Goal: Transaction & Acquisition: Purchase product/service

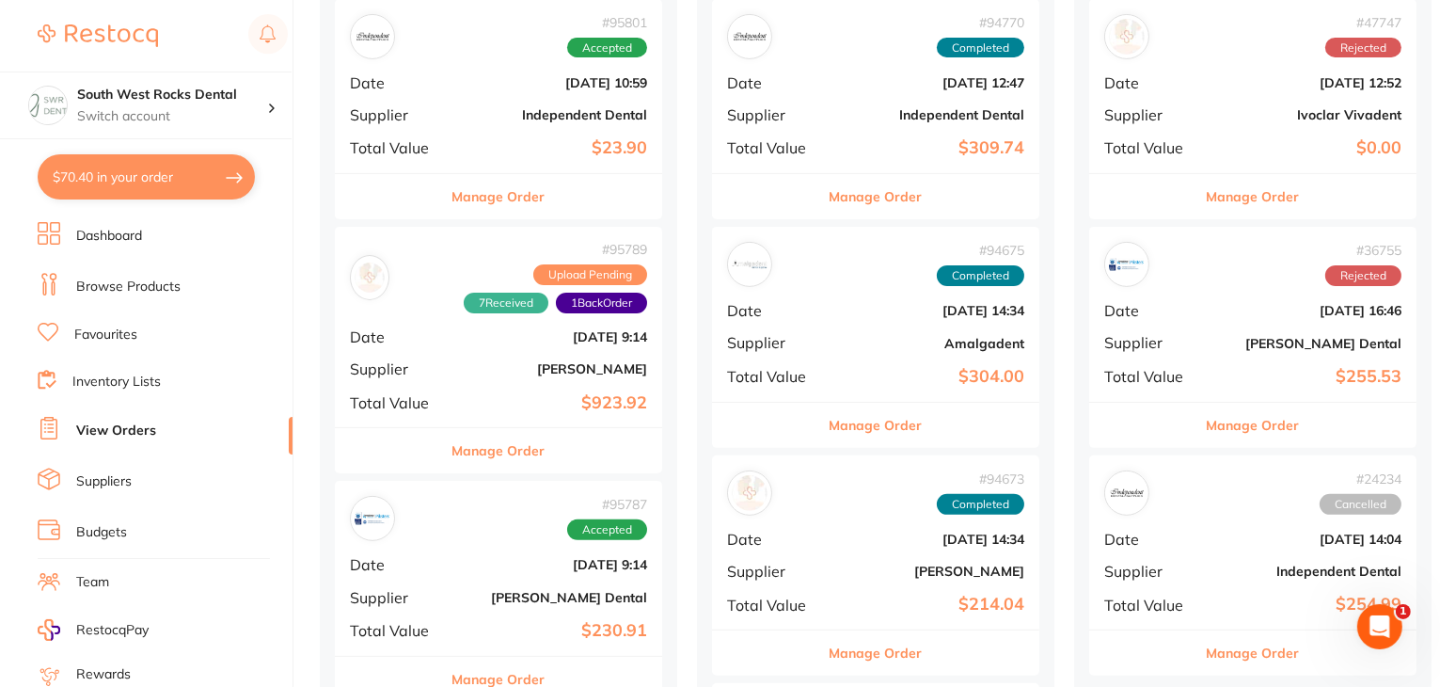
click at [123, 278] on link "Browse Products" at bounding box center [128, 287] width 104 height 19
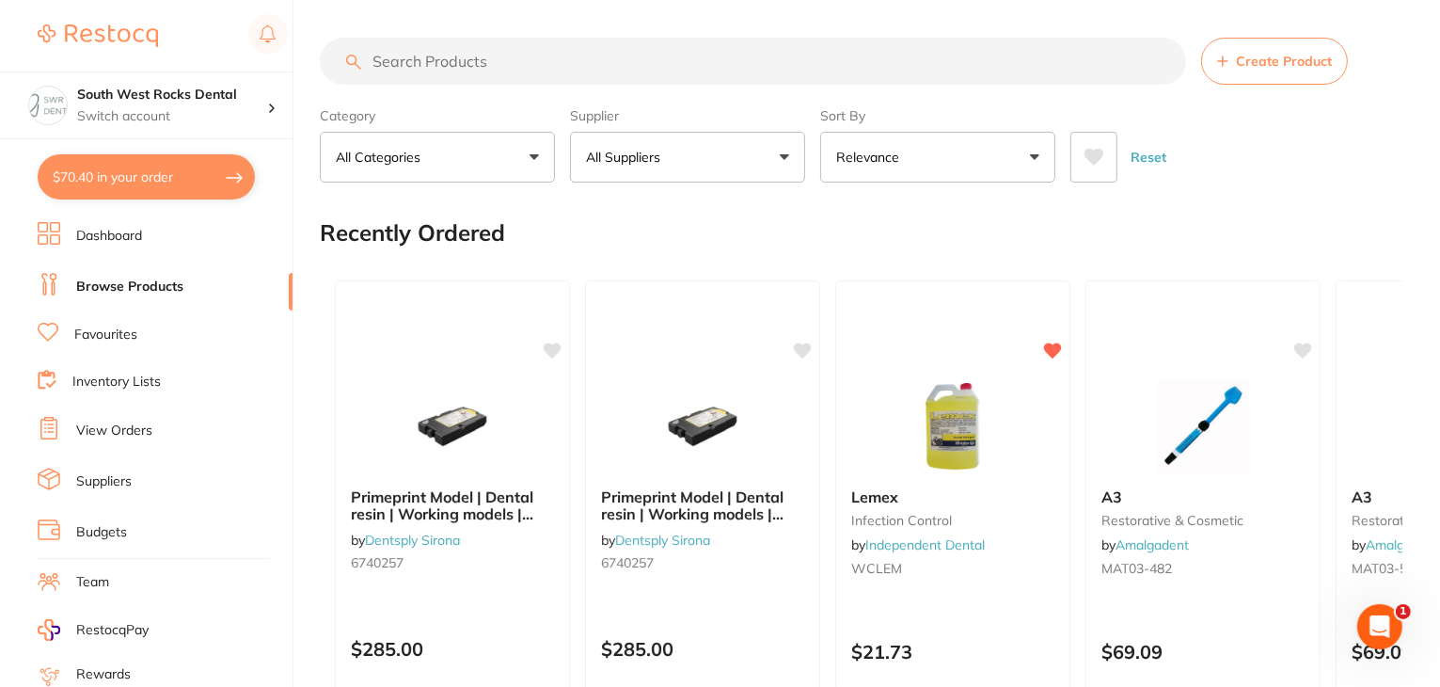
click at [115, 229] on link "Dashboard" at bounding box center [109, 236] width 66 height 19
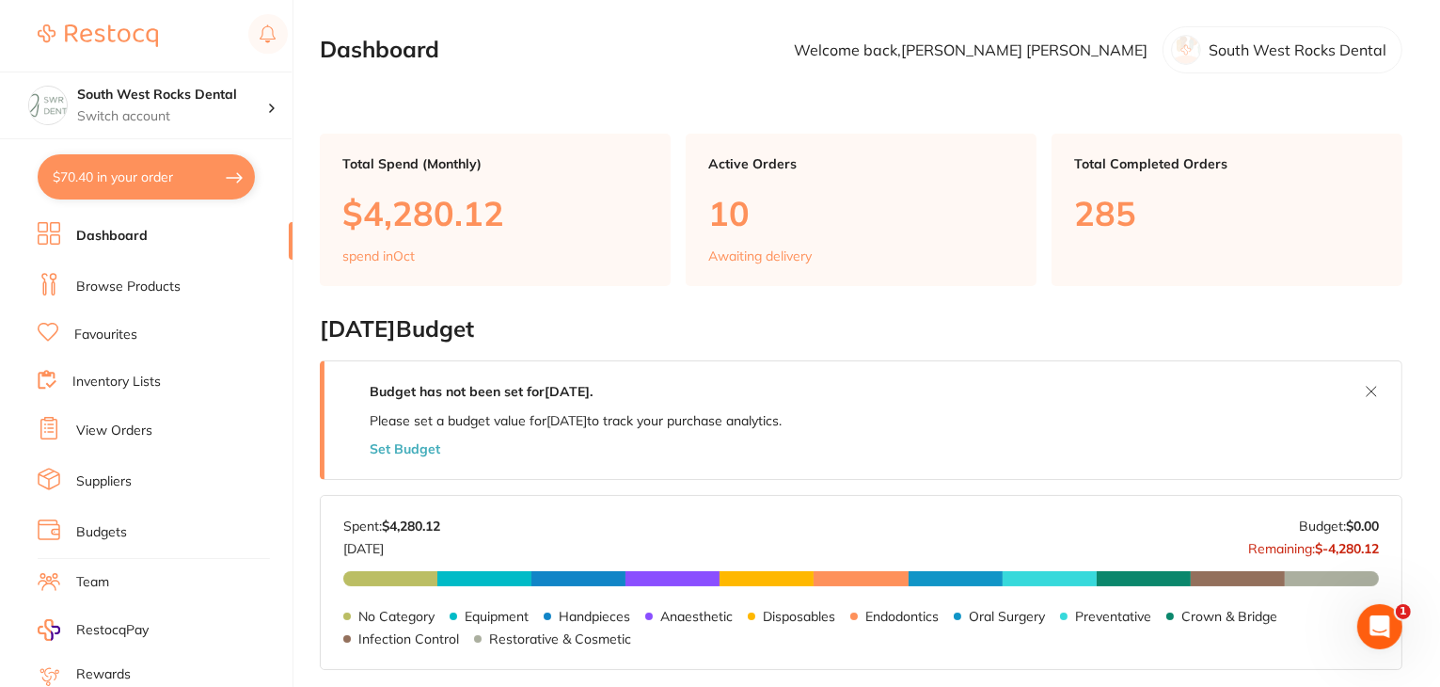
click at [104, 287] on link "Browse Products" at bounding box center [128, 287] width 104 height 19
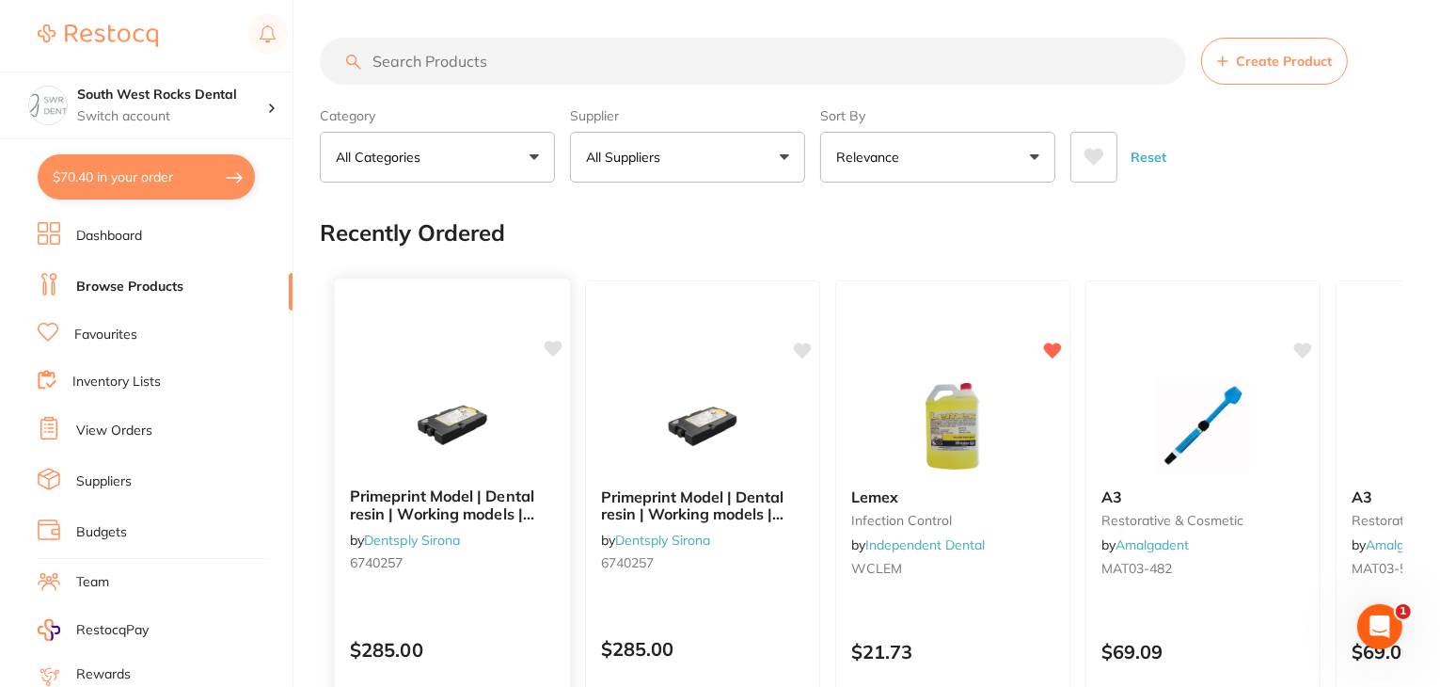
click at [557, 348] on icon at bounding box center [554, 349] width 18 height 16
click at [415, 584] on div "Primeprint Model | Dental resin | Working models | Colour code: yellow | 1000 g…" at bounding box center [452, 532] width 235 height 121
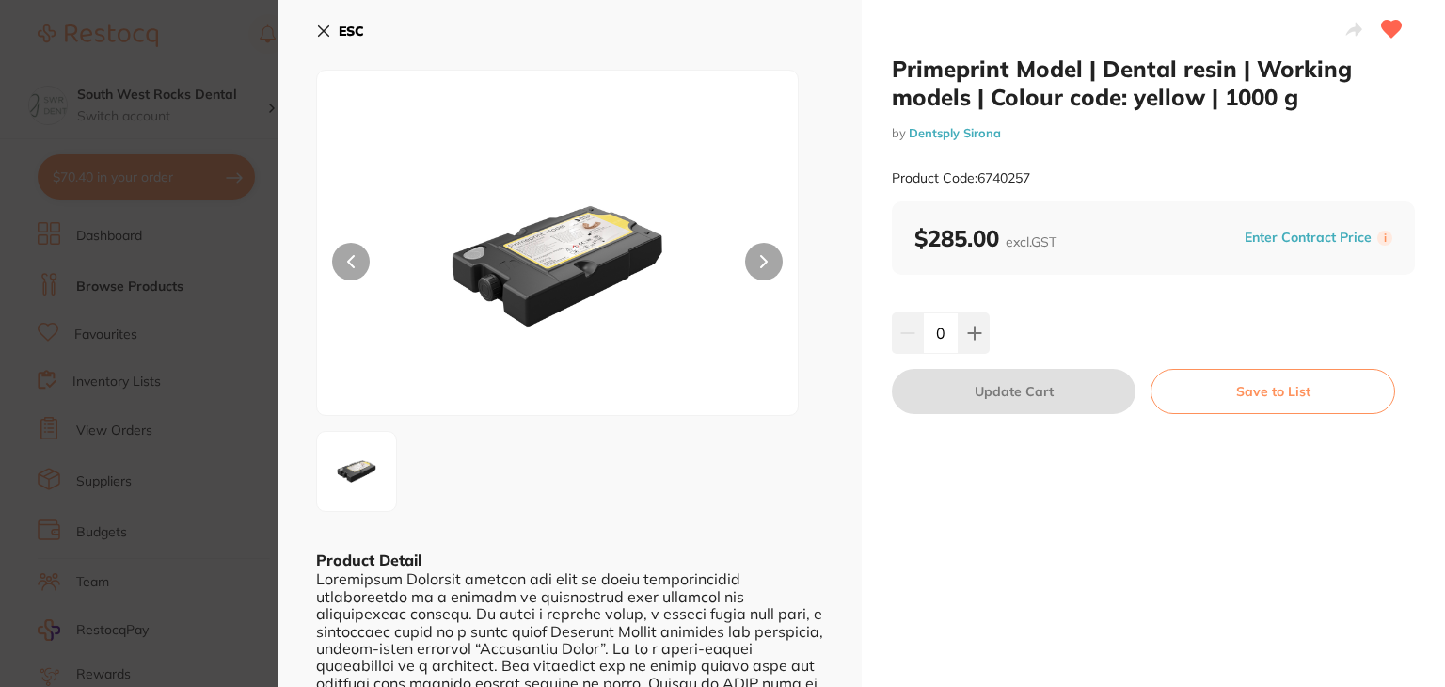
click at [1320, 386] on button "Save to List" at bounding box center [1273, 391] width 245 height 45
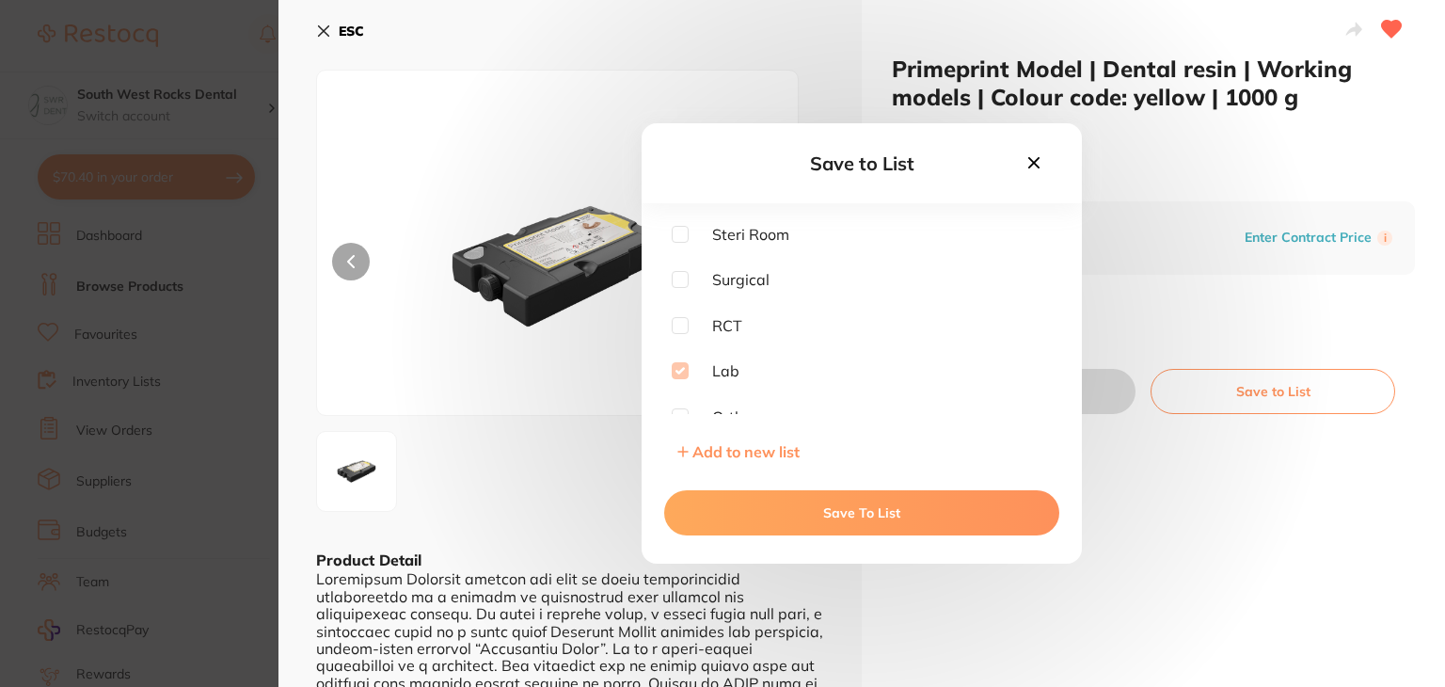
click at [828, 511] on button "Save To List" at bounding box center [861, 512] width 395 height 45
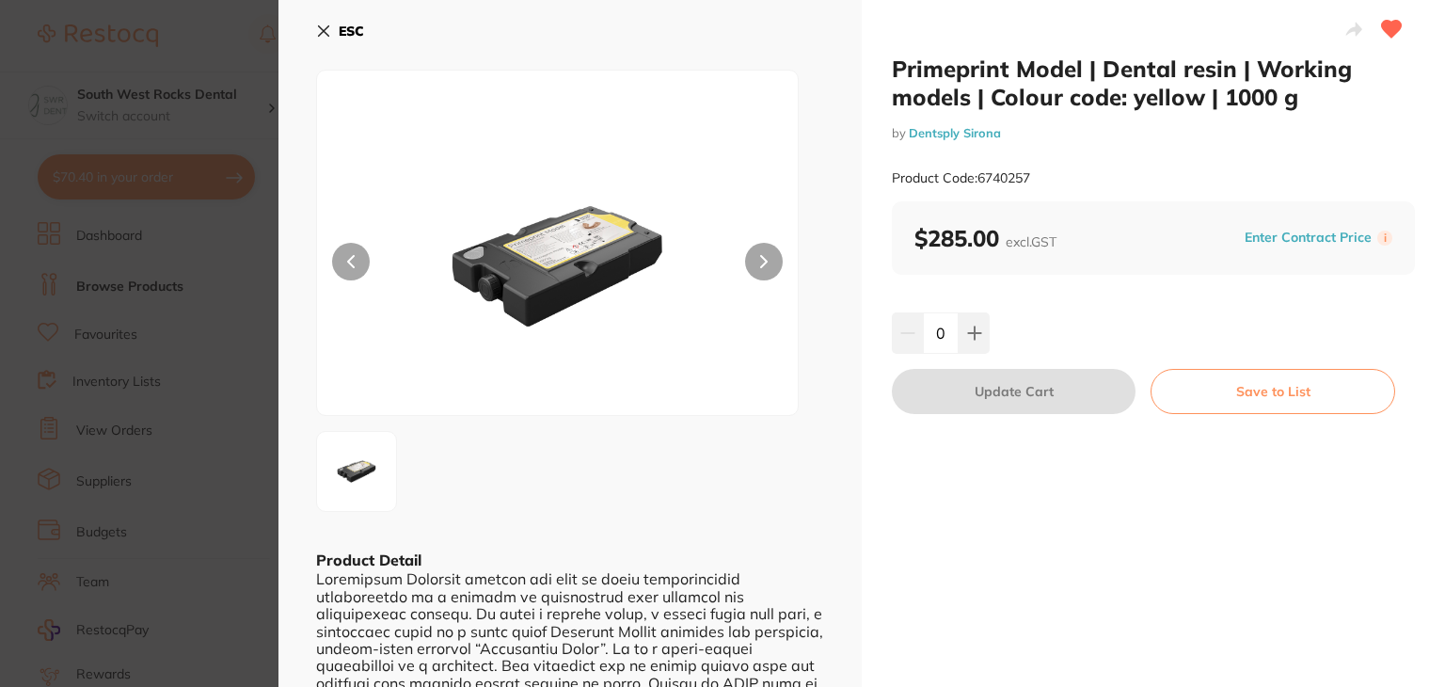
click at [322, 29] on icon at bounding box center [324, 31] width 10 height 10
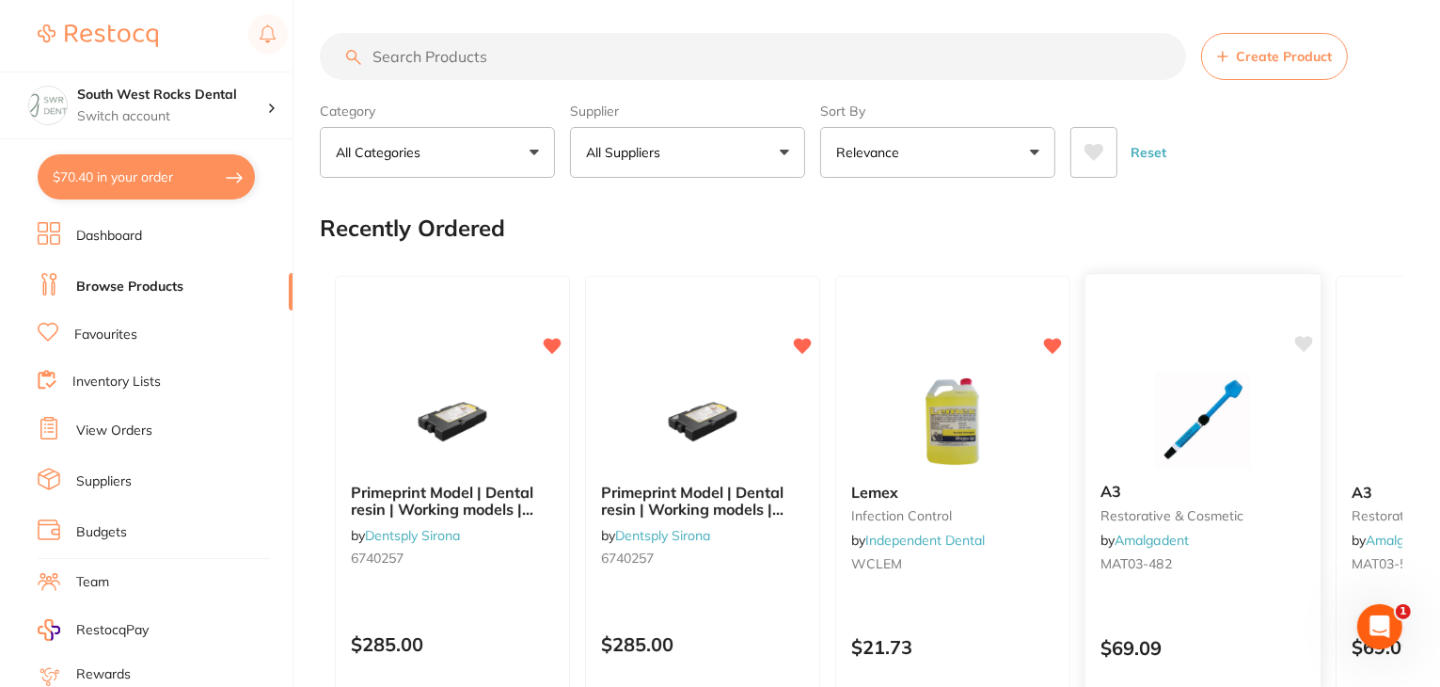
click at [1246, 631] on div "$69.09" at bounding box center [1203, 643] width 235 height 51
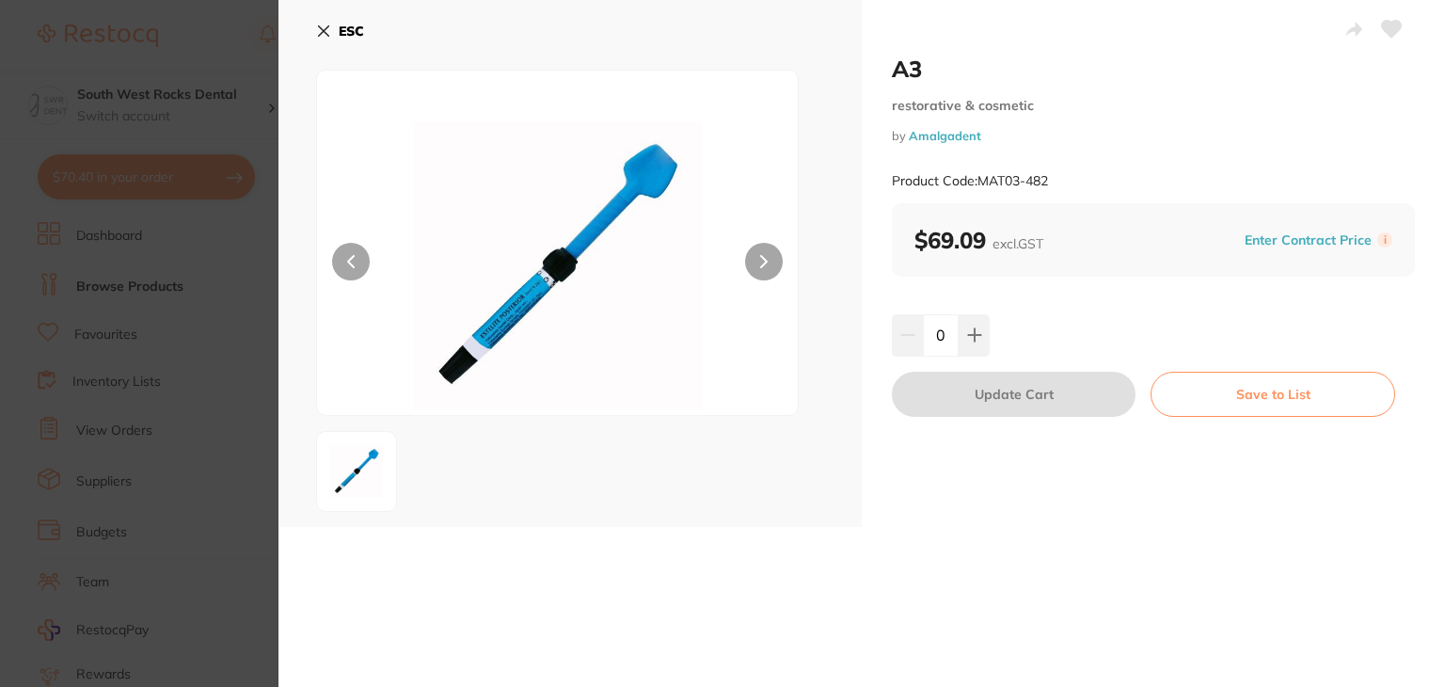
click at [1389, 25] on icon at bounding box center [1392, 29] width 20 height 17
click at [1253, 394] on button "Save to List" at bounding box center [1273, 394] width 245 height 45
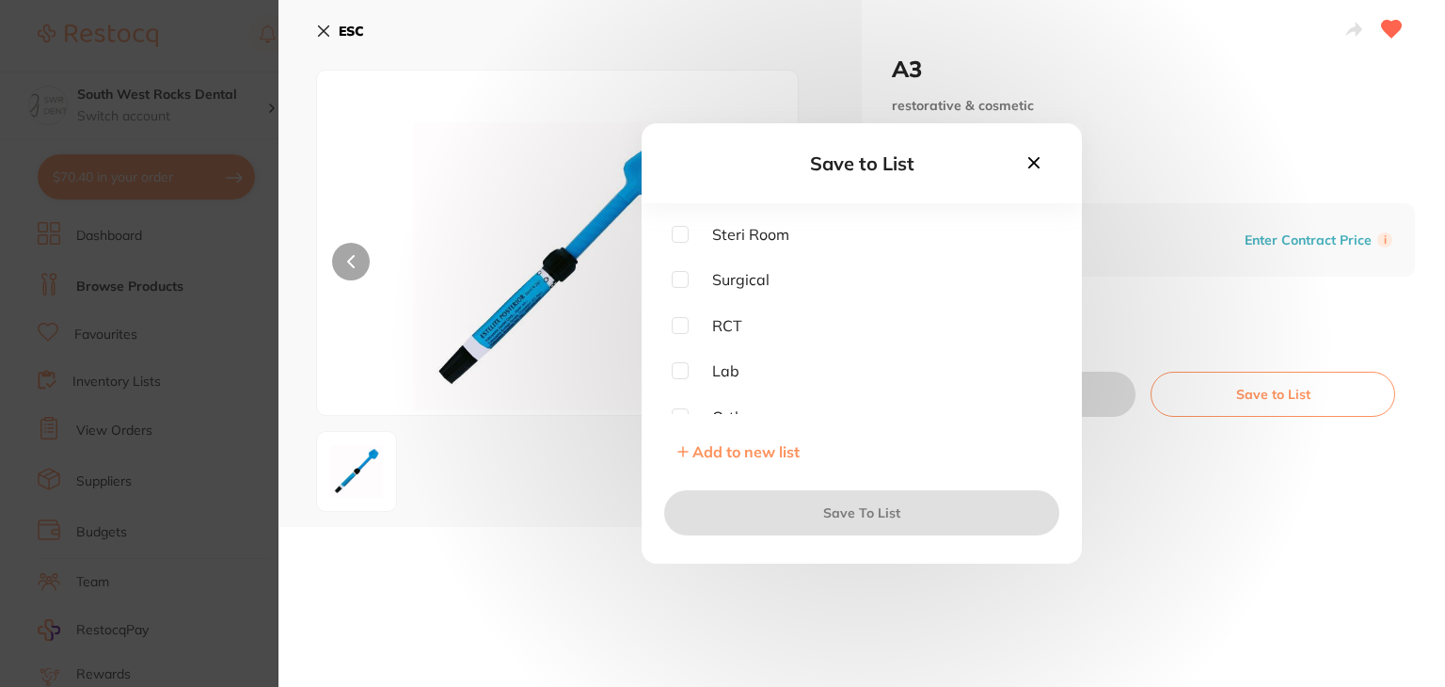
click at [681, 231] on input "checkbox" at bounding box center [680, 234] width 17 height 17
checkbox input "true"
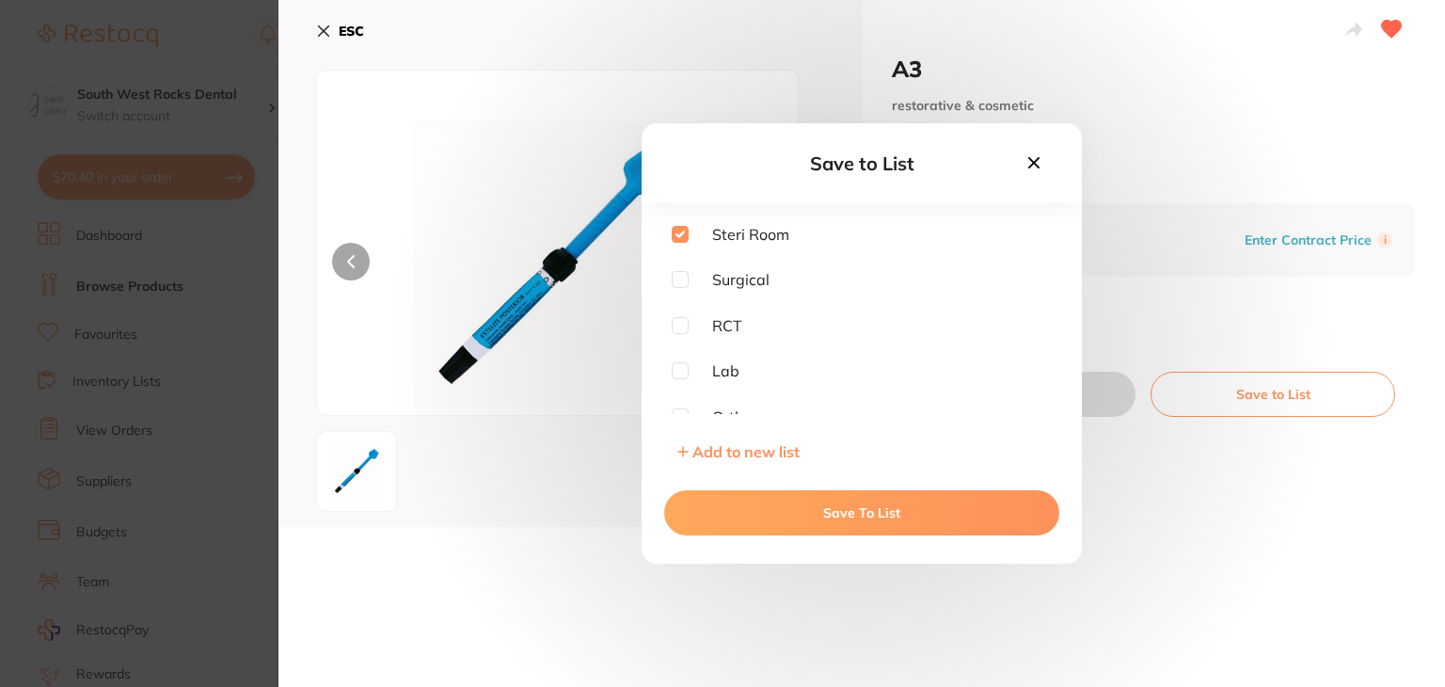
click at [777, 505] on button "Save To List" at bounding box center [861, 512] width 395 height 45
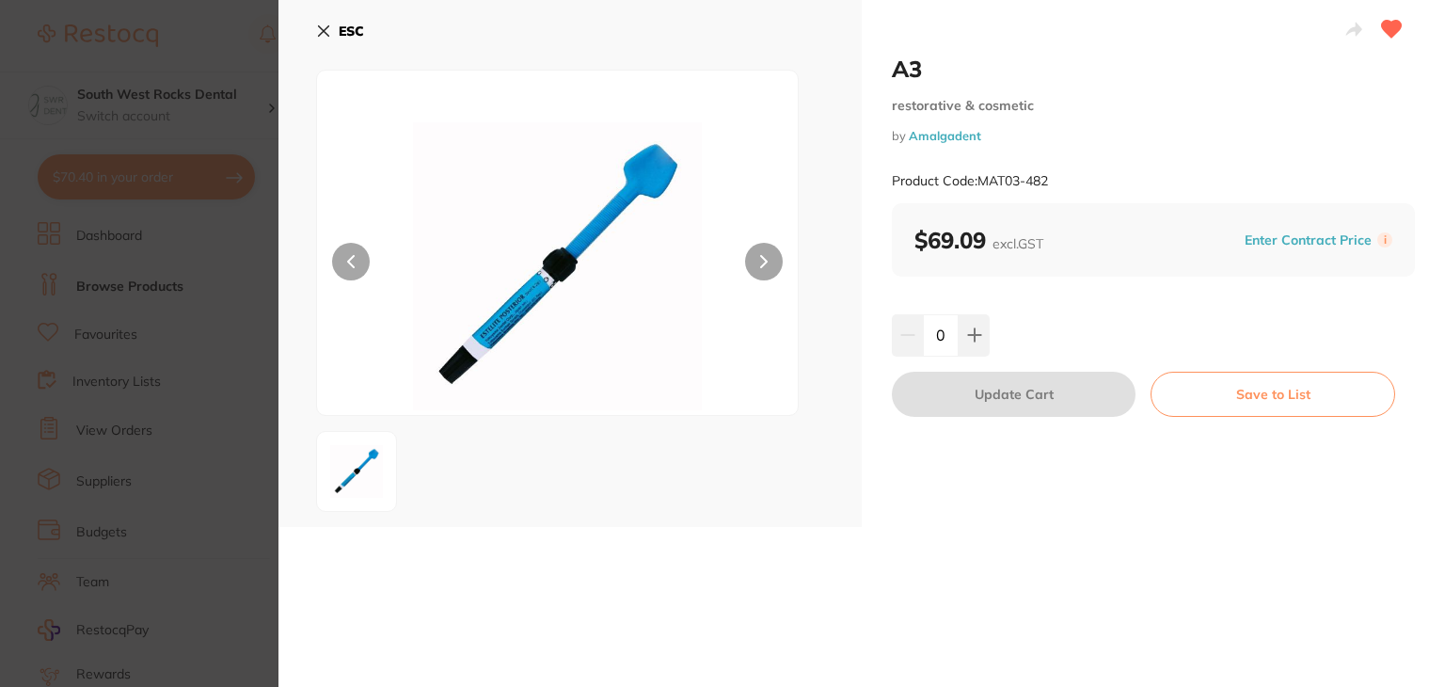
click at [326, 31] on icon at bounding box center [323, 31] width 15 height 15
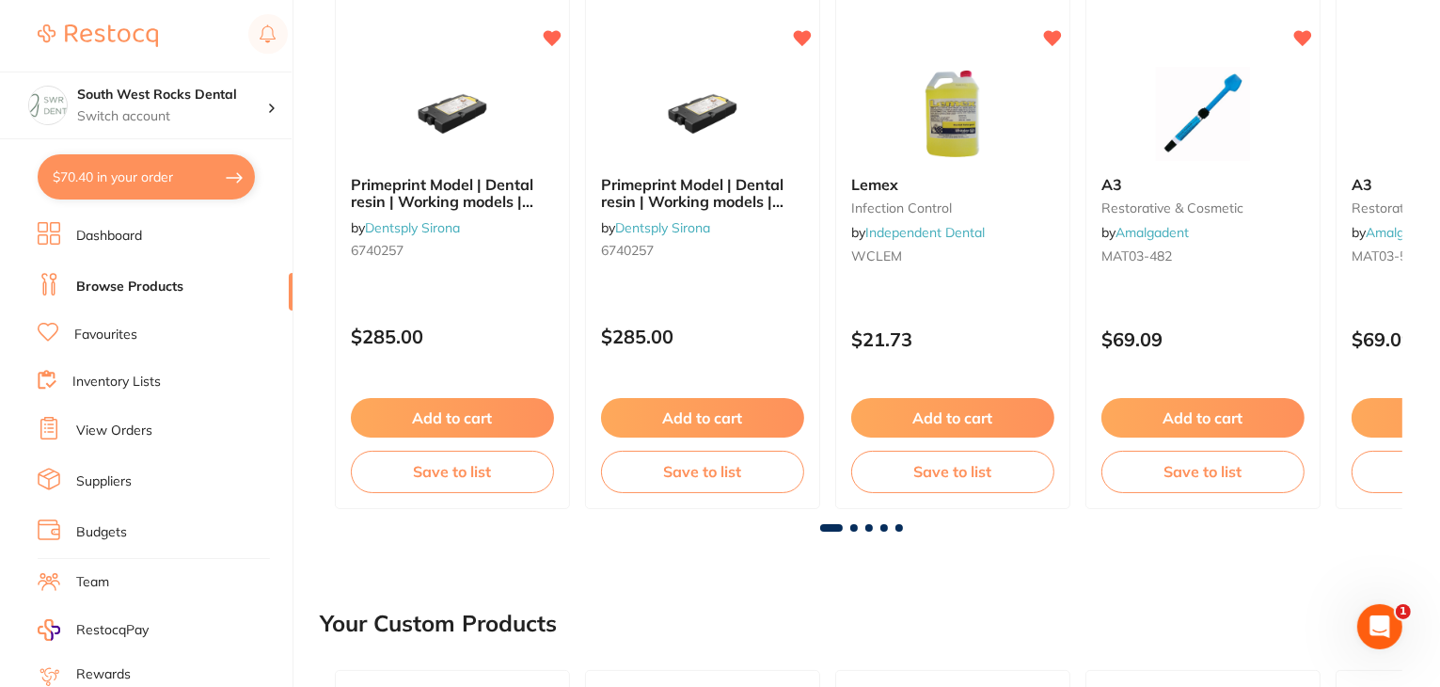
scroll to position [305, 0]
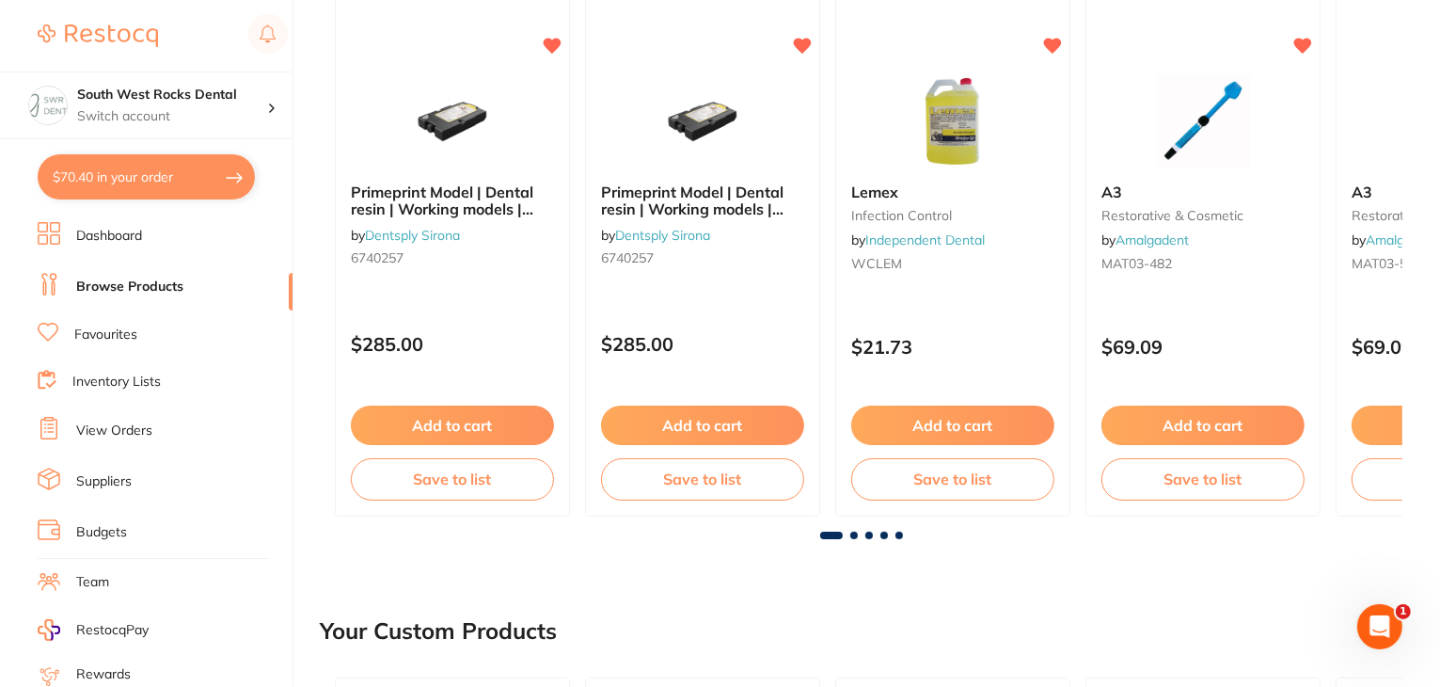
click at [856, 535] on span at bounding box center [854, 536] width 8 height 8
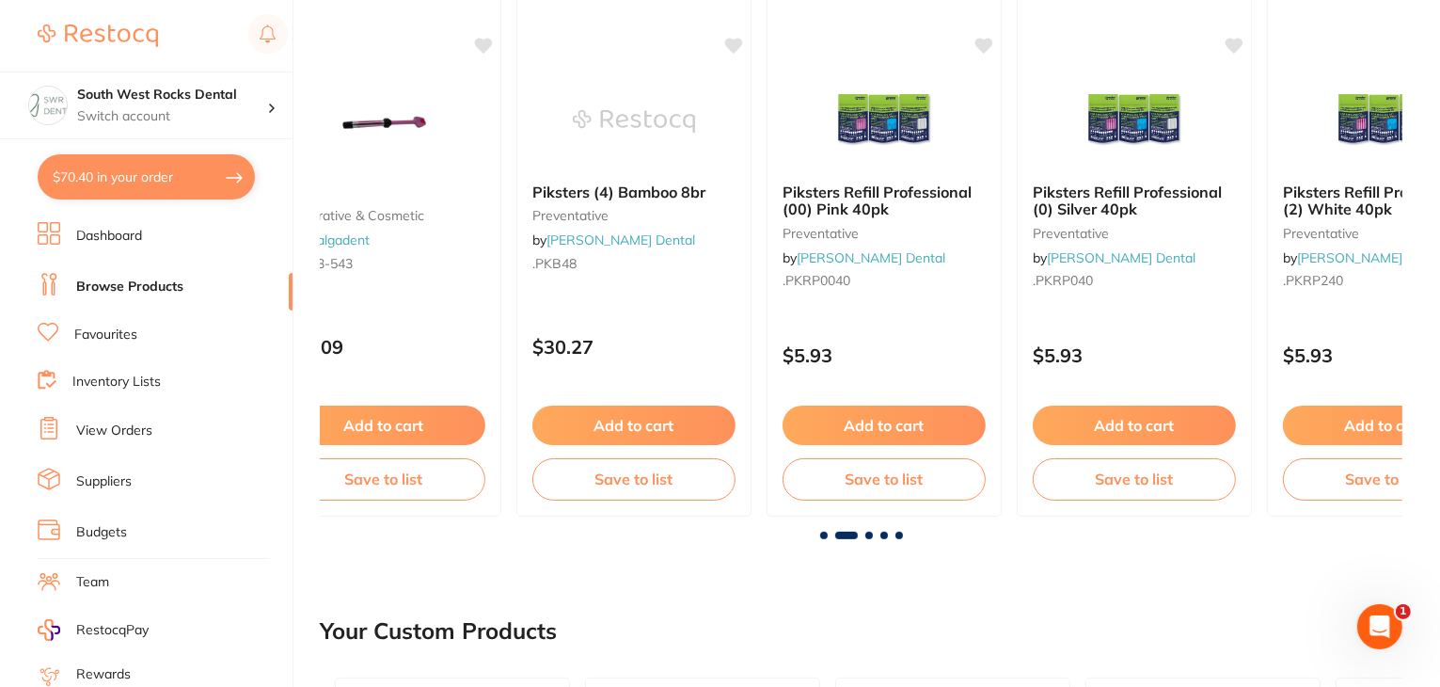
scroll to position [0, 1083]
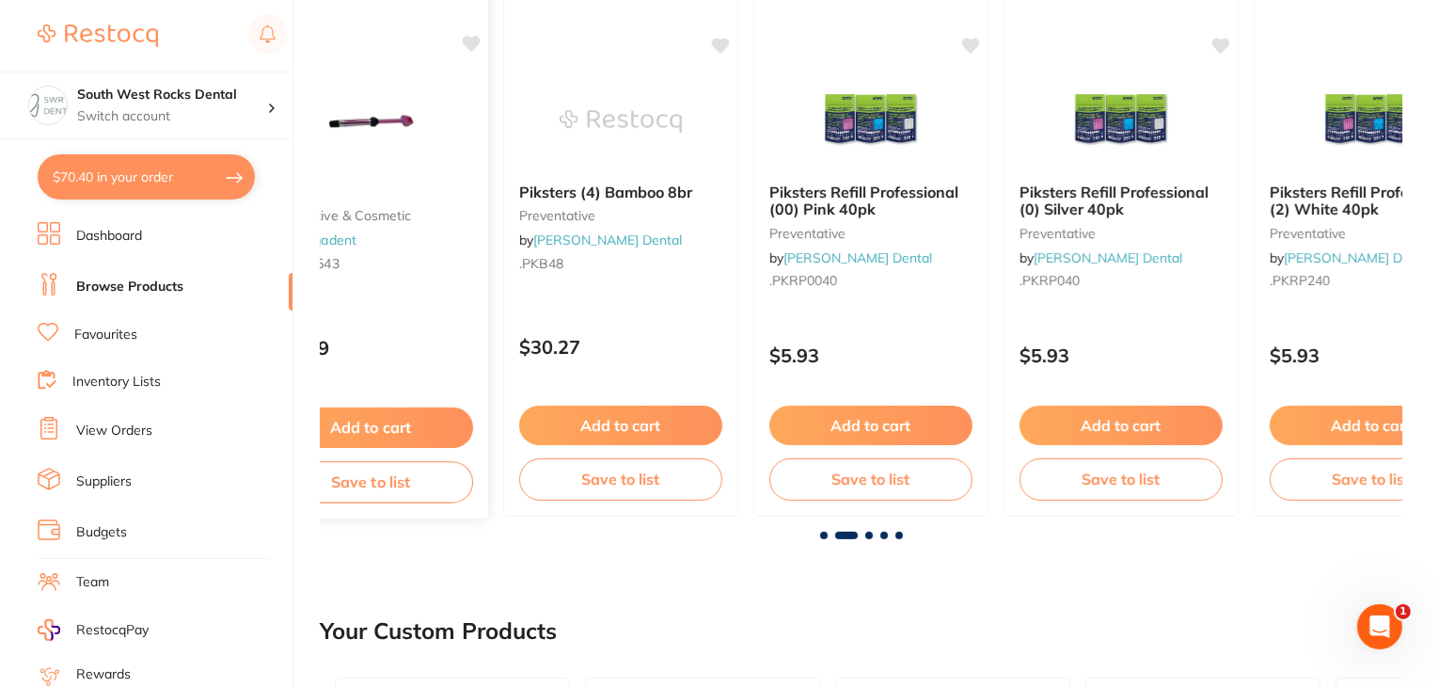
click at [472, 42] on icon at bounding box center [472, 44] width 18 height 16
click at [719, 42] on icon at bounding box center [722, 44] width 18 height 16
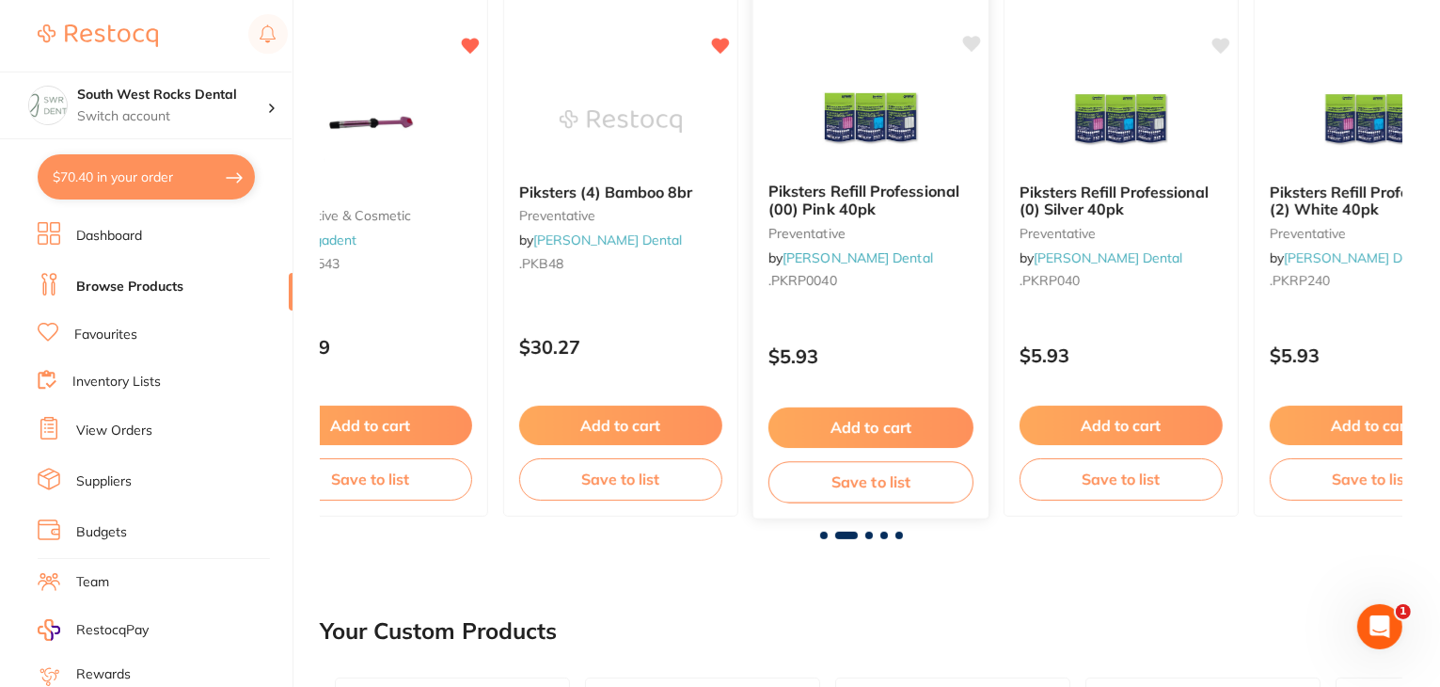
click at [972, 41] on icon at bounding box center [972, 44] width 18 height 16
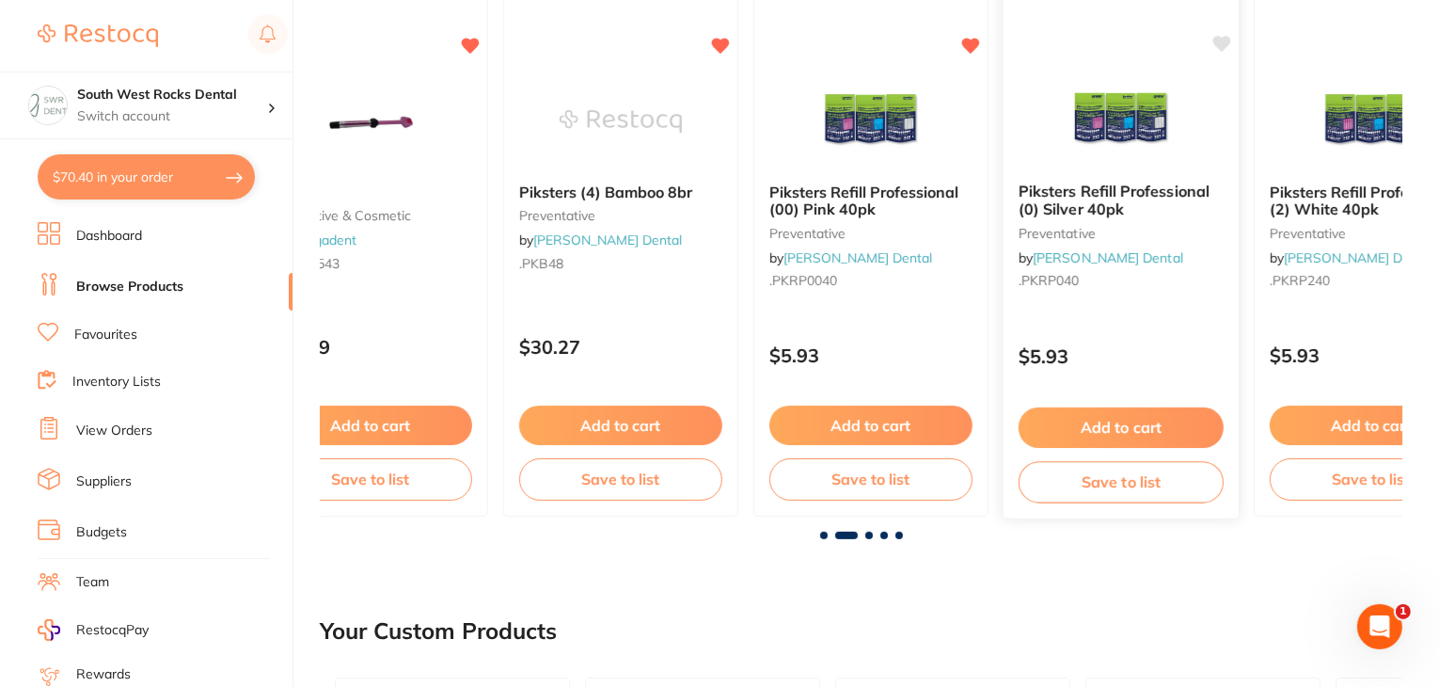
click at [1216, 46] on icon at bounding box center [1222, 44] width 19 height 19
click at [866, 532] on span at bounding box center [870, 536] width 8 height 8
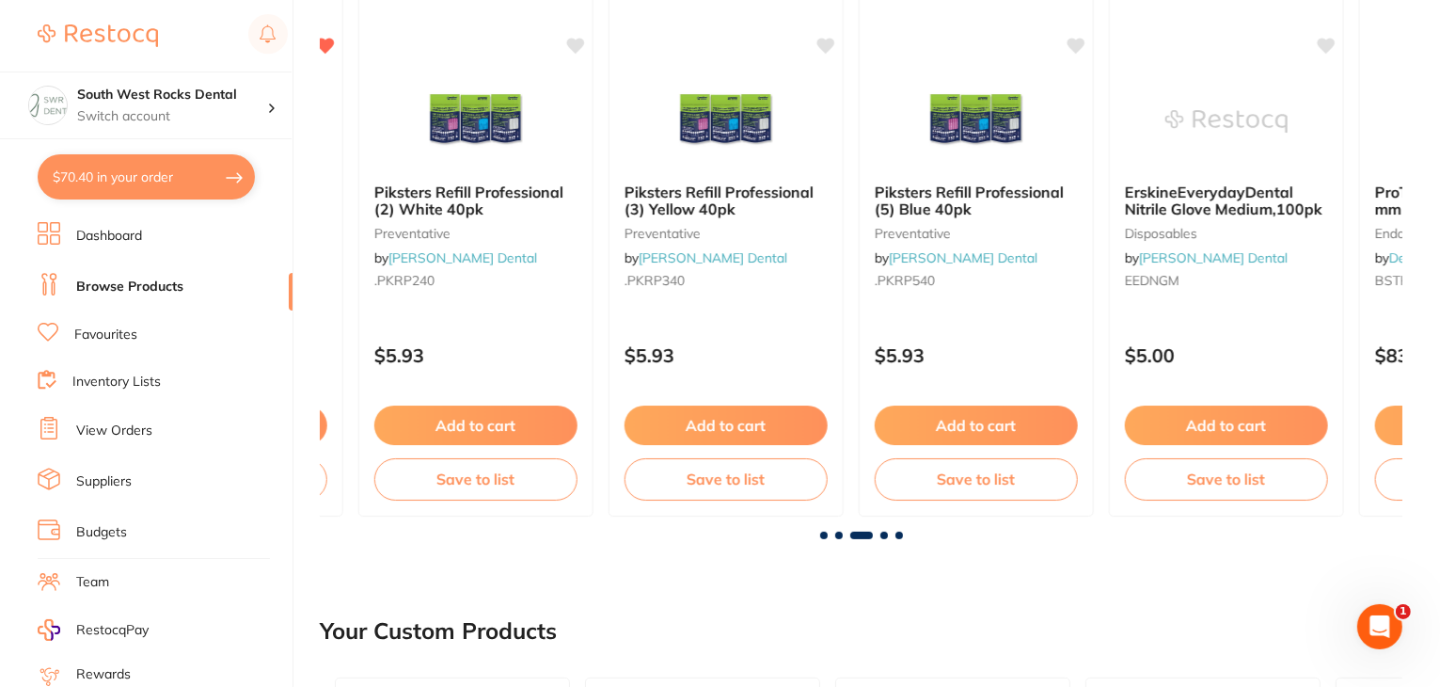
scroll to position [0, 2166]
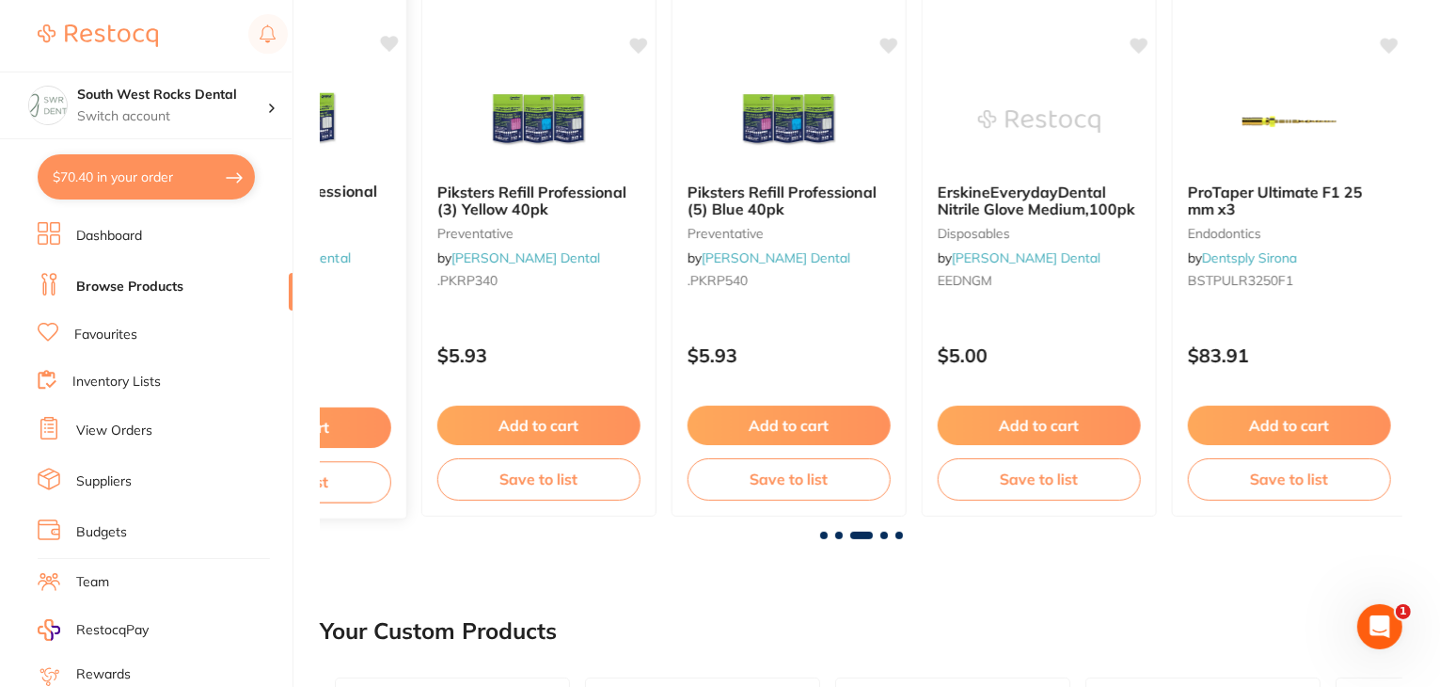
click at [390, 46] on icon at bounding box center [390, 44] width 18 height 16
click at [637, 39] on icon at bounding box center [640, 44] width 18 height 16
click at [890, 41] on icon at bounding box center [891, 44] width 18 height 16
click at [1144, 41] on icon at bounding box center [1141, 44] width 18 height 16
click at [1390, 40] on icon at bounding box center [1391, 44] width 18 height 16
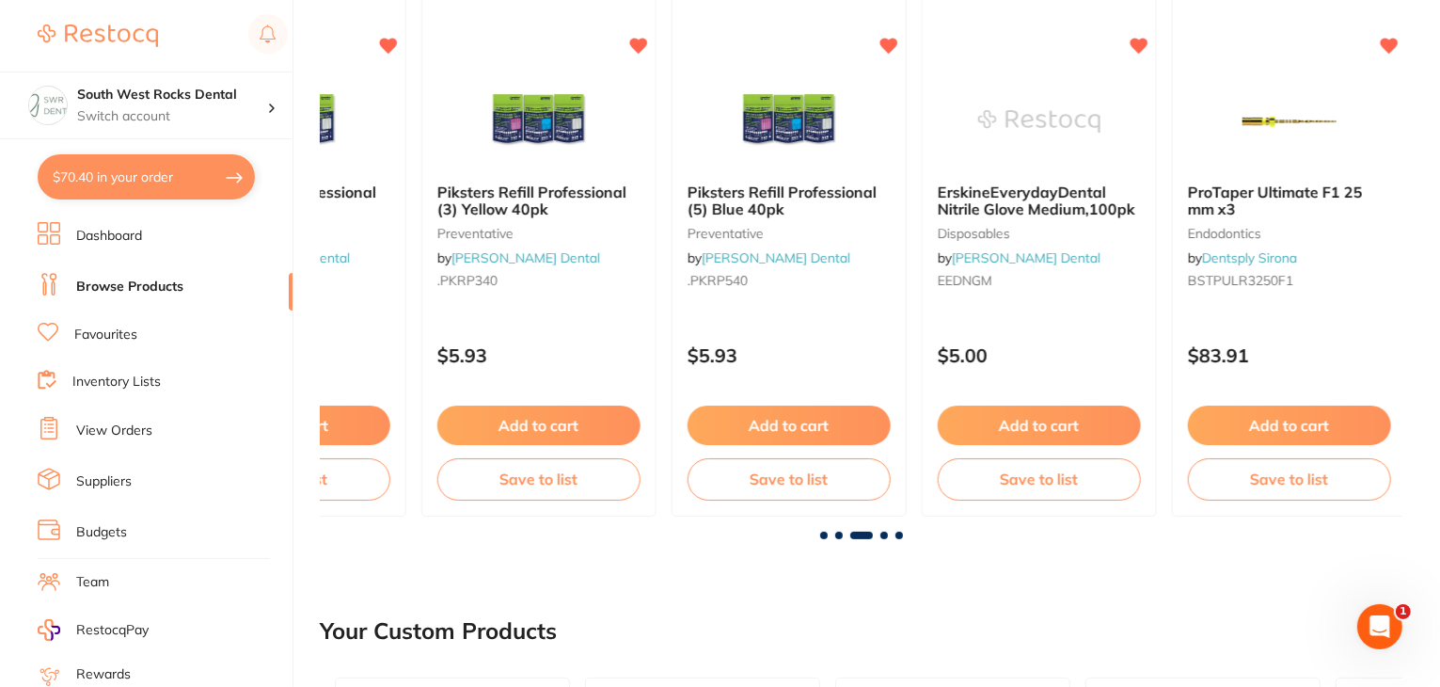
click at [882, 532] on span at bounding box center [885, 536] width 8 height 8
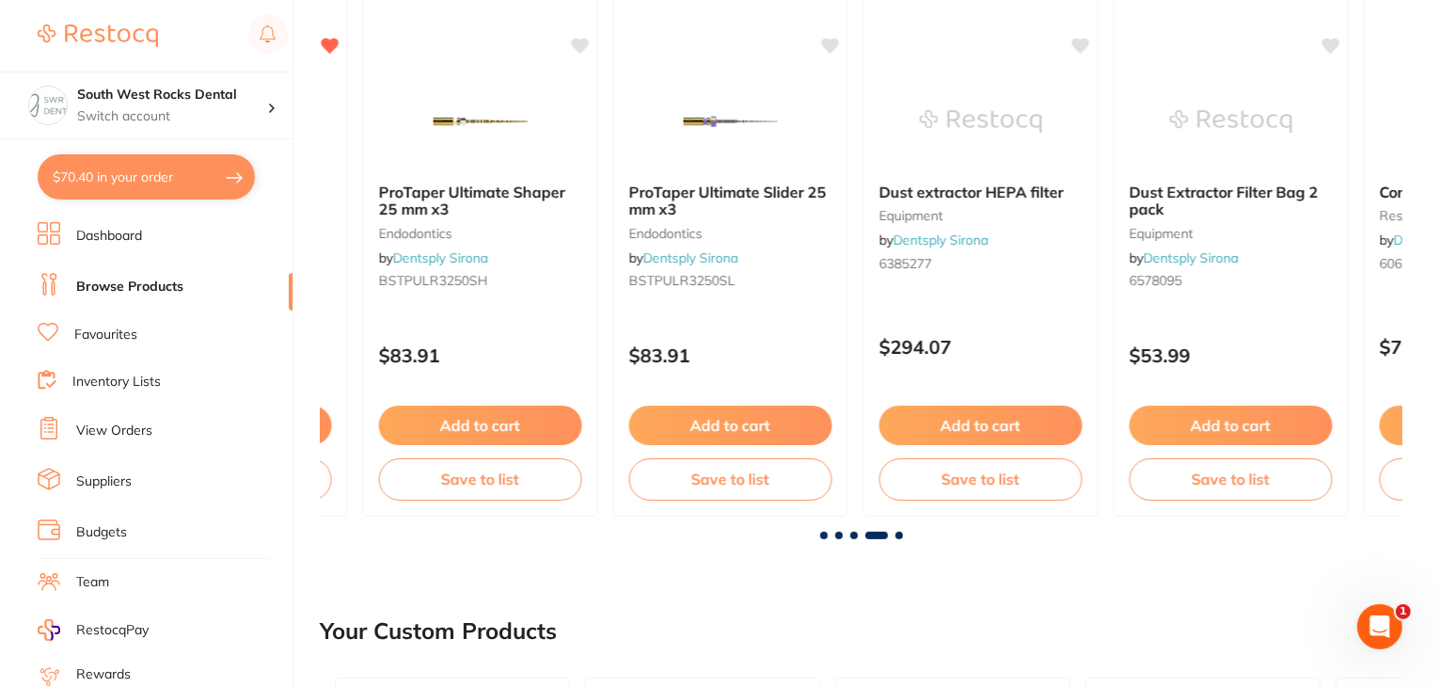
scroll to position [0, 3248]
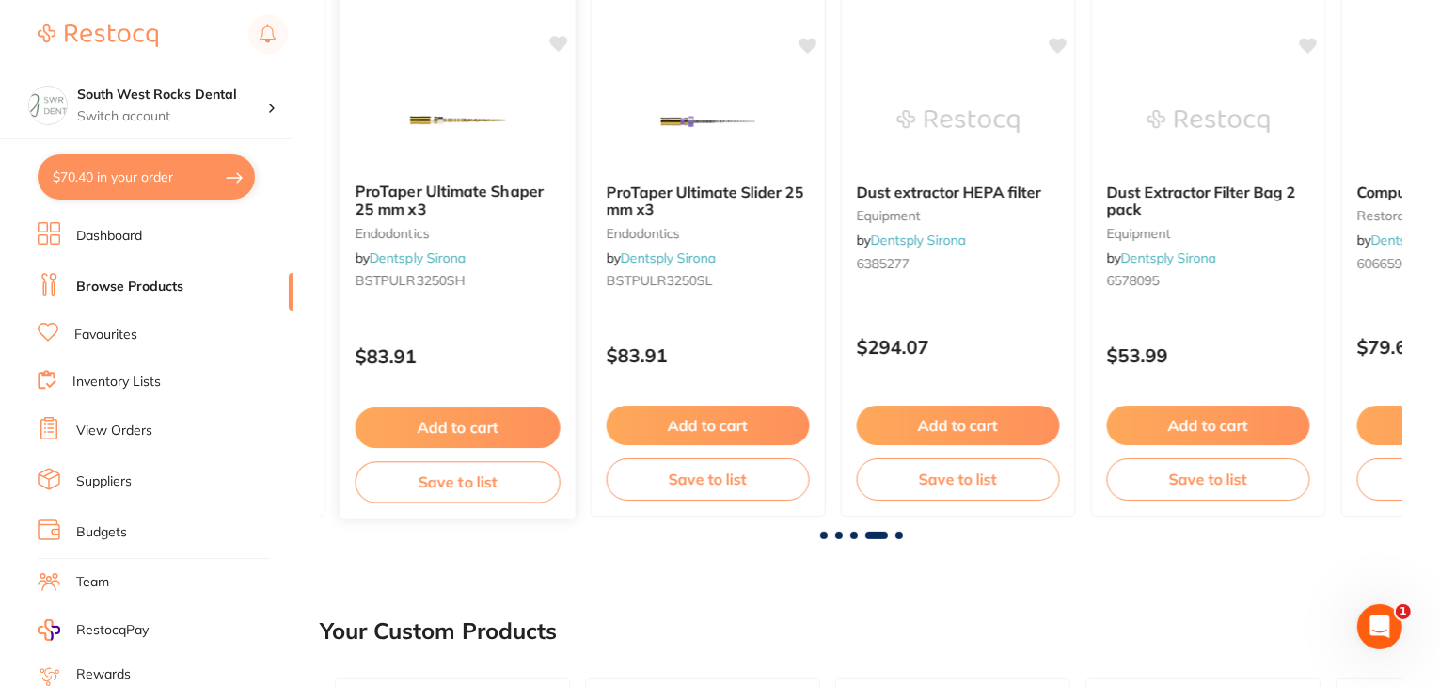
click at [561, 46] on icon at bounding box center [559, 44] width 18 height 16
click at [812, 42] on icon at bounding box center [810, 44] width 18 height 16
click at [1073, 49] on div "Dust extractor HEPA filter equipment by Dentsply Sirona 6385277 $294.07 Add to …" at bounding box center [959, 246] width 238 height 547
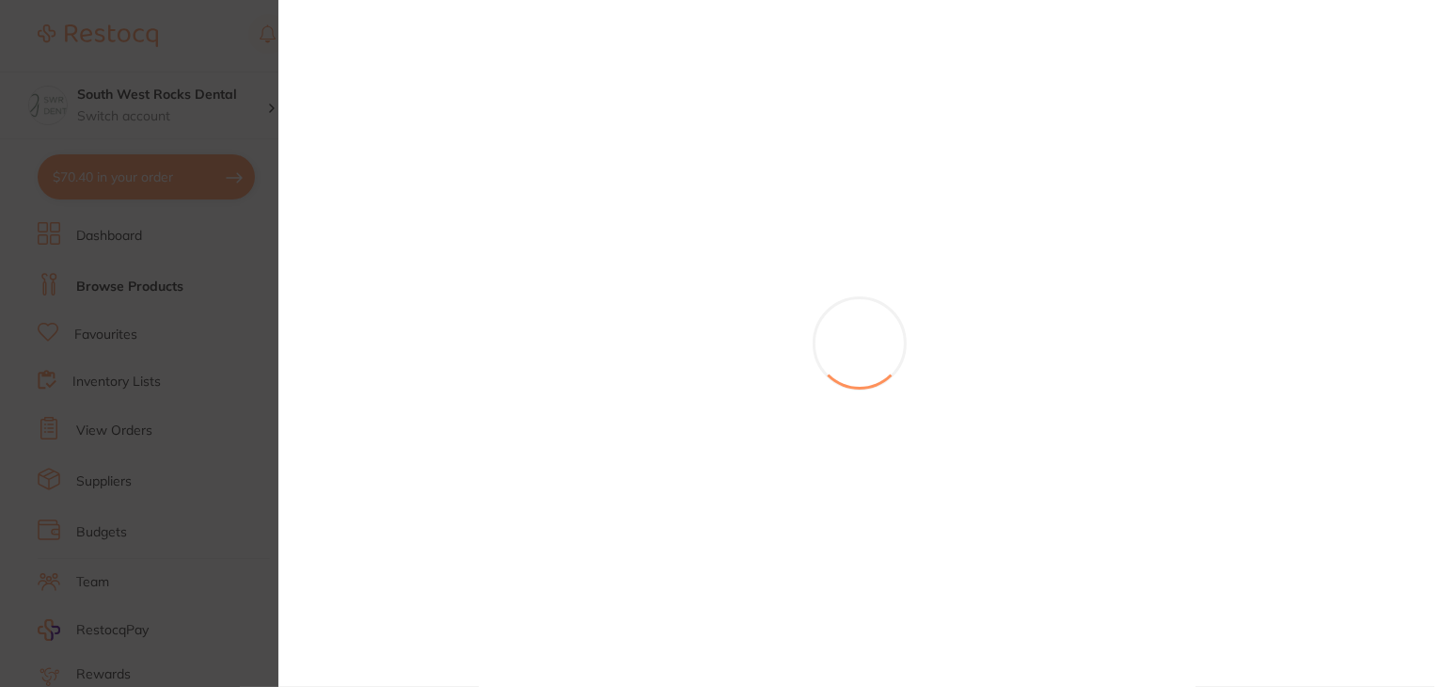
click at [1058, 39] on section at bounding box center [720, 343] width 1440 height 687
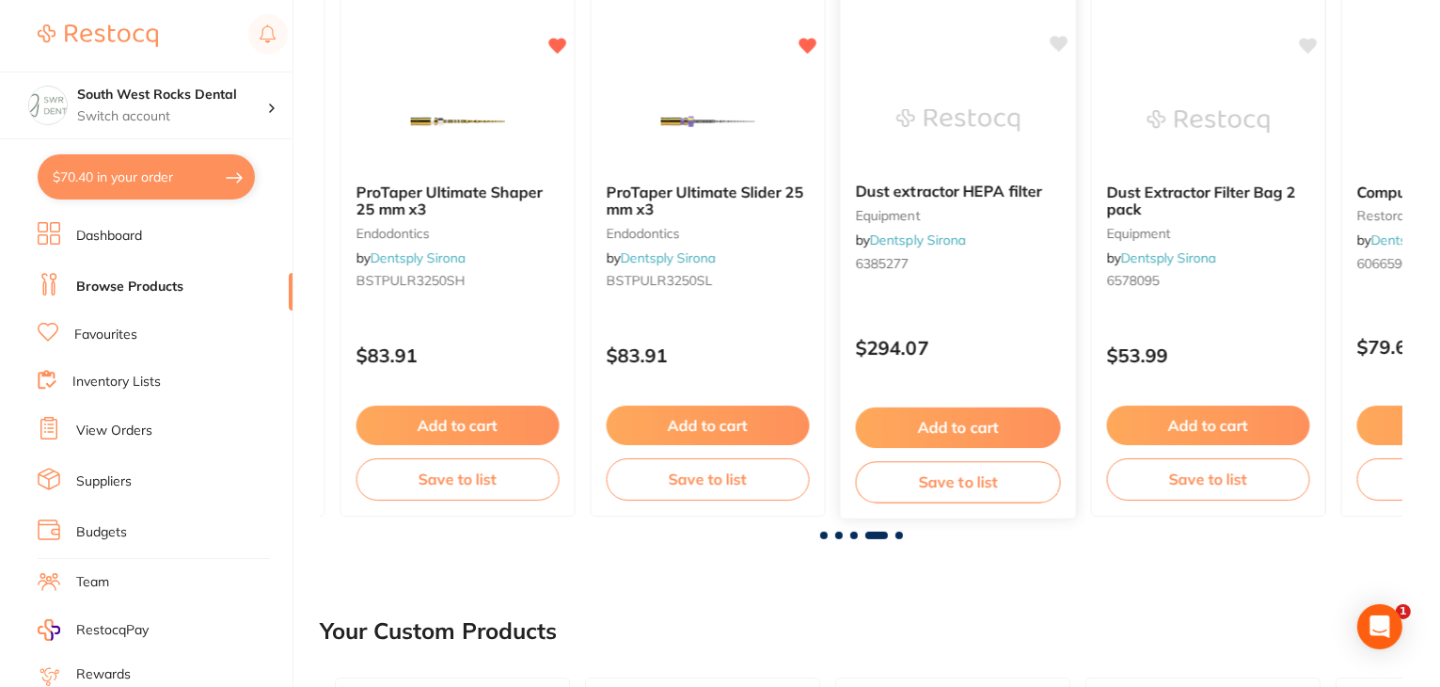
click at [1050, 44] on icon at bounding box center [1059, 44] width 19 height 19
click at [1311, 46] on icon at bounding box center [1310, 44] width 18 height 16
click at [902, 534] on span at bounding box center [900, 536] width 8 height 8
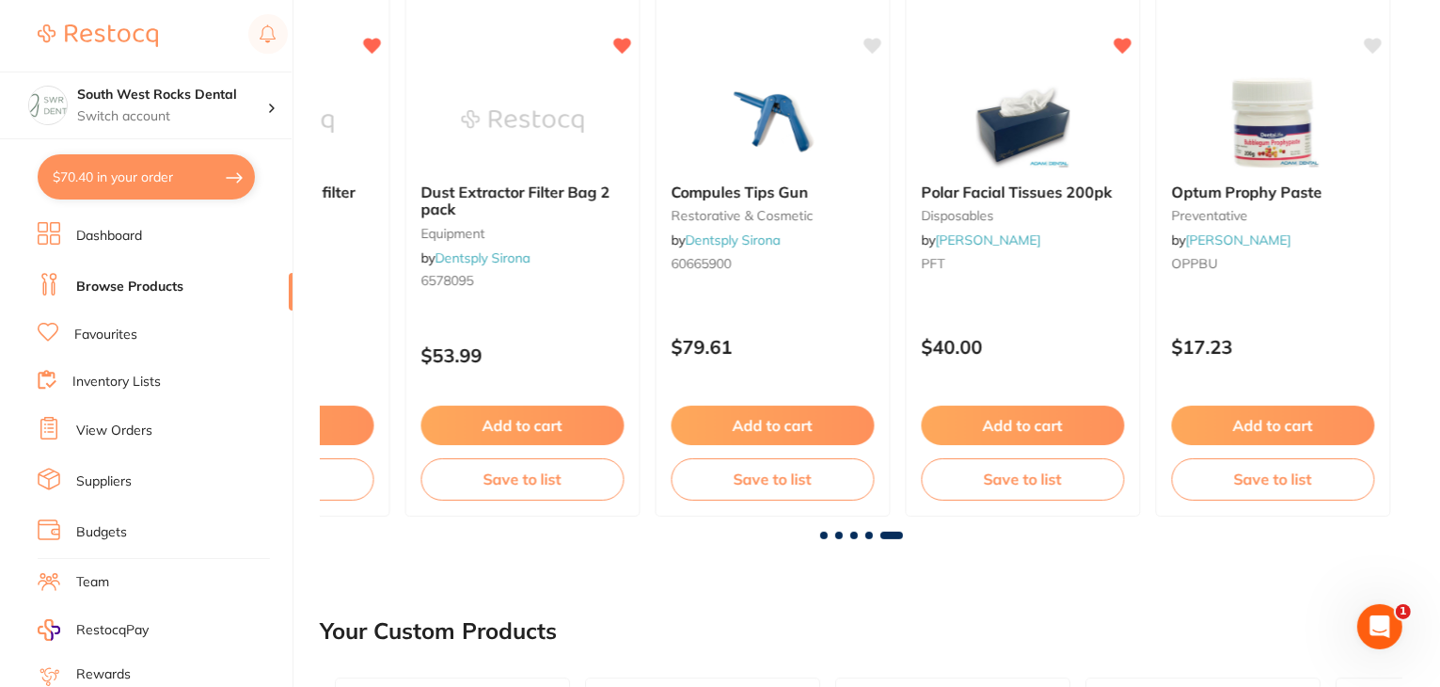
scroll to position [0, 3936]
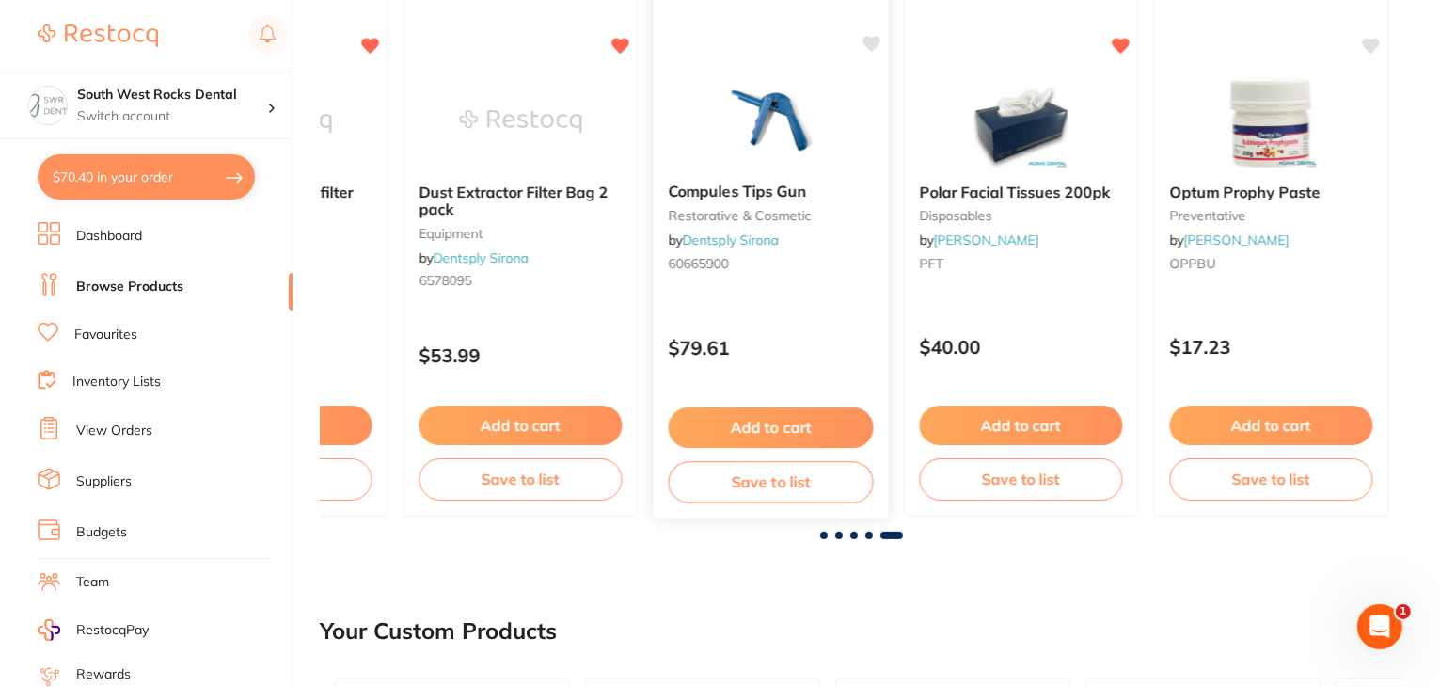
click at [873, 41] on icon at bounding box center [872, 44] width 18 height 16
click at [1369, 40] on icon at bounding box center [1372, 44] width 18 height 16
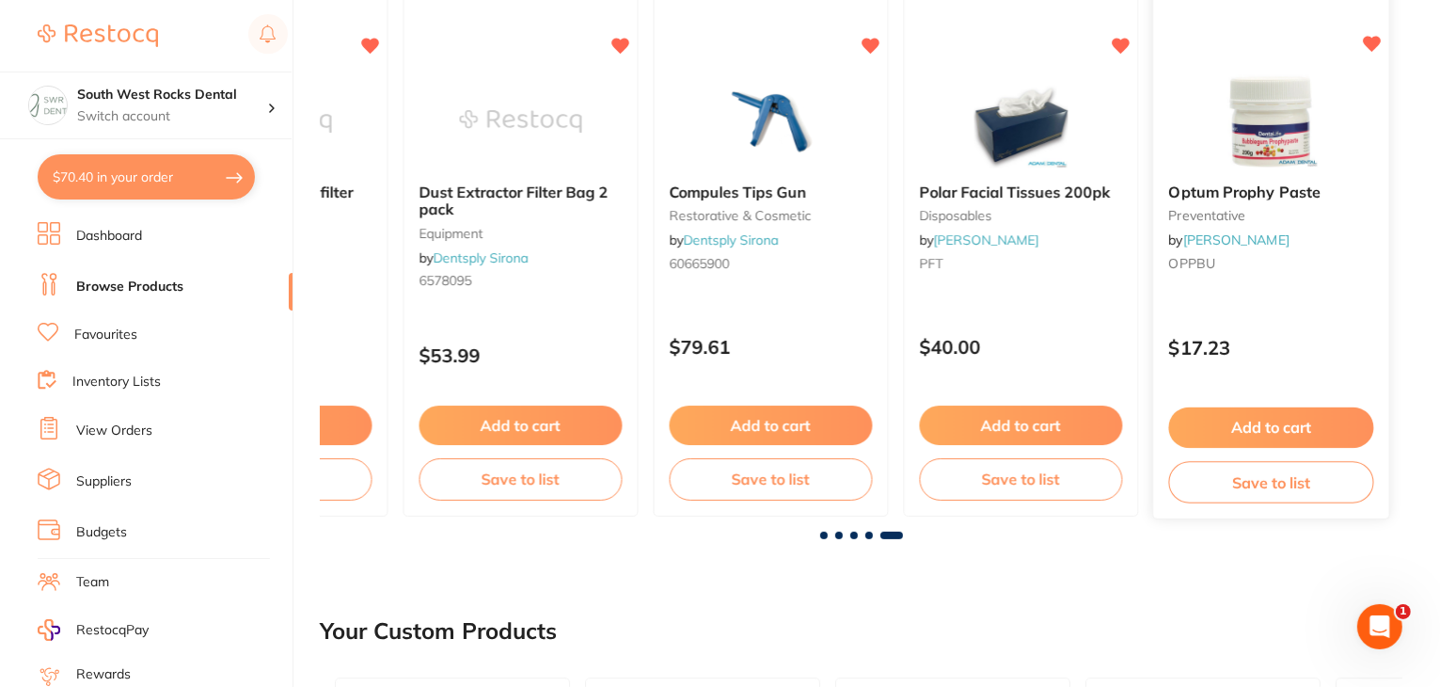
click at [1230, 492] on button "Save to list" at bounding box center [1270, 482] width 205 height 42
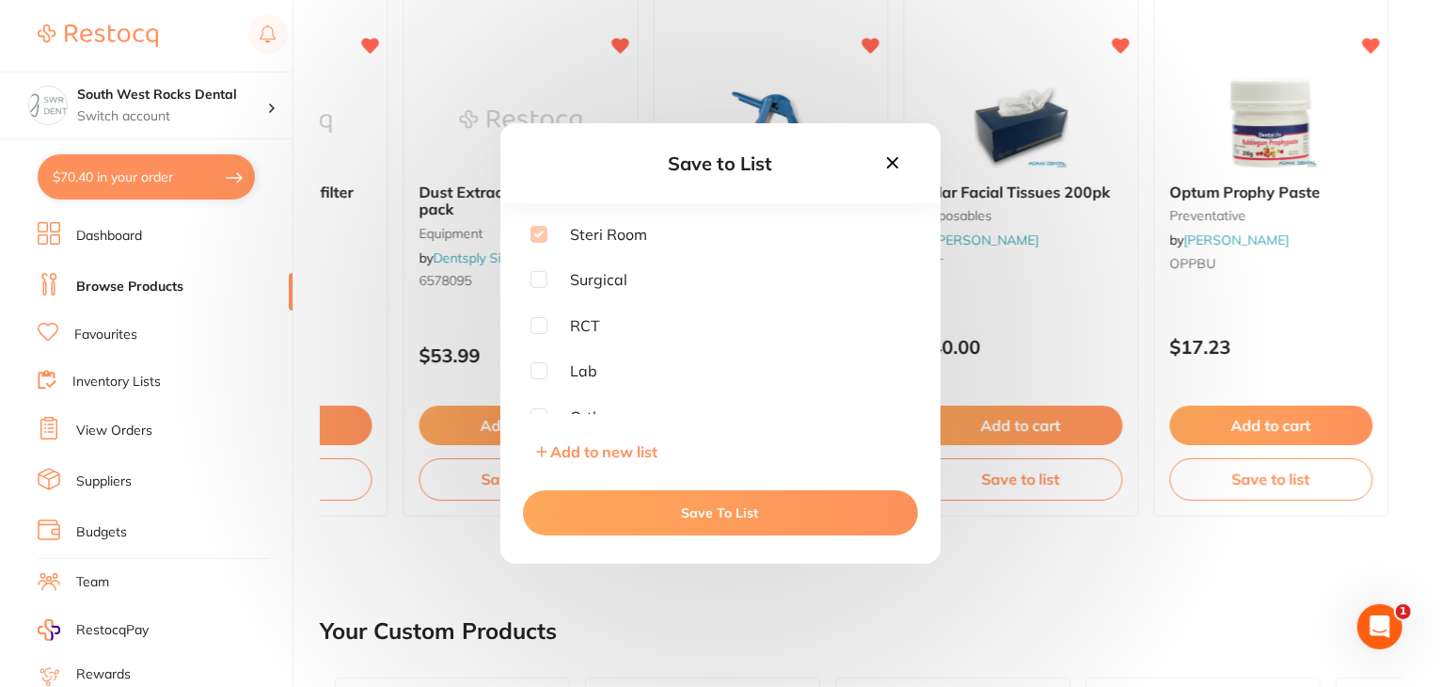
click at [670, 504] on button "Save To List" at bounding box center [720, 512] width 395 height 45
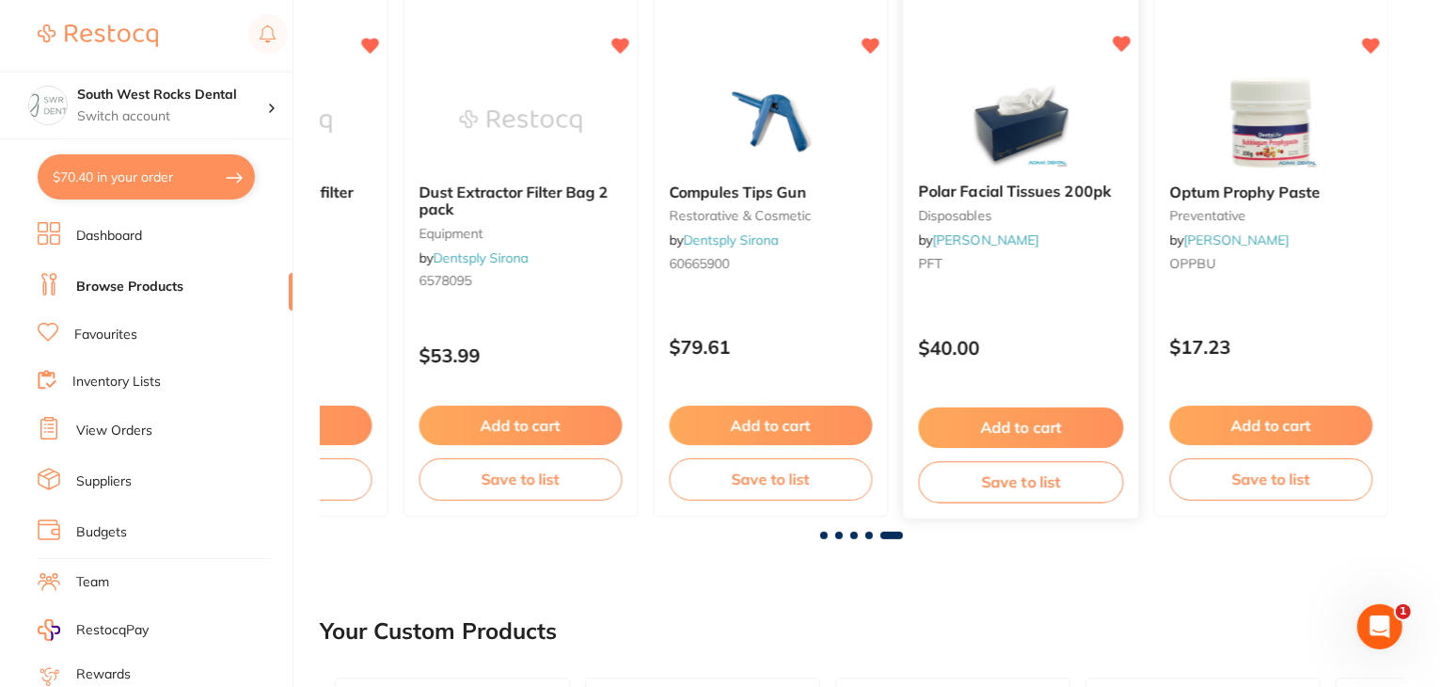
click at [997, 474] on button "Save to list" at bounding box center [1020, 482] width 205 height 42
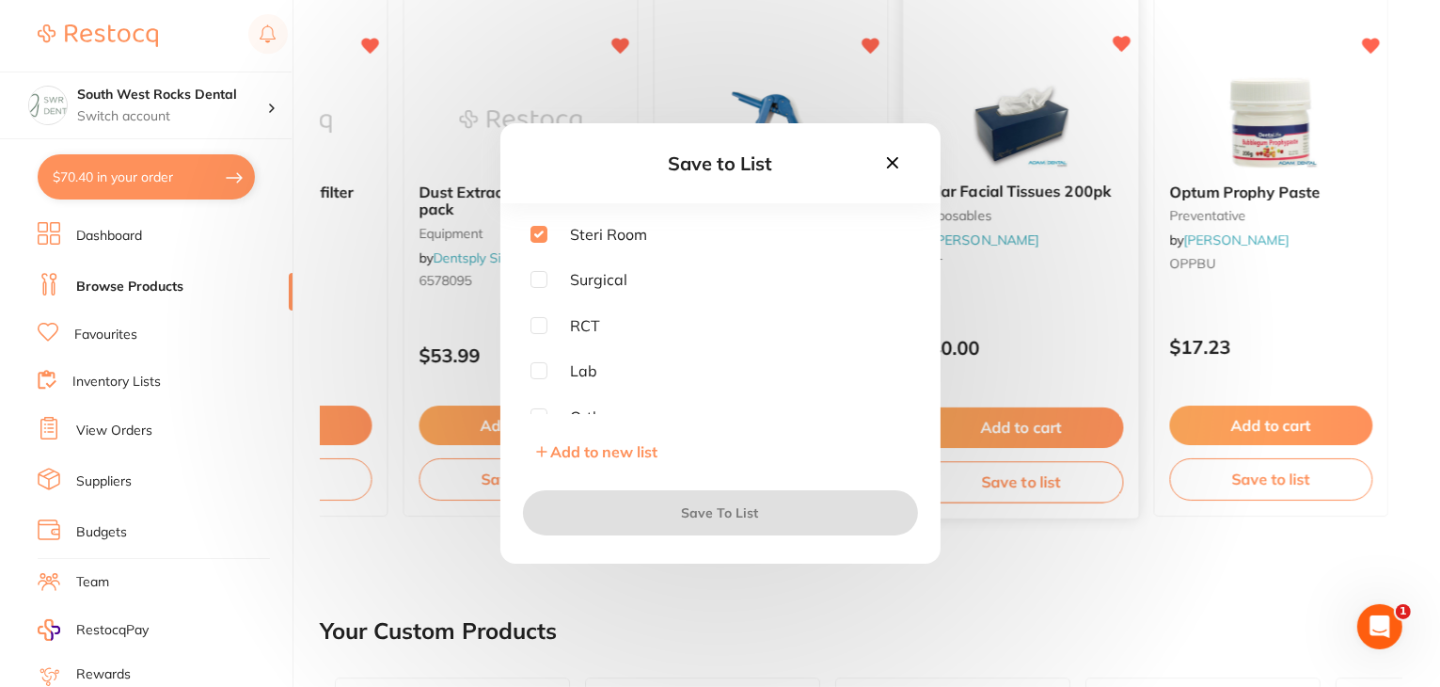
checkbox input "true"
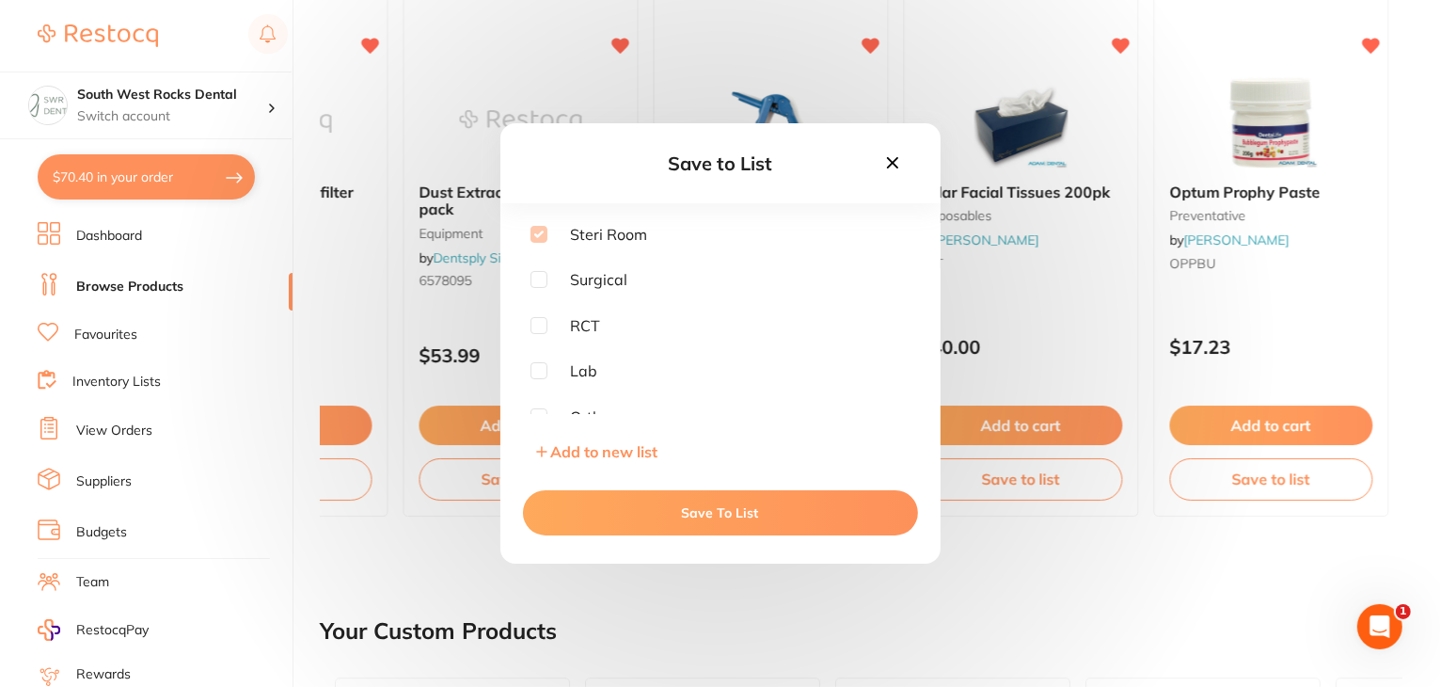
click at [742, 516] on button "Save To List" at bounding box center [720, 512] width 395 height 45
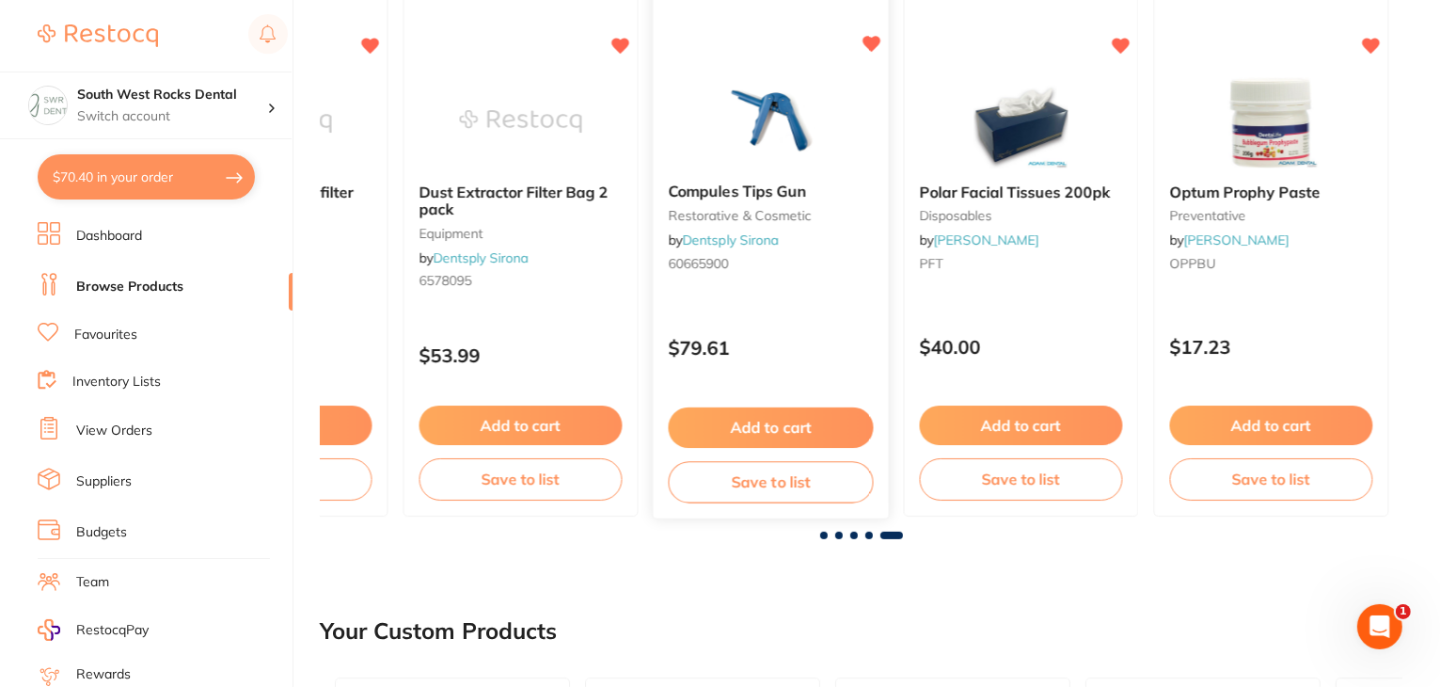
click at [731, 479] on button "Save to list" at bounding box center [770, 482] width 205 height 42
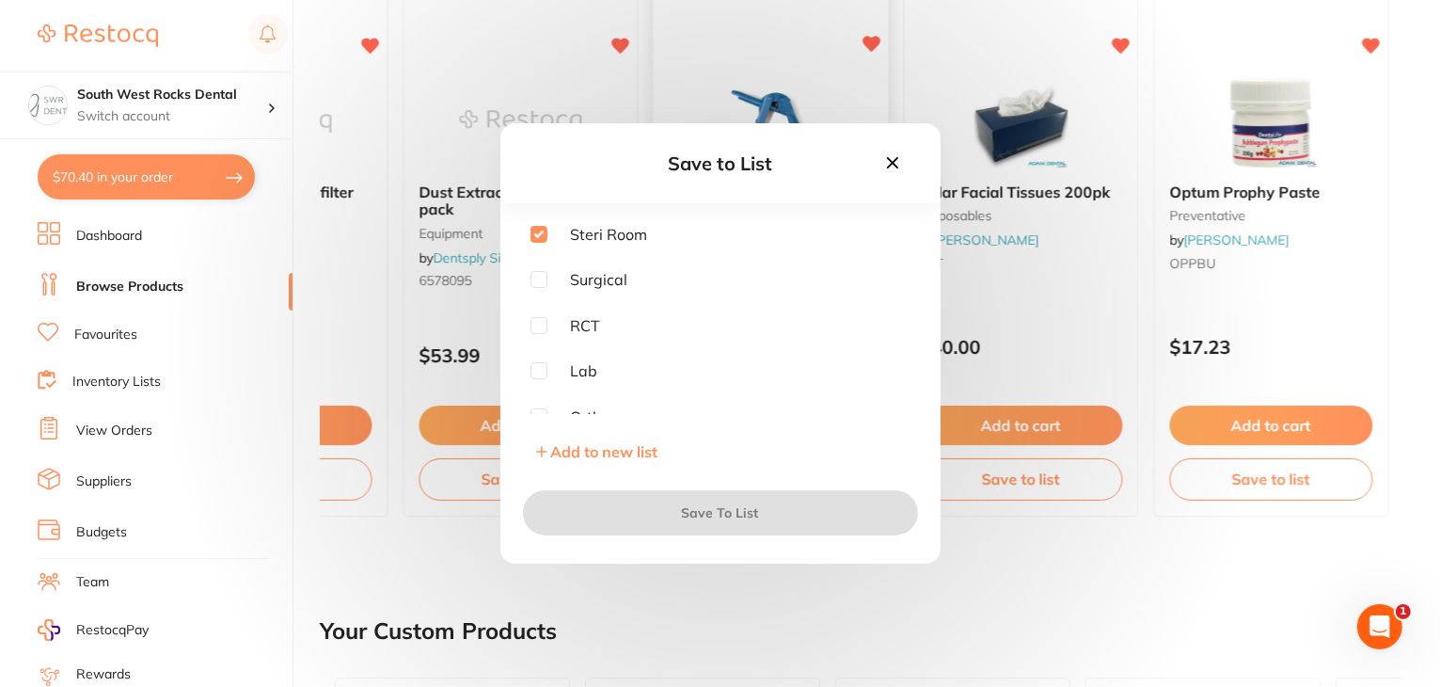
checkbox input "true"
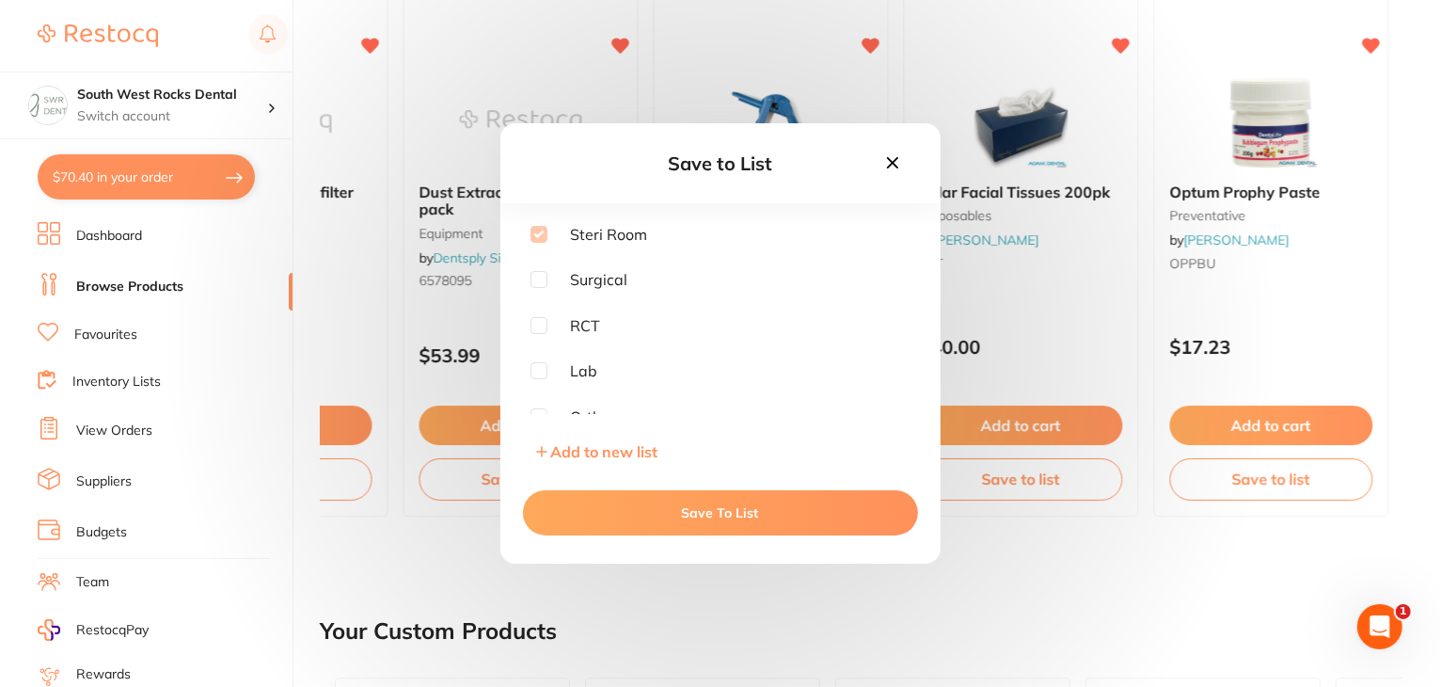
click at [707, 507] on button "Save To List" at bounding box center [720, 512] width 395 height 45
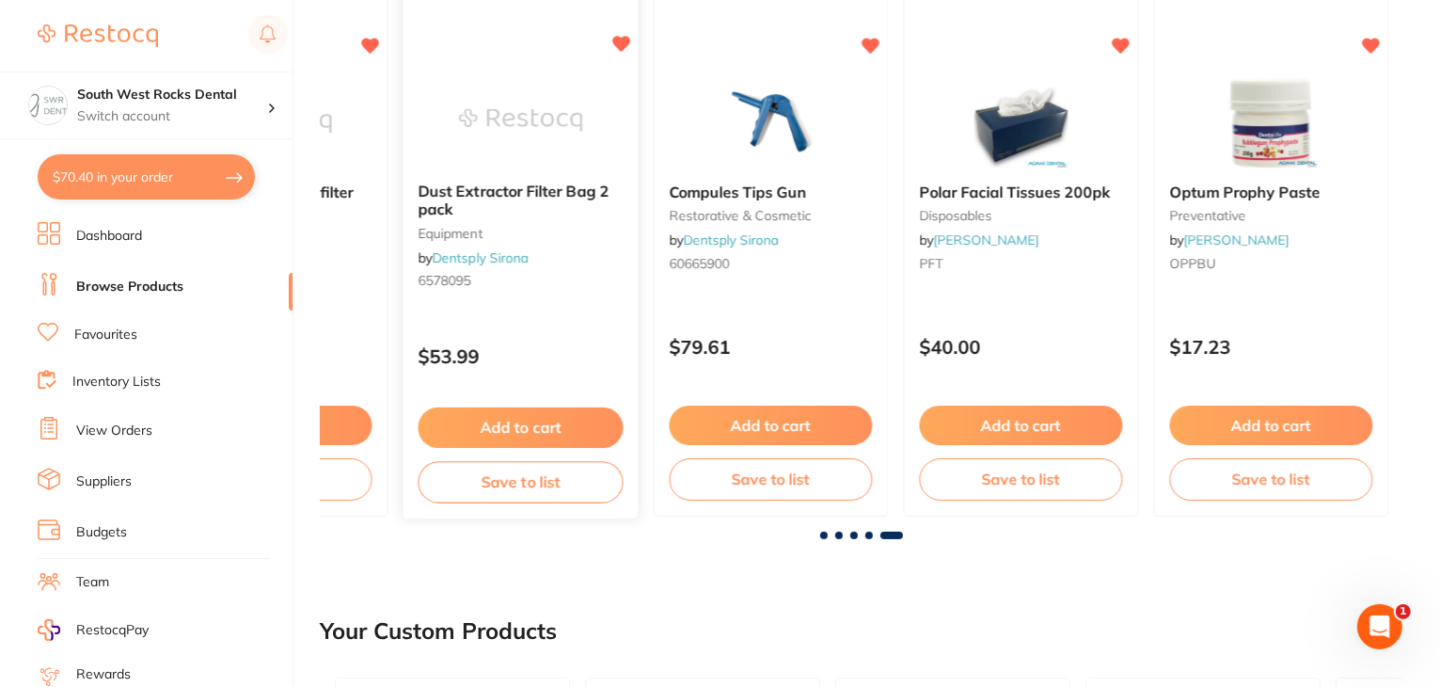
click at [572, 485] on button "Save to list" at bounding box center [520, 482] width 205 height 42
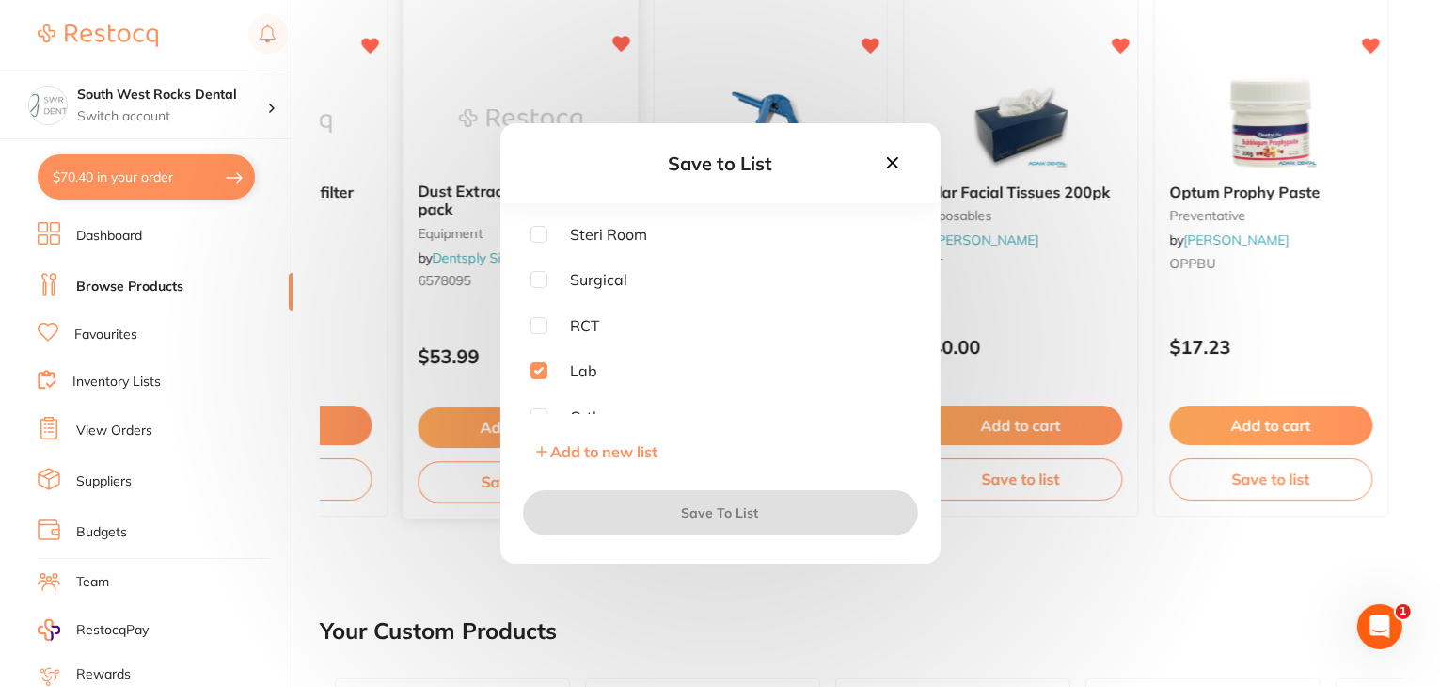
checkbox input "true"
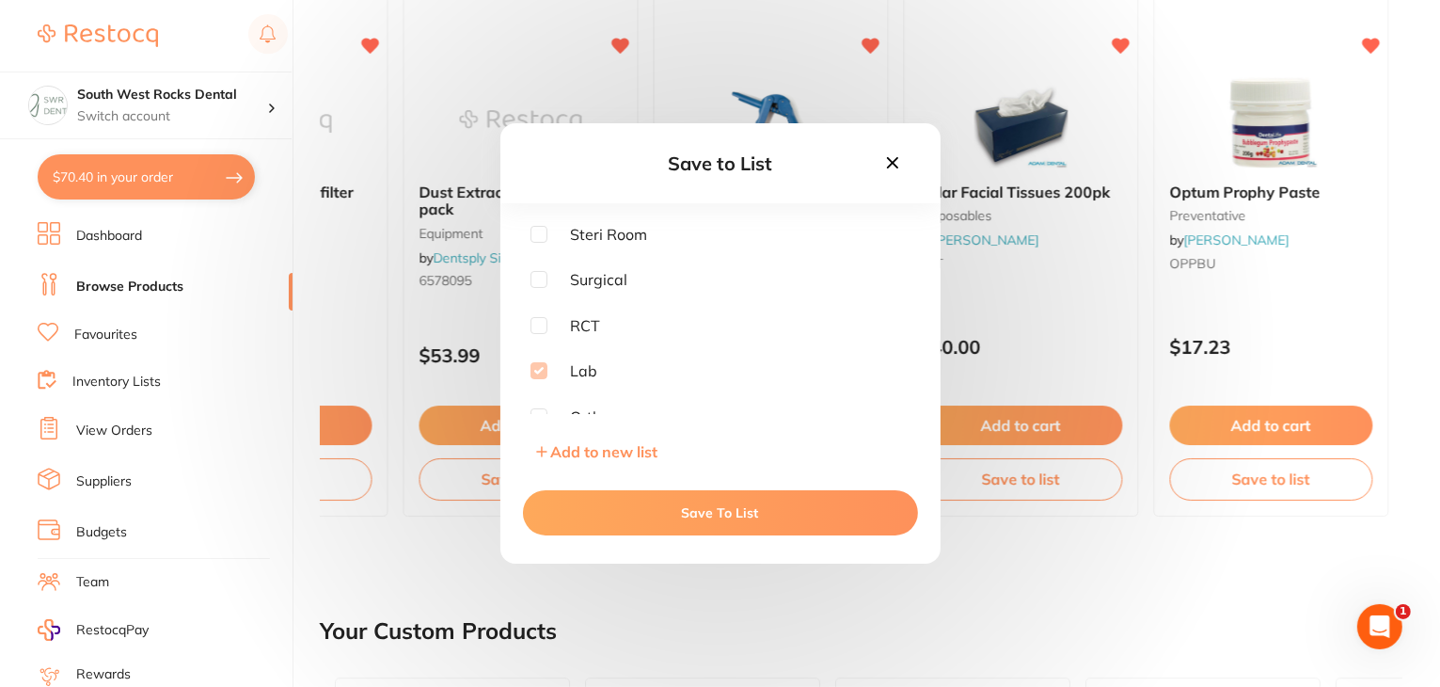
click at [572, 508] on button "Save To List" at bounding box center [720, 512] width 395 height 45
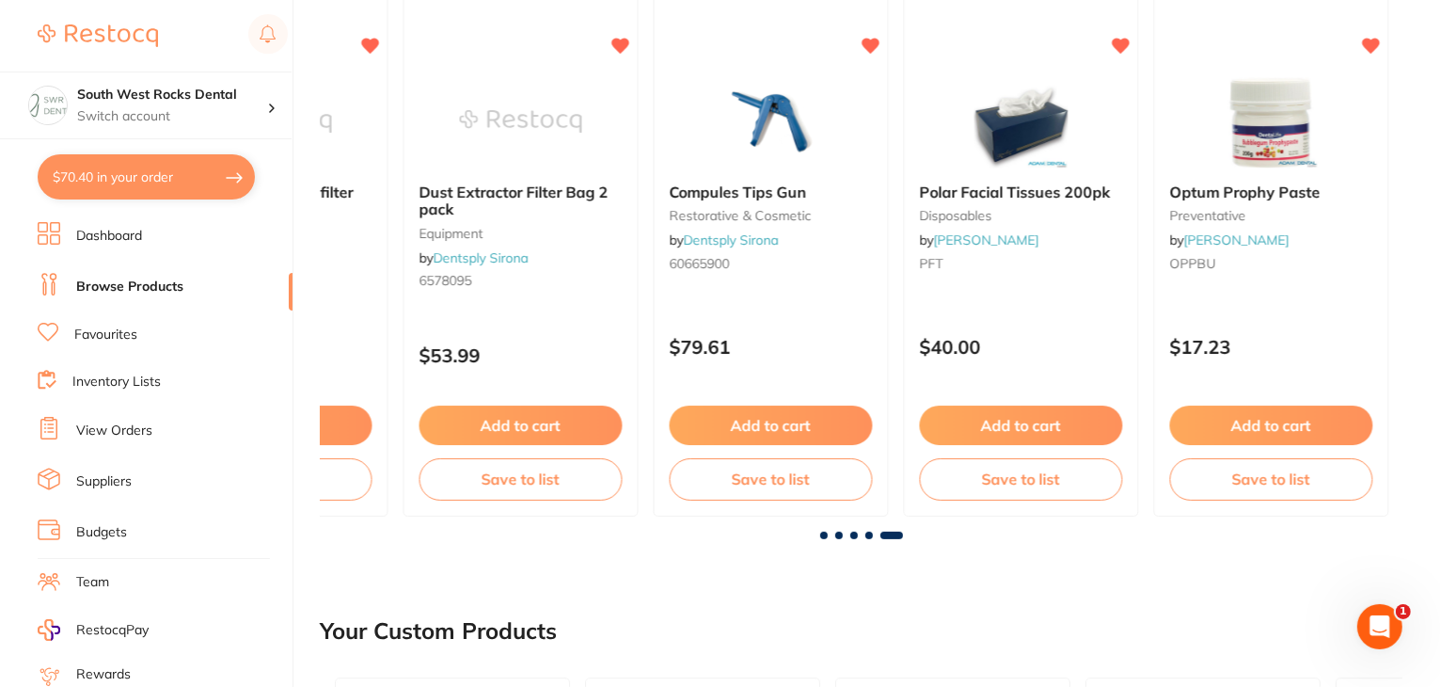
click at [869, 536] on span at bounding box center [870, 536] width 8 height 8
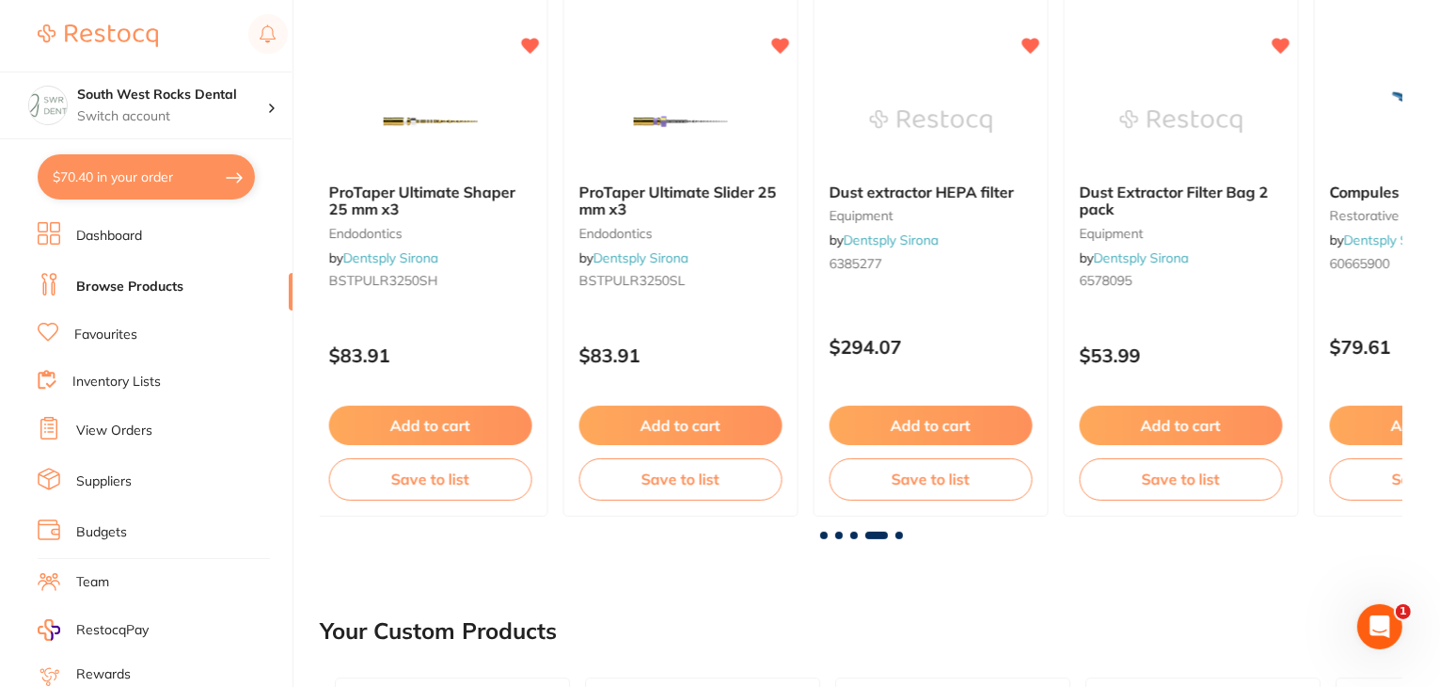
scroll to position [0, 3248]
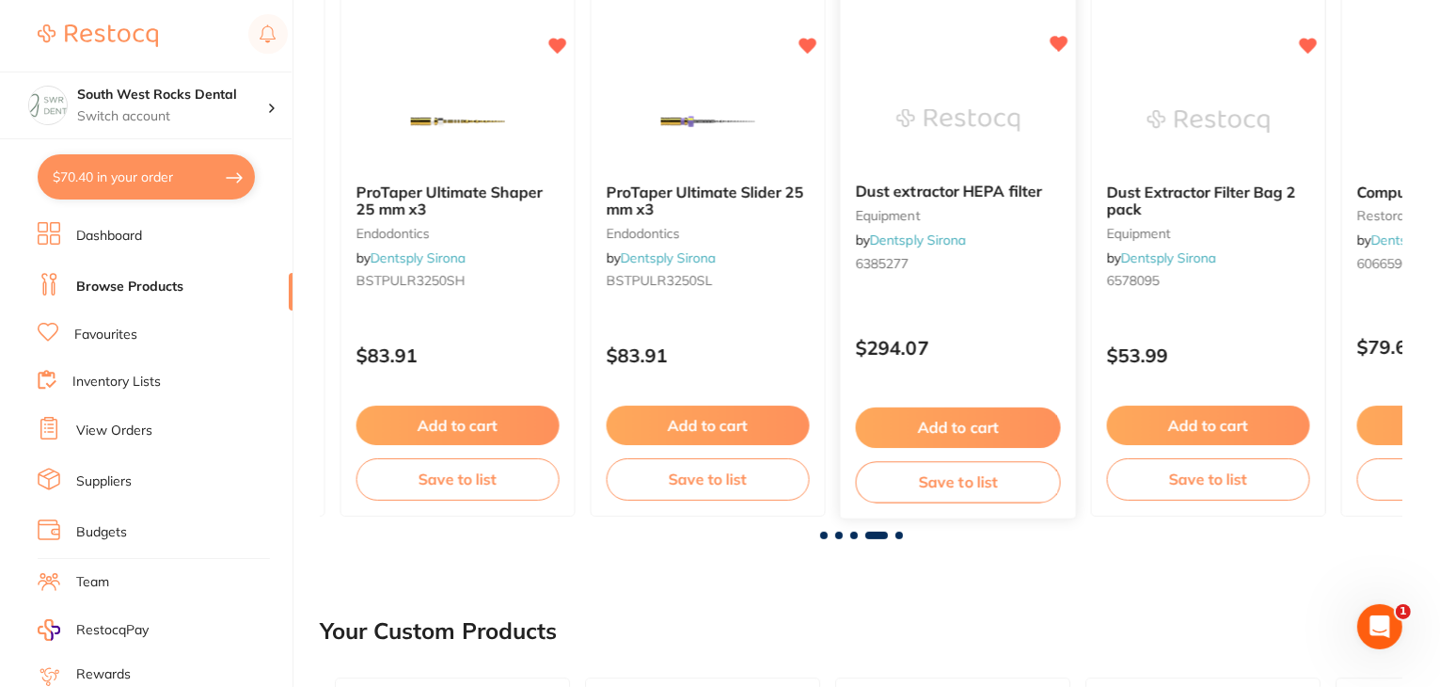
click at [933, 488] on button "Save to list" at bounding box center [958, 482] width 205 height 42
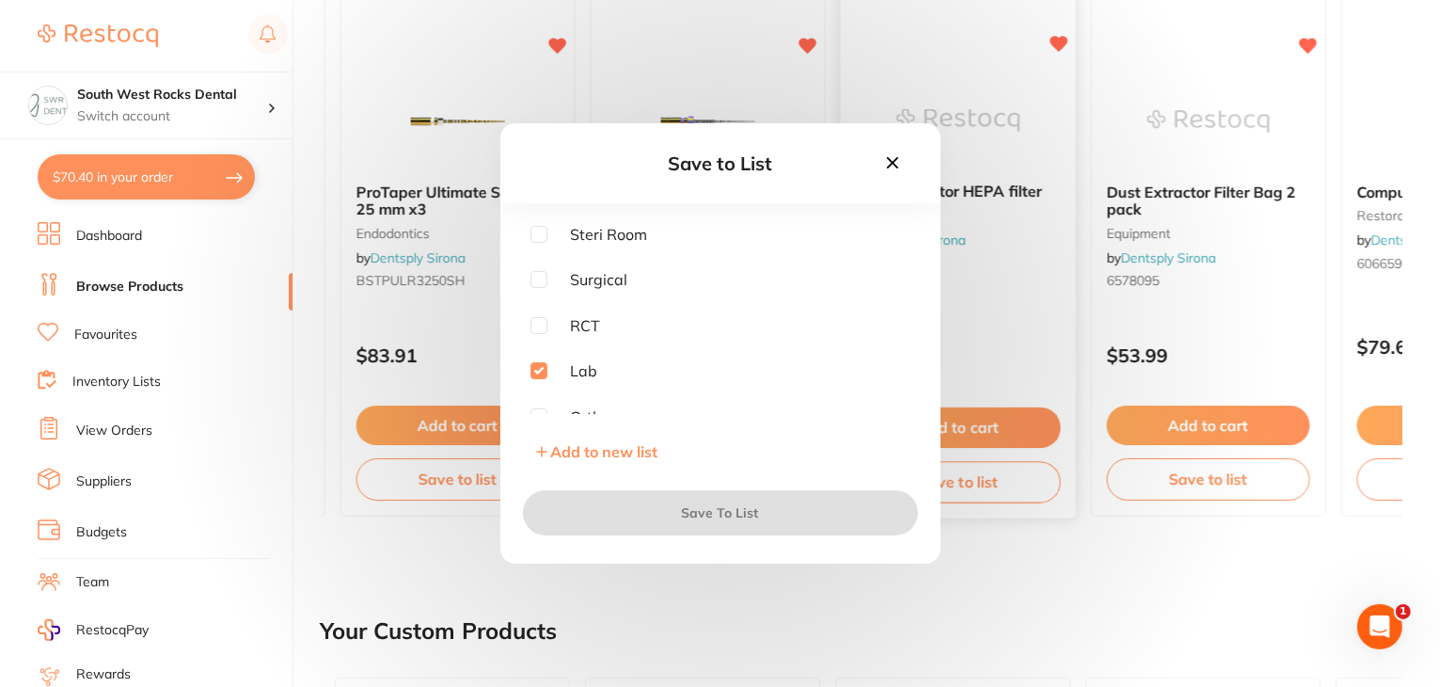
checkbox input "true"
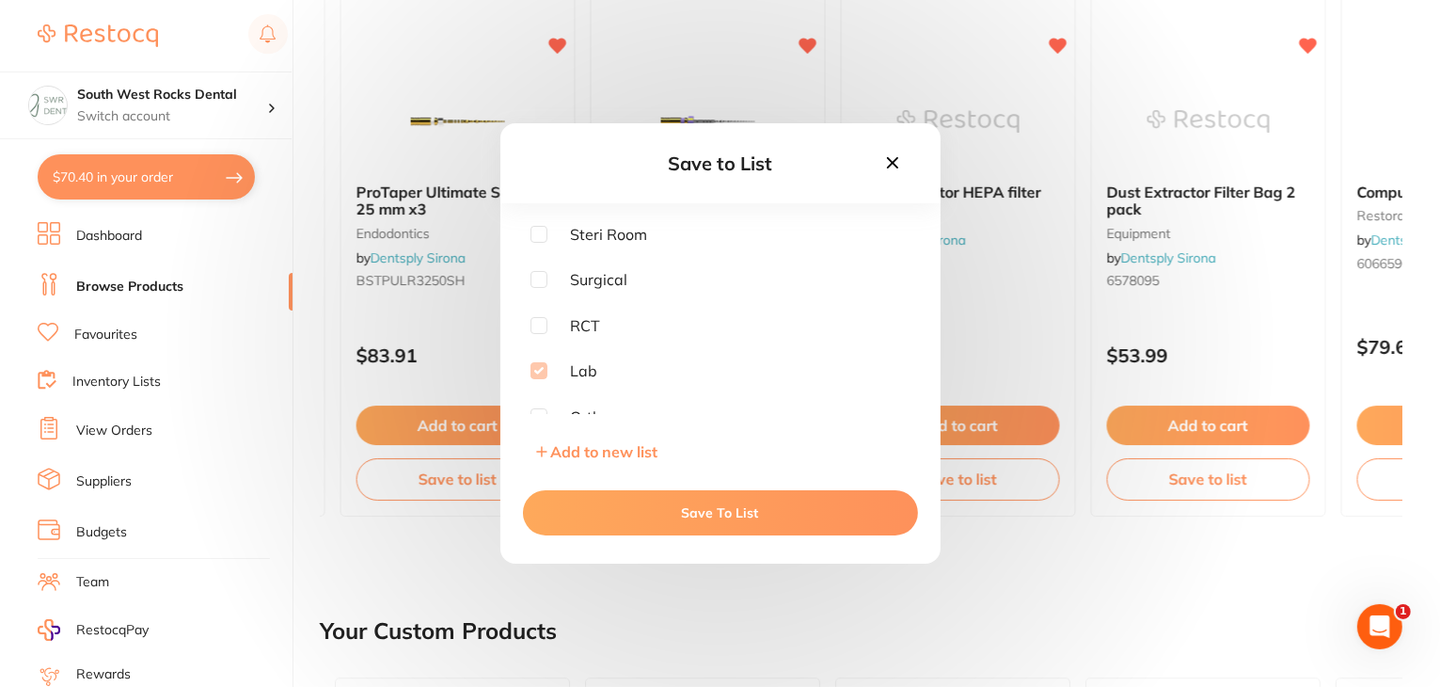
click at [790, 515] on button "Save To List" at bounding box center [720, 512] width 395 height 45
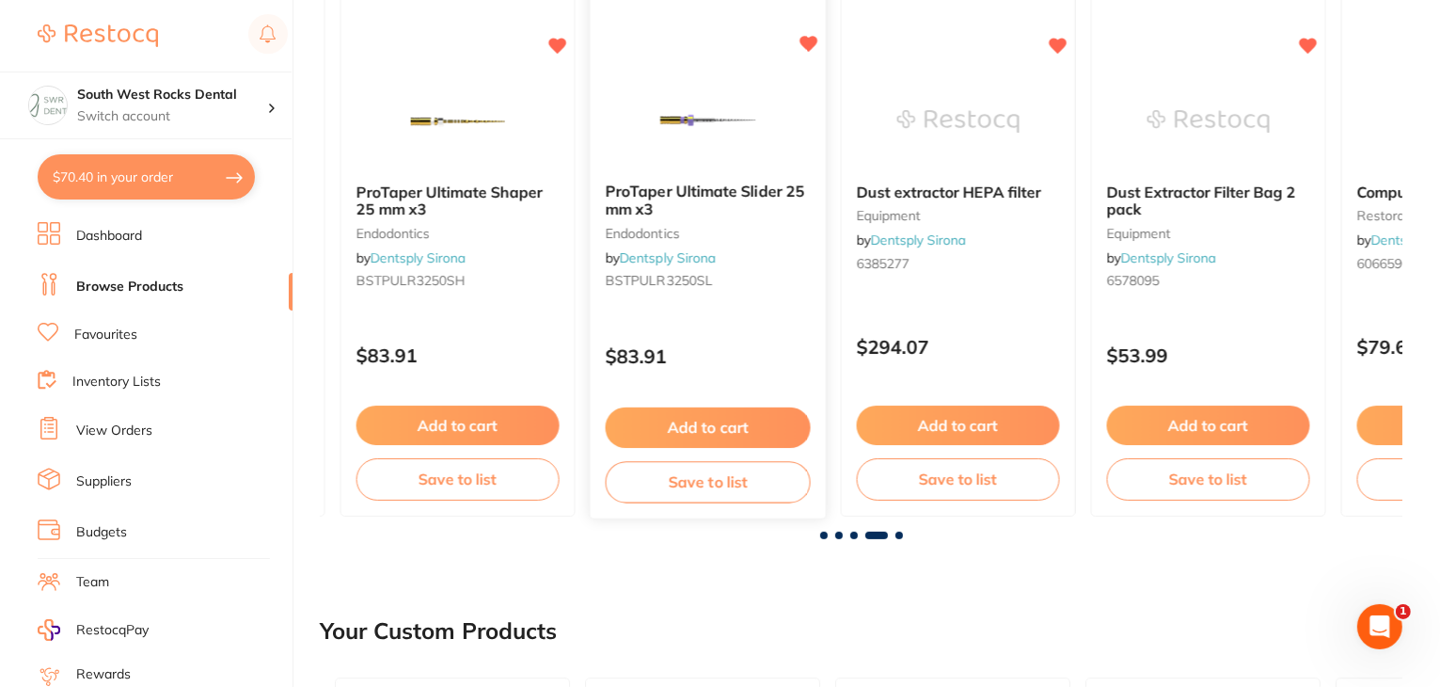
click at [757, 481] on button "Save to list" at bounding box center [708, 482] width 205 height 42
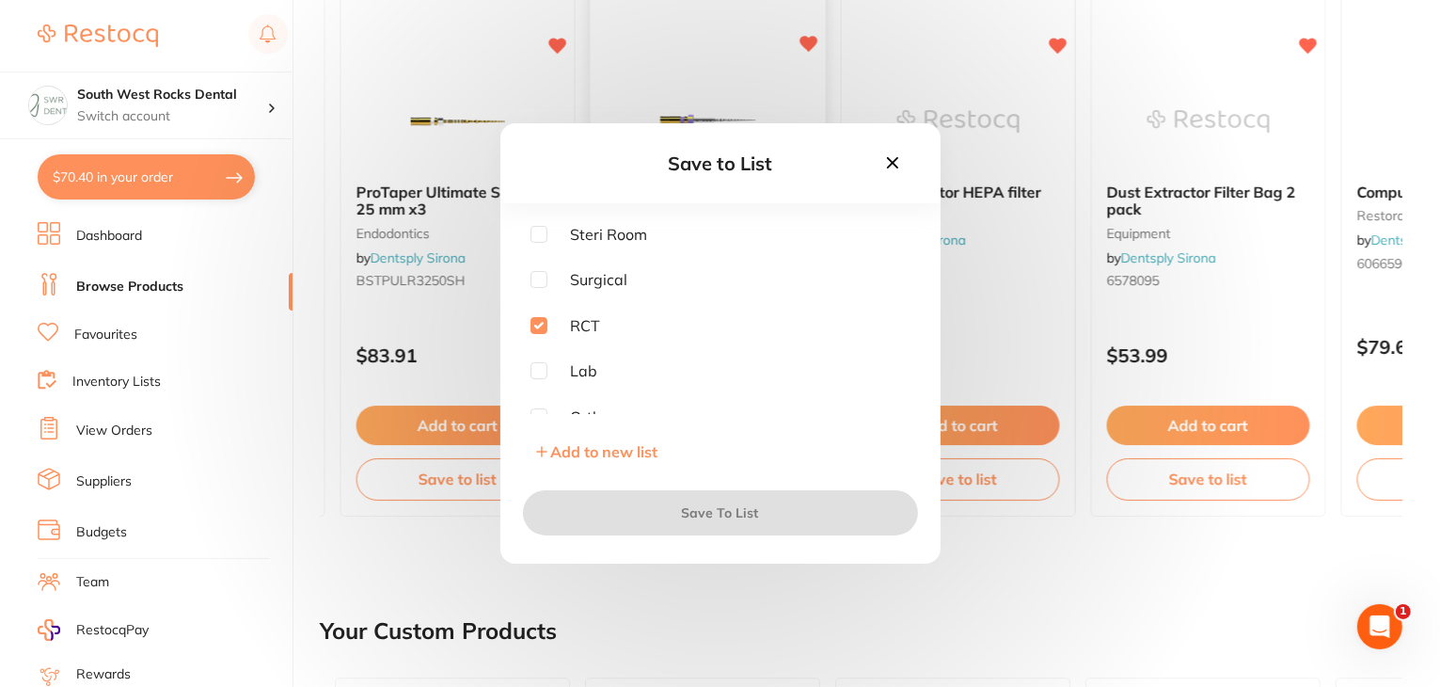
checkbox input "true"
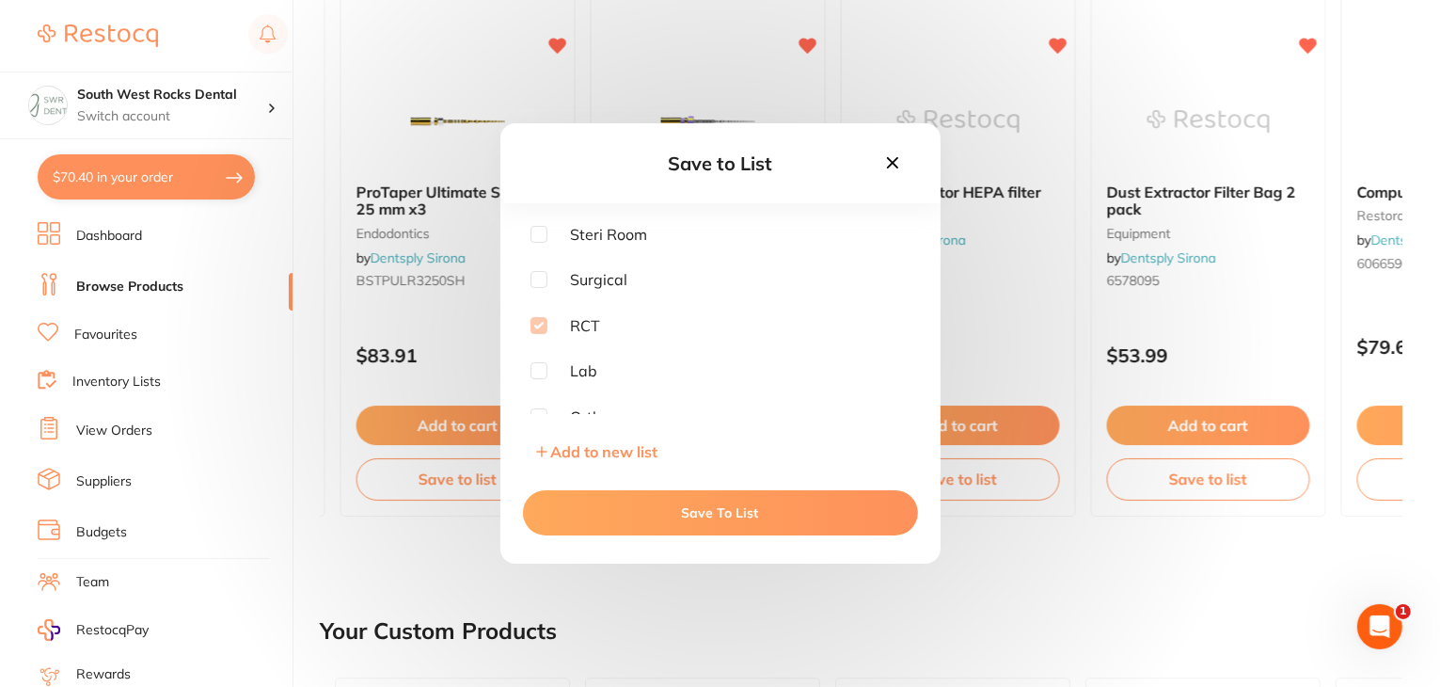
click at [689, 514] on button "Save To List" at bounding box center [720, 512] width 395 height 45
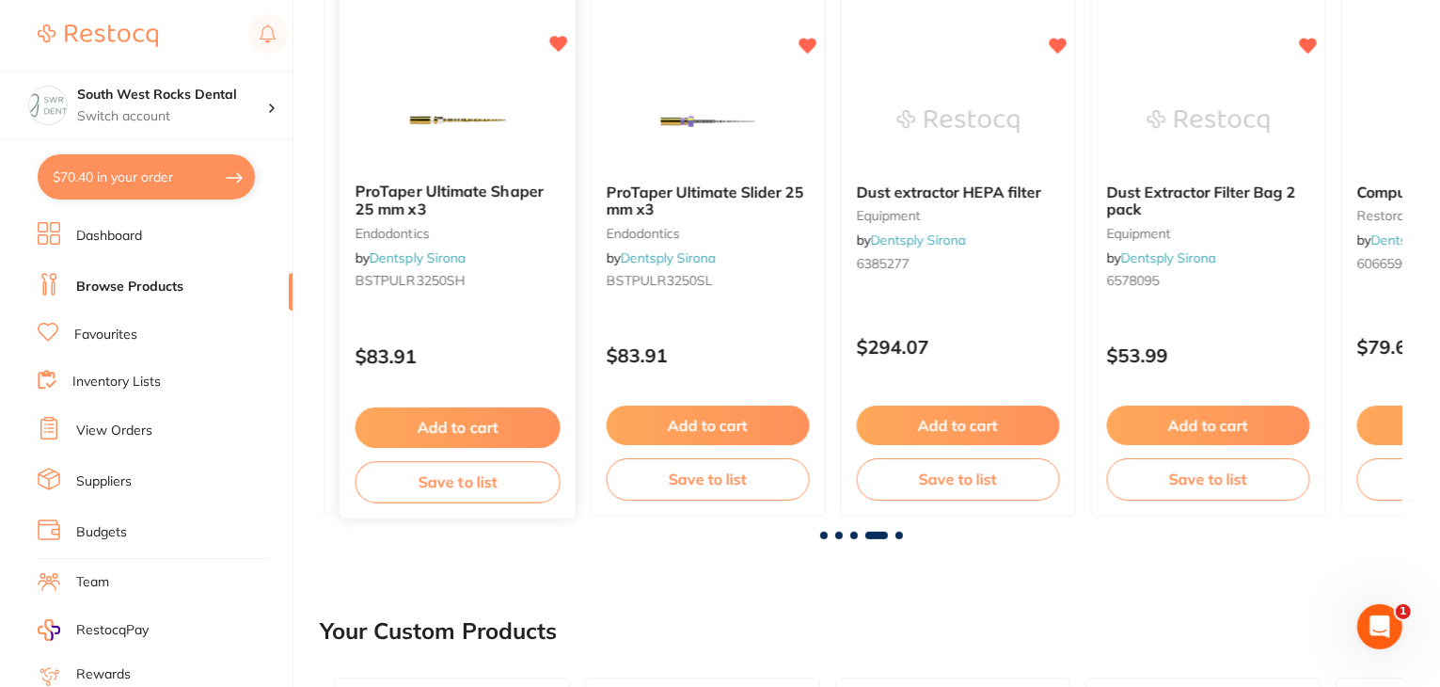
click at [513, 480] on button "Save to list" at bounding box center [458, 482] width 205 height 42
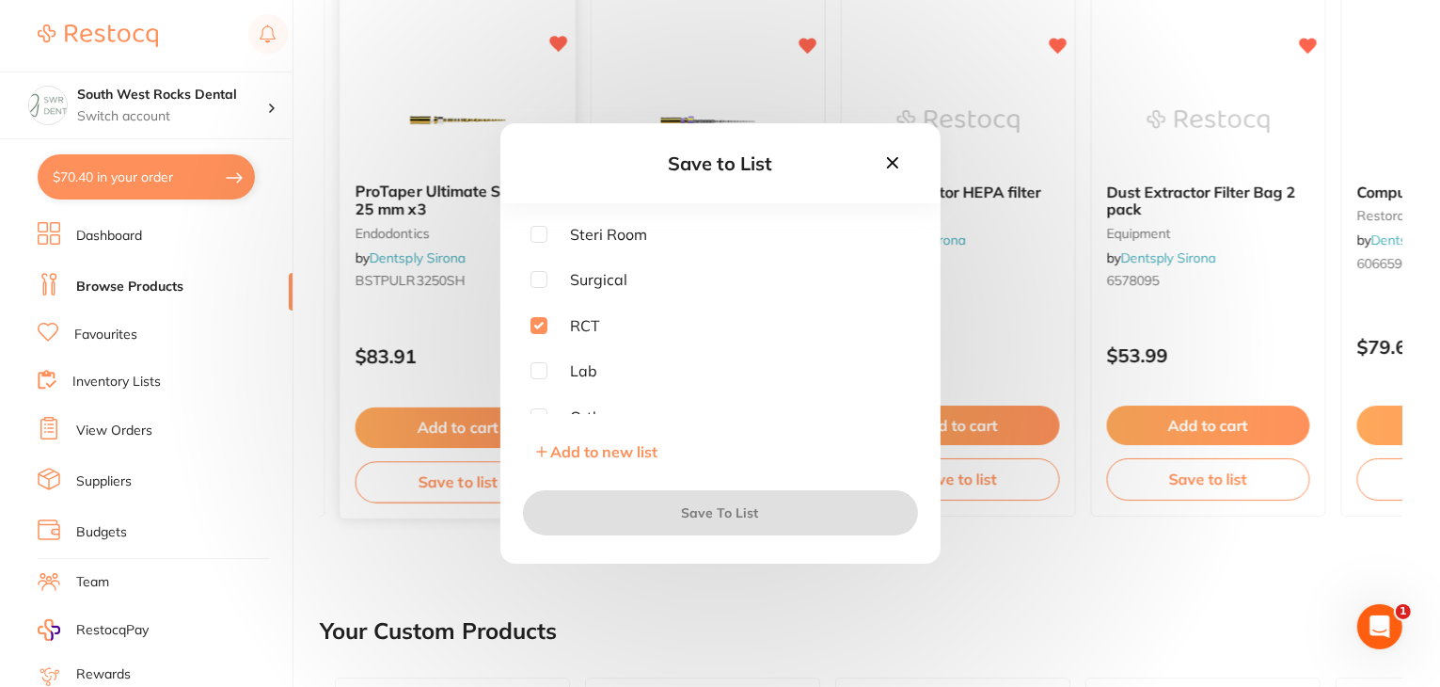
checkbox input "true"
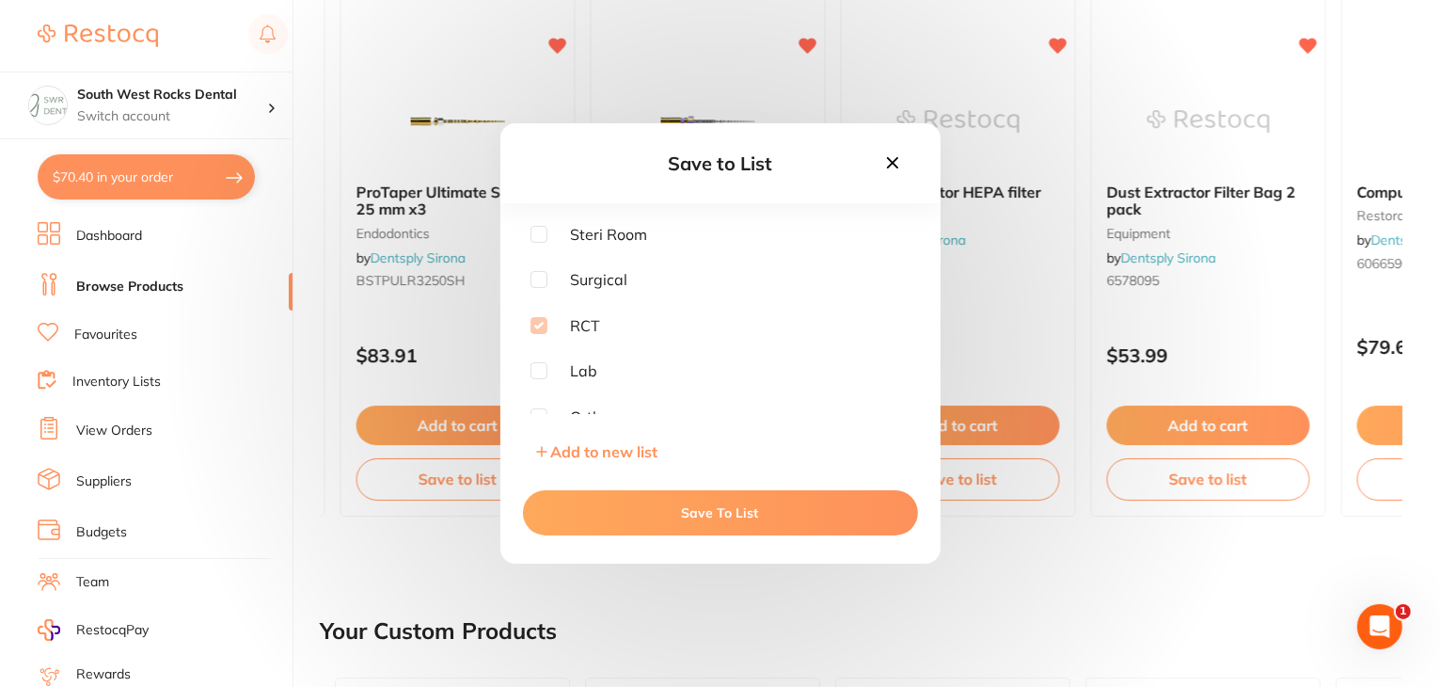
click at [573, 501] on button "Save To List" at bounding box center [720, 512] width 395 height 45
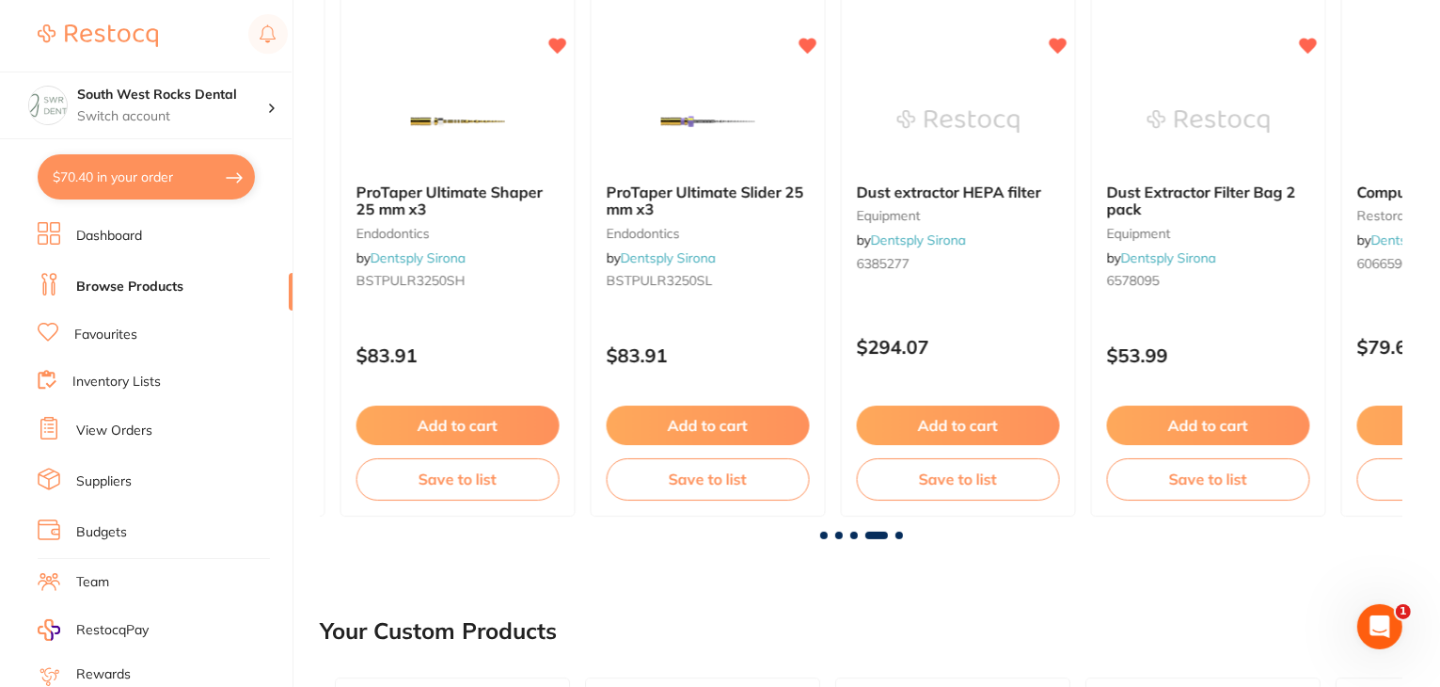
click at [852, 533] on span at bounding box center [854, 536] width 8 height 8
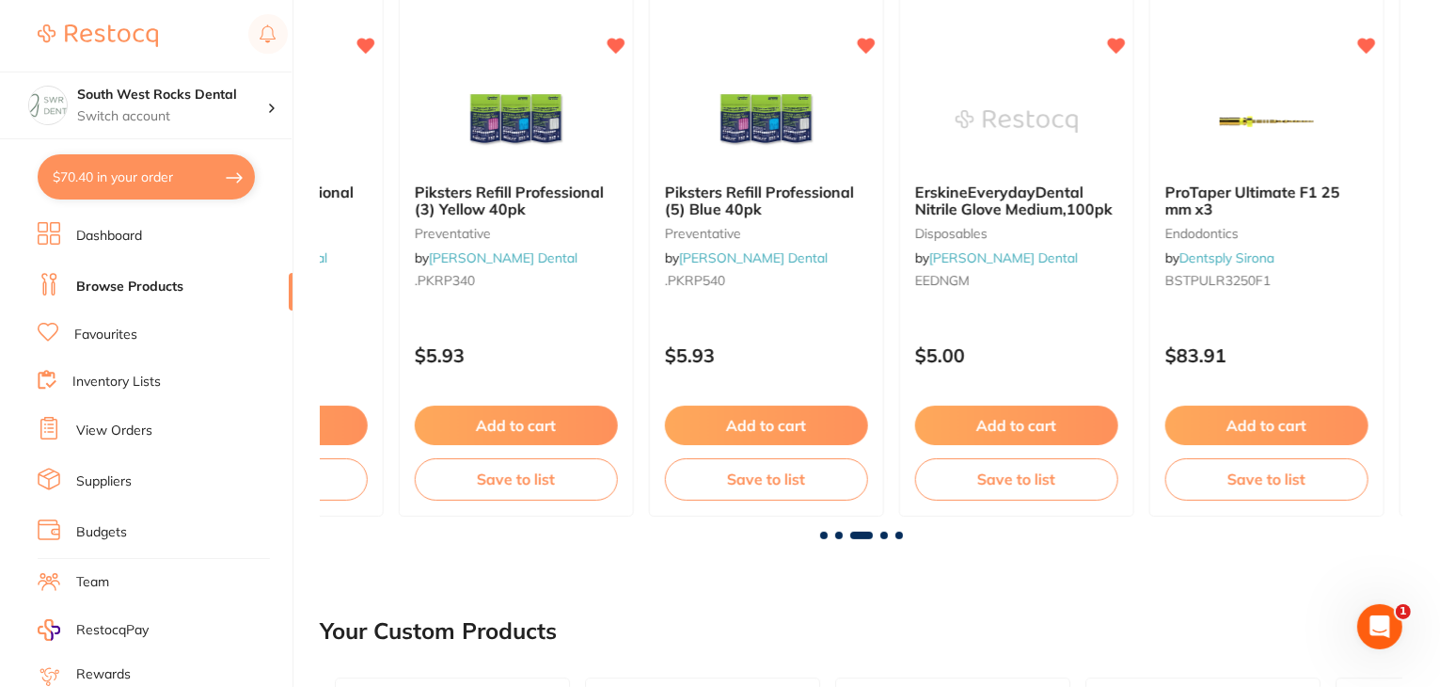
scroll to position [0, 2166]
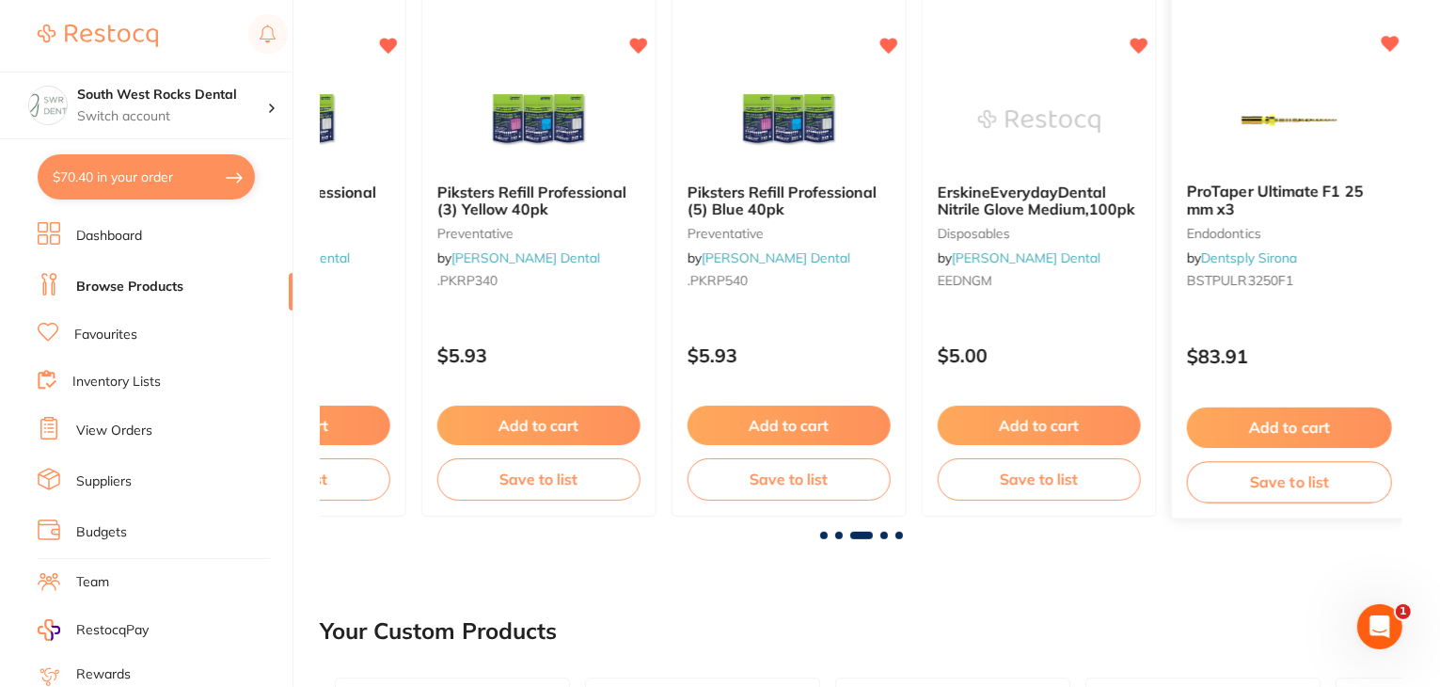
click at [1220, 489] on button "Save to list" at bounding box center [1289, 482] width 205 height 42
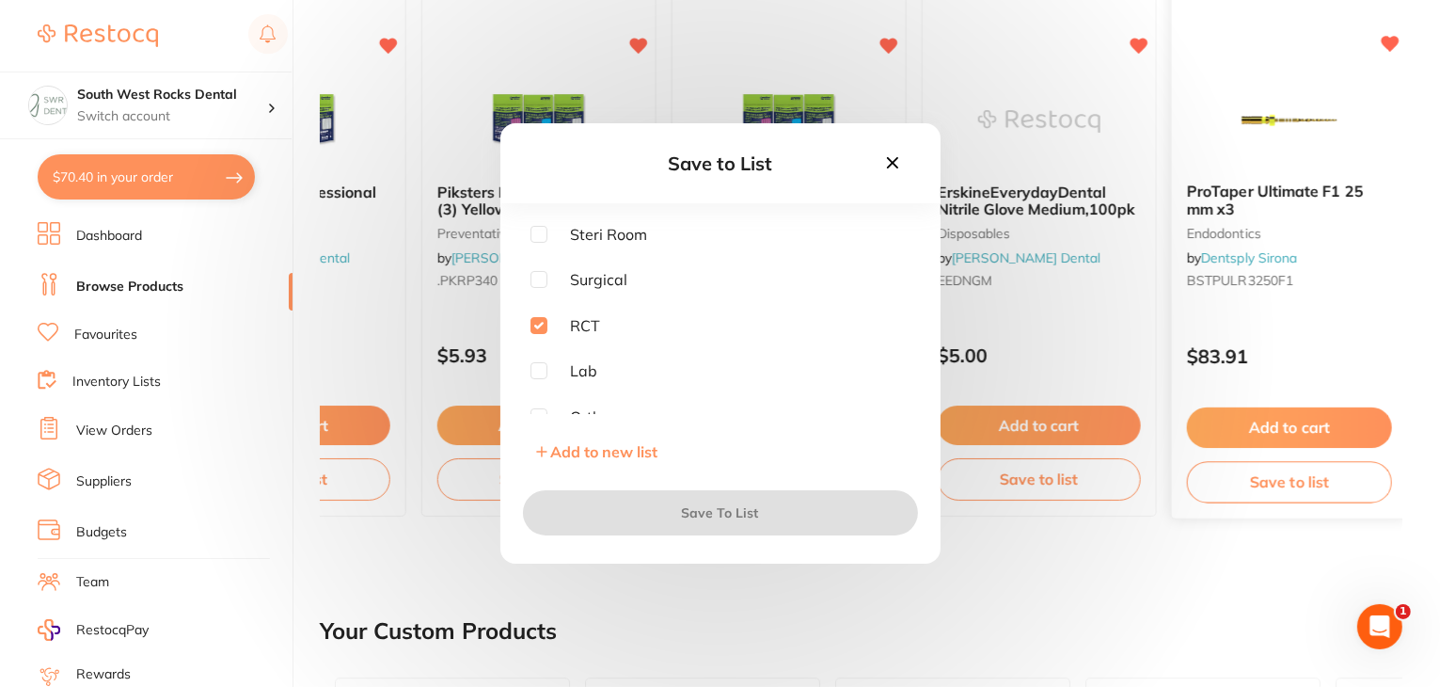
checkbox input "true"
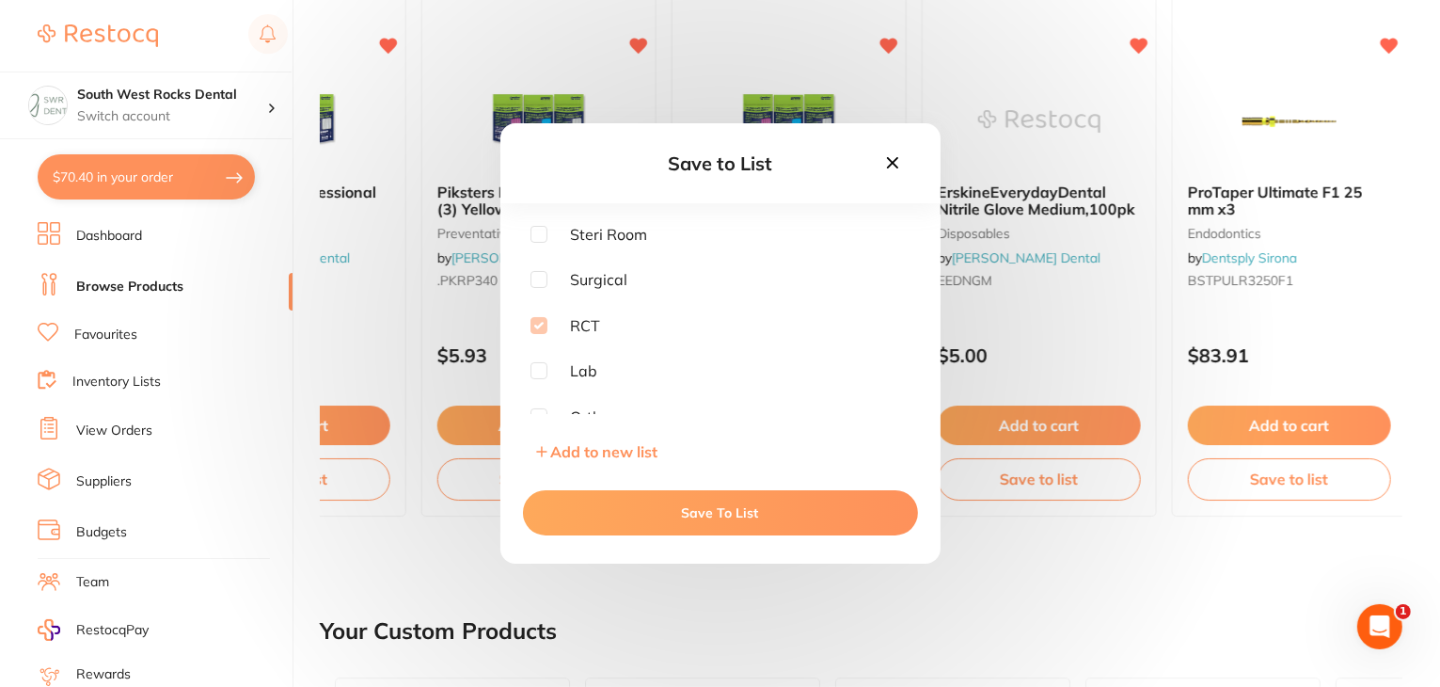
click at [882, 512] on button "Save To List" at bounding box center [720, 512] width 395 height 45
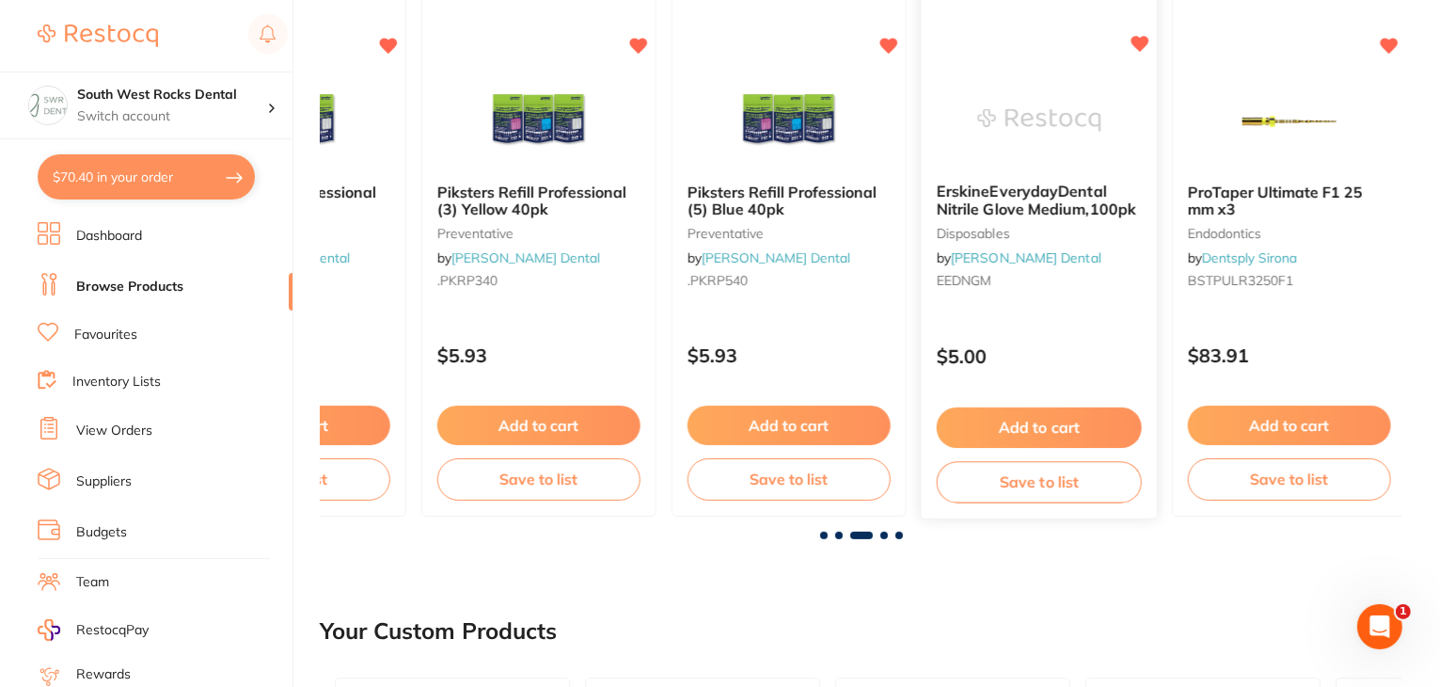
click at [1005, 479] on button "Save to list" at bounding box center [1039, 482] width 205 height 42
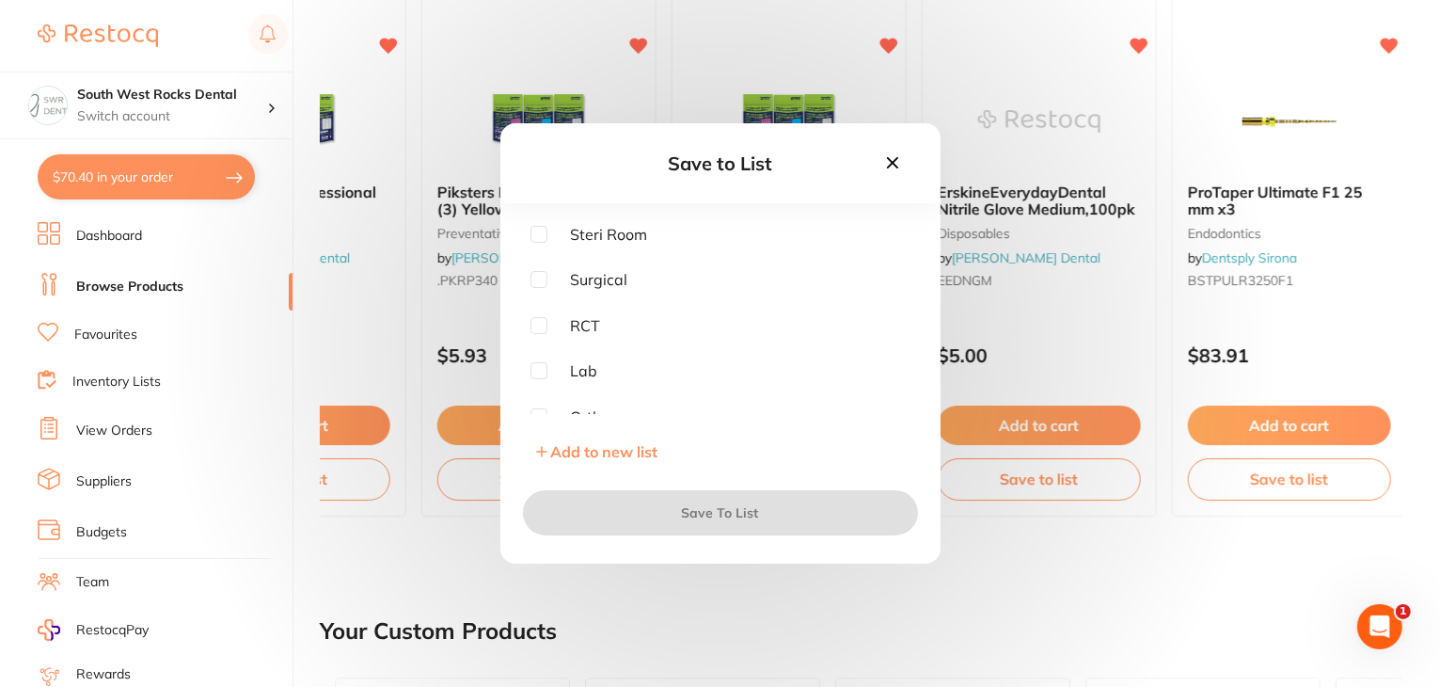
click at [538, 235] on input "checkbox" at bounding box center [539, 234] width 17 height 17
checkbox input "true"
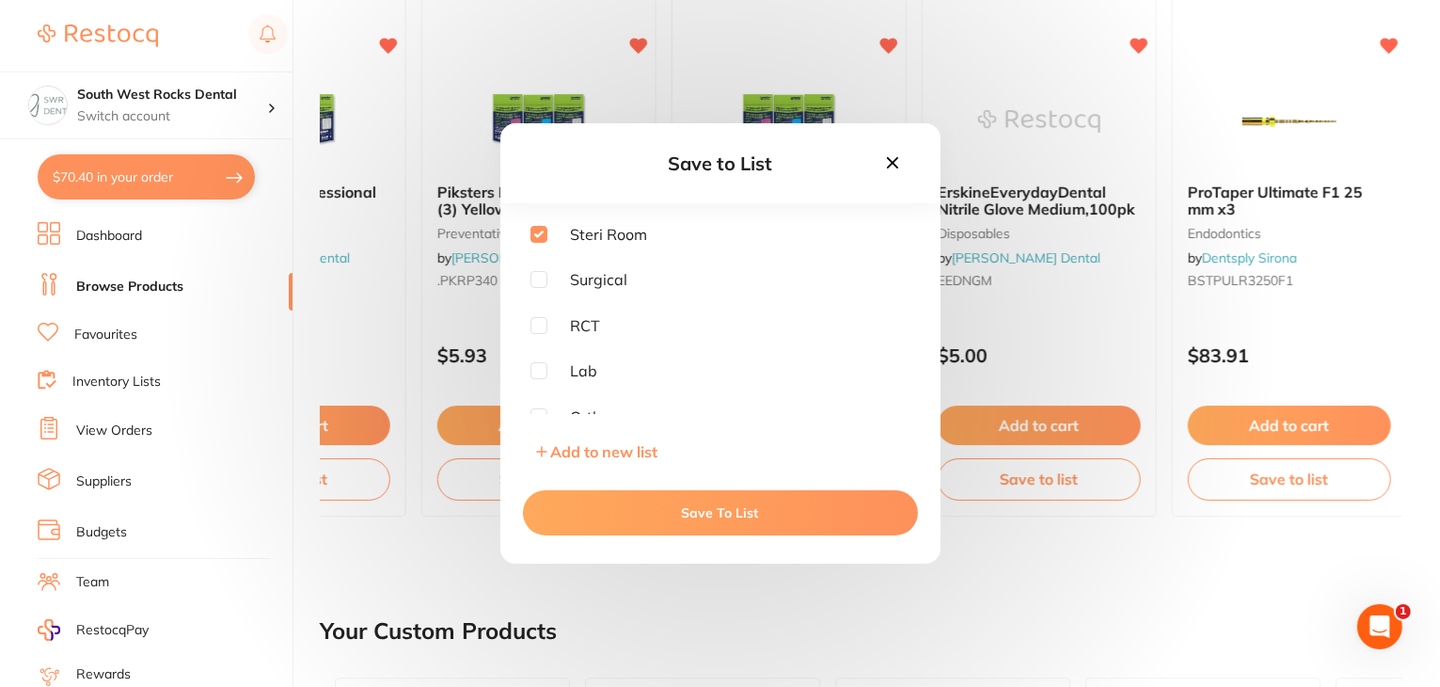
click at [622, 504] on button "Save To List" at bounding box center [720, 512] width 395 height 45
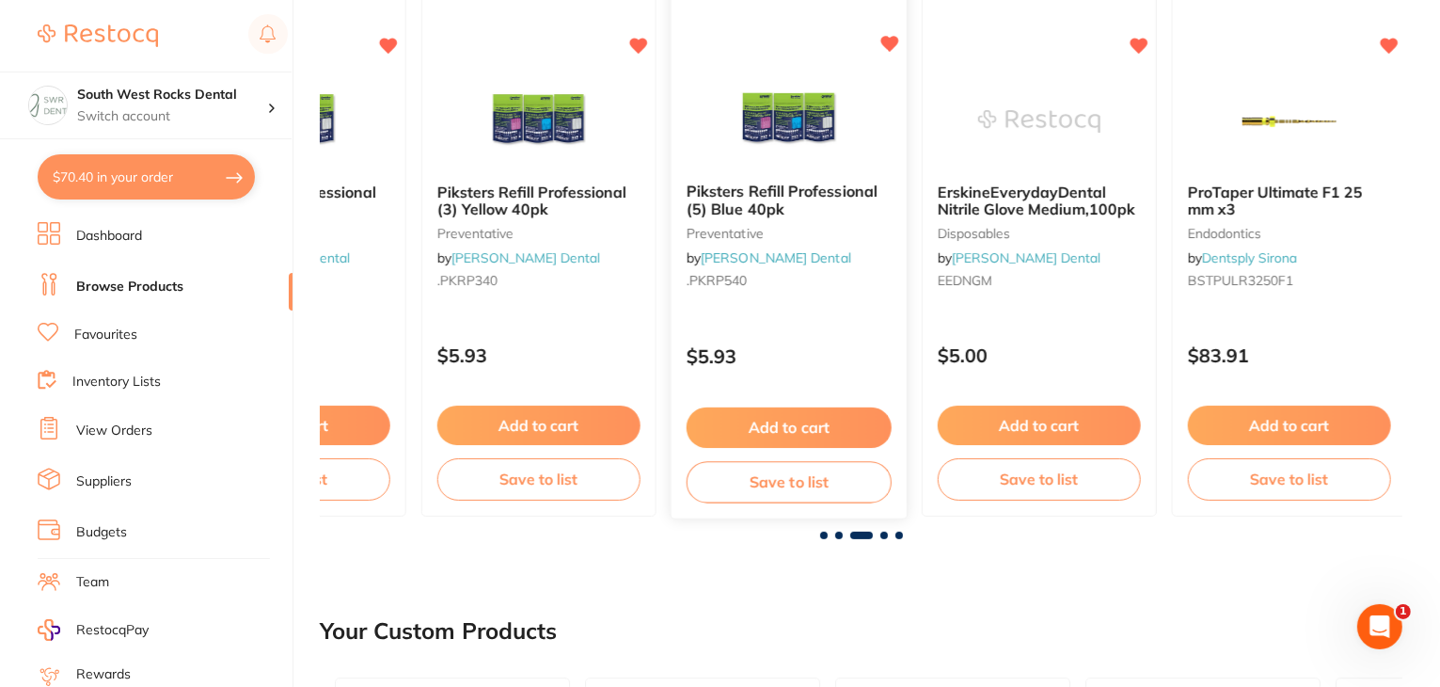
click at [730, 489] on button "Save to list" at bounding box center [789, 482] width 205 height 42
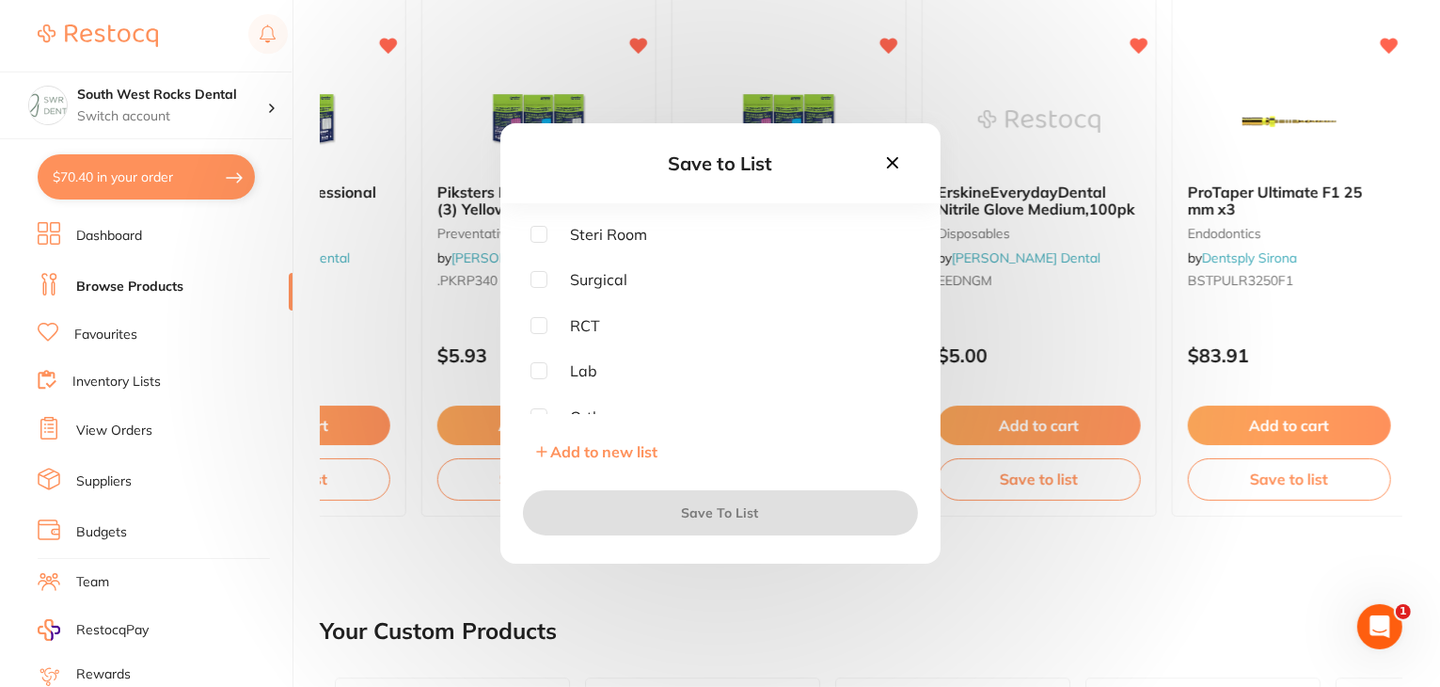
click at [539, 240] on input "checkbox" at bounding box center [539, 234] width 17 height 17
checkbox input "true"
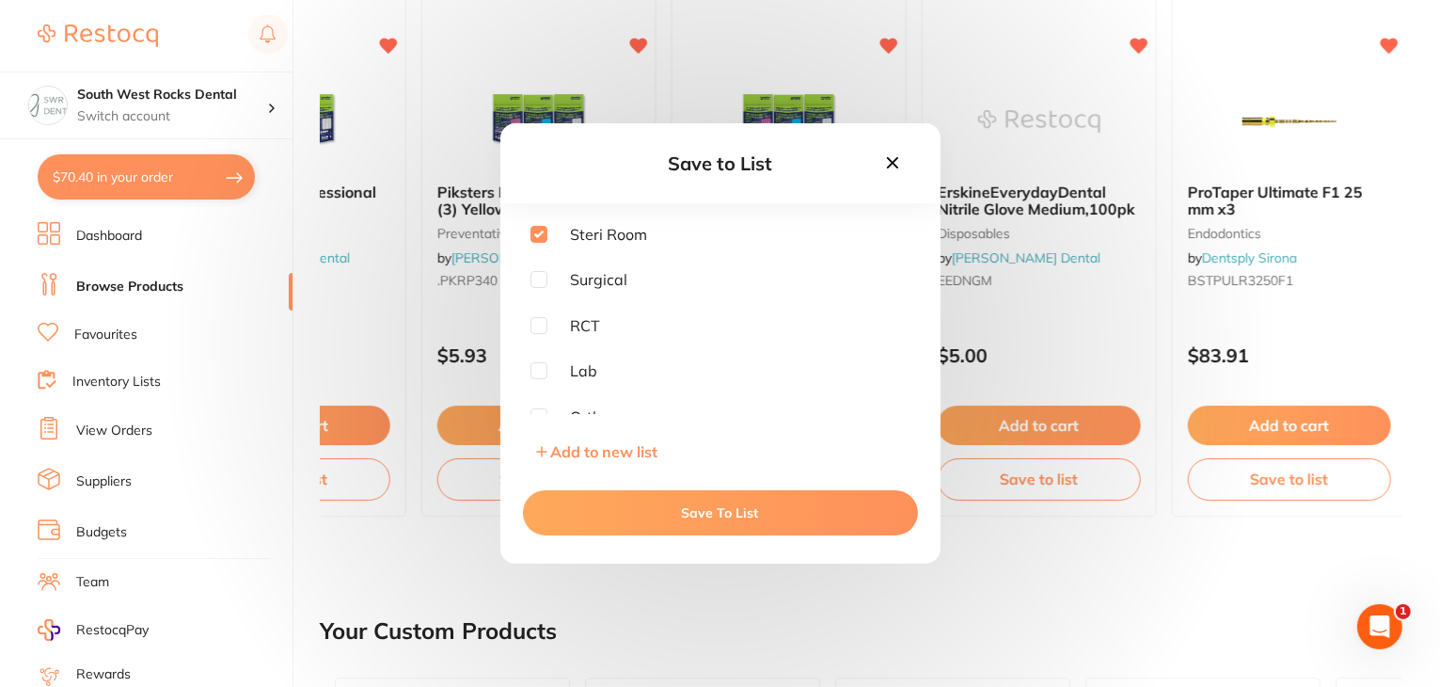
click at [655, 510] on button "Save To List" at bounding box center [720, 512] width 395 height 45
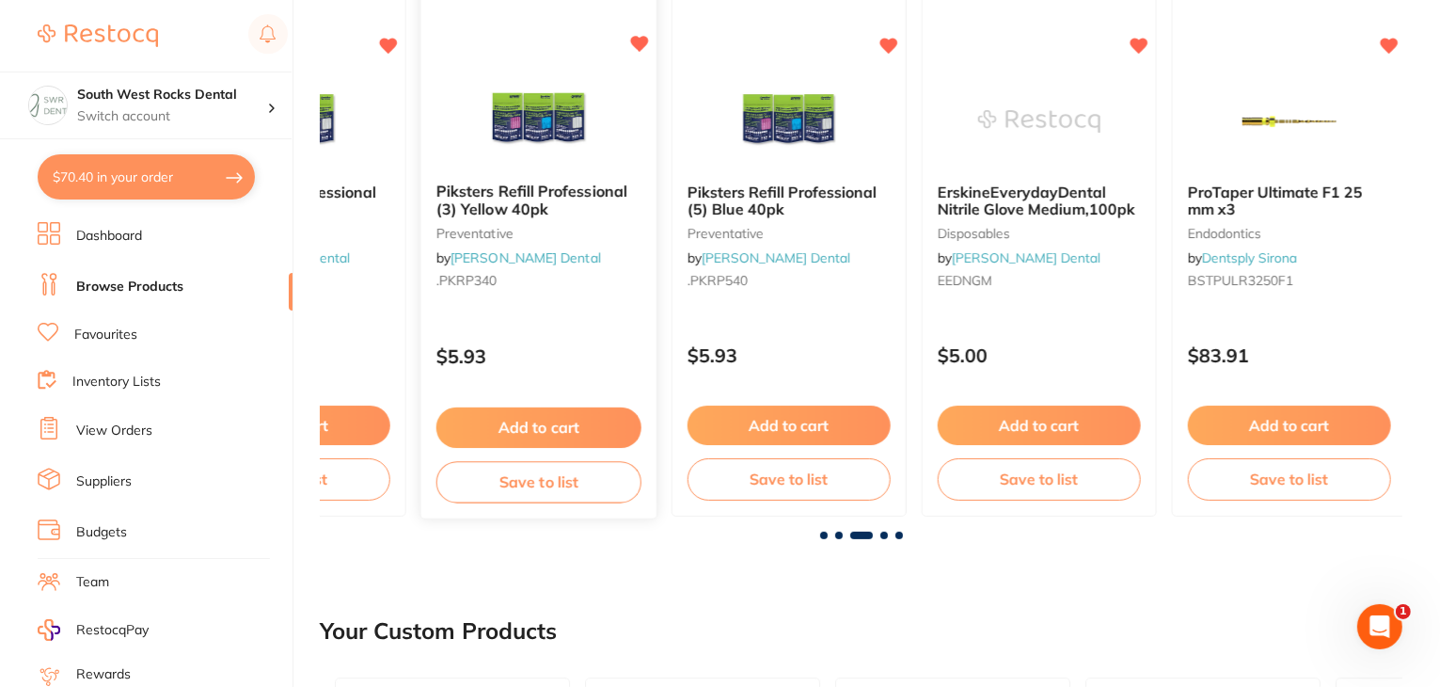
click at [610, 479] on button "Save to list" at bounding box center [539, 482] width 205 height 42
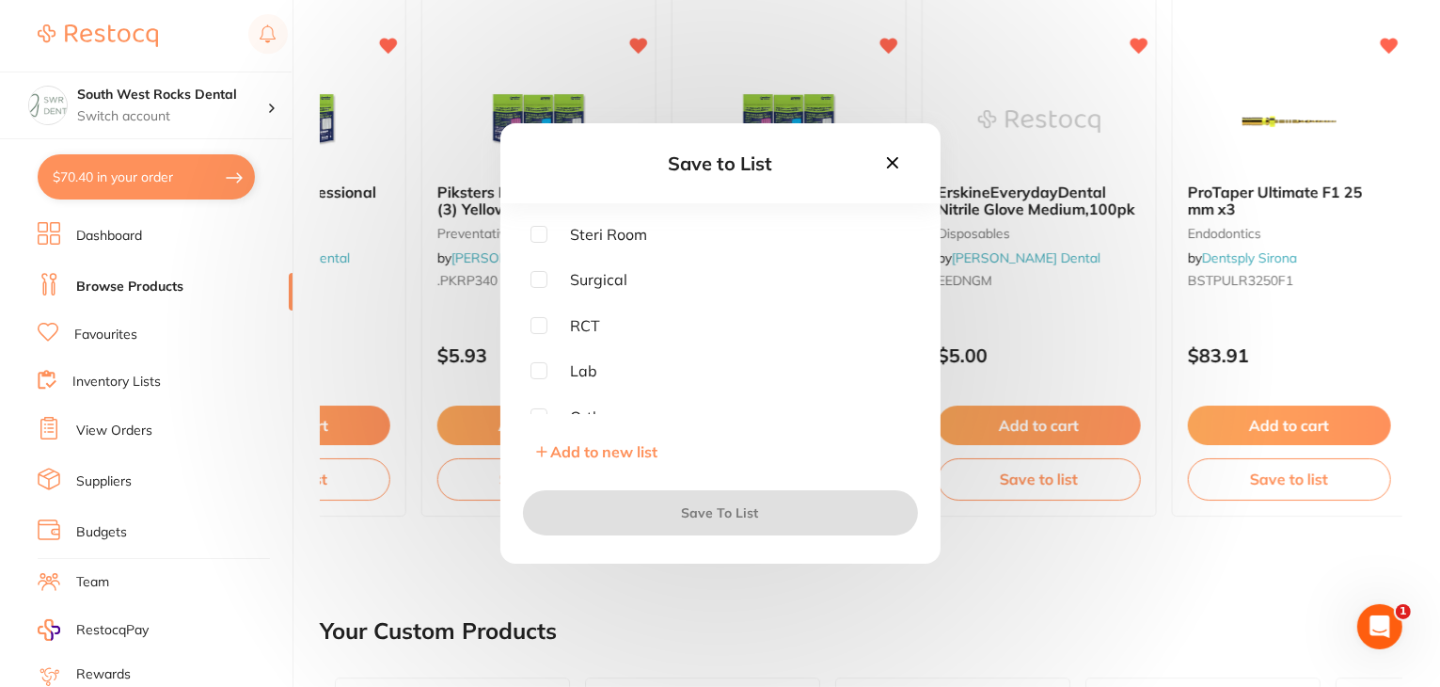
click at [538, 230] on input "checkbox" at bounding box center [539, 234] width 17 height 17
checkbox input "true"
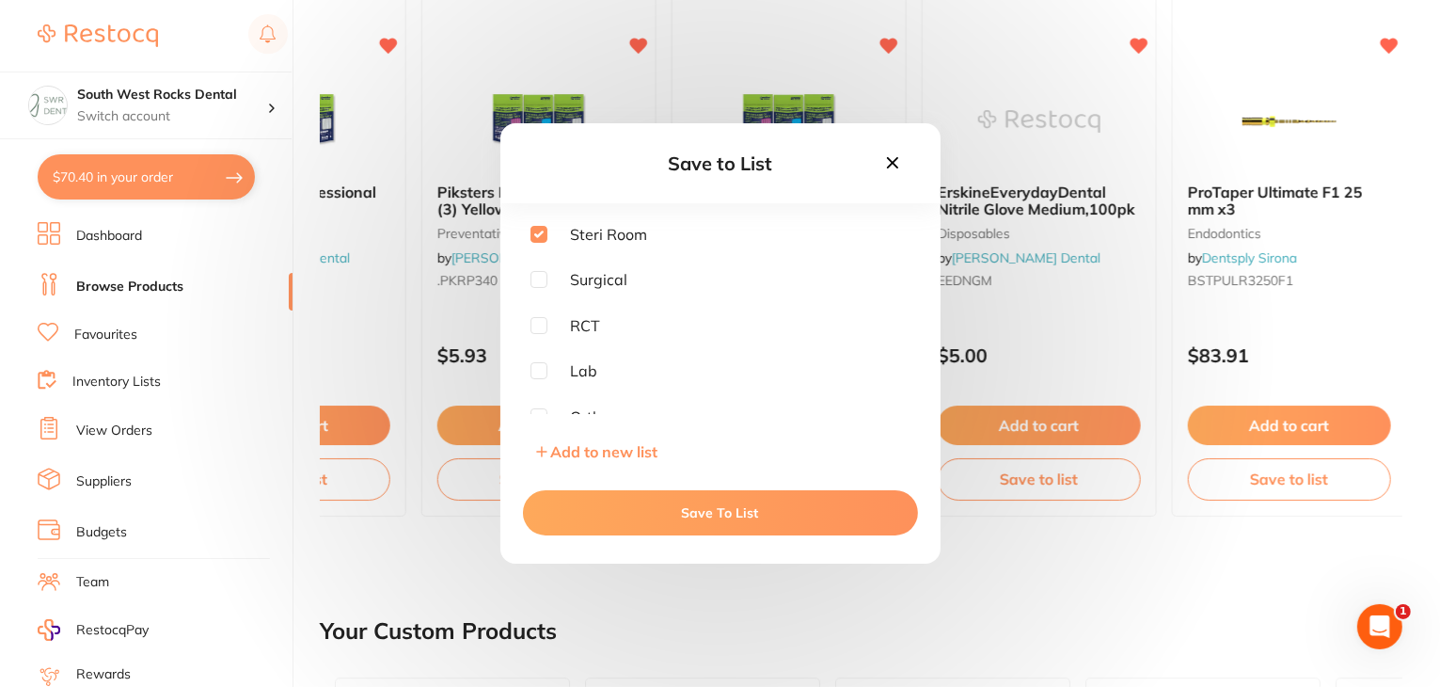
click at [689, 515] on button "Save To List" at bounding box center [720, 512] width 395 height 45
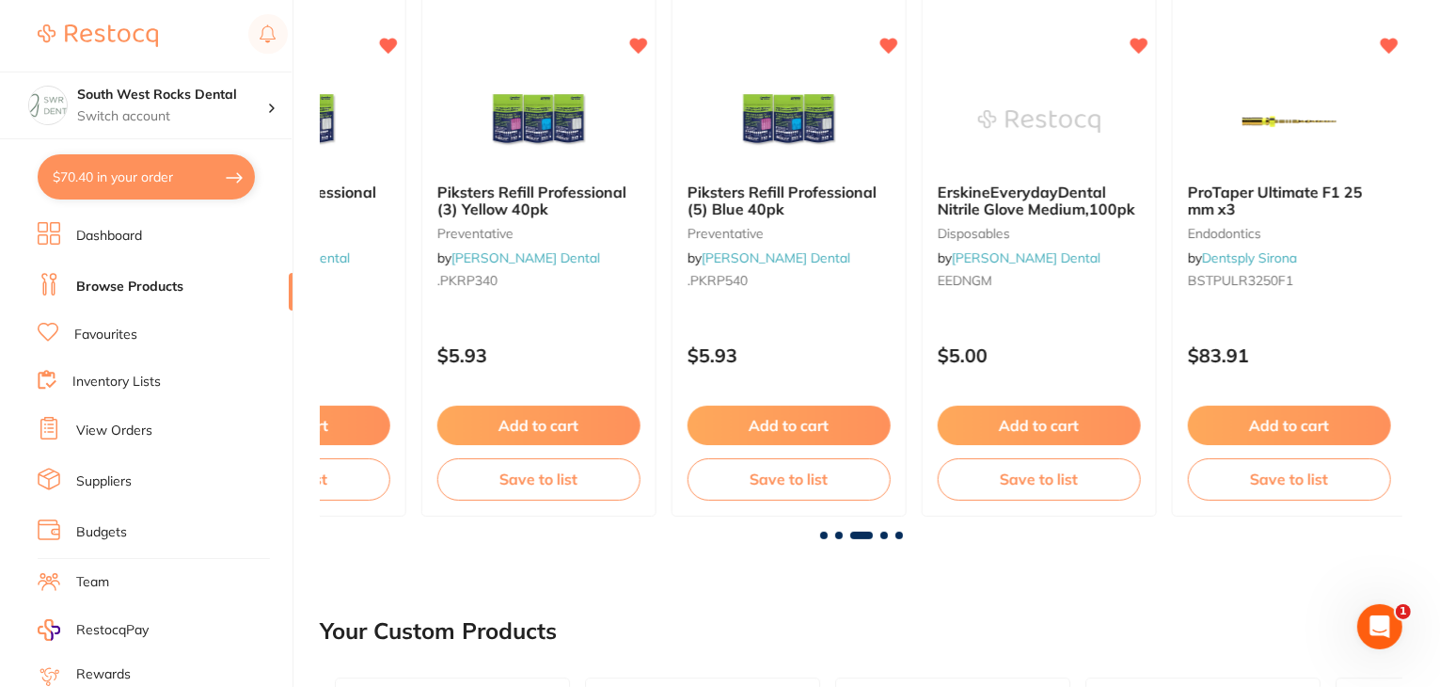
click at [840, 532] on span at bounding box center [839, 536] width 8 height 8
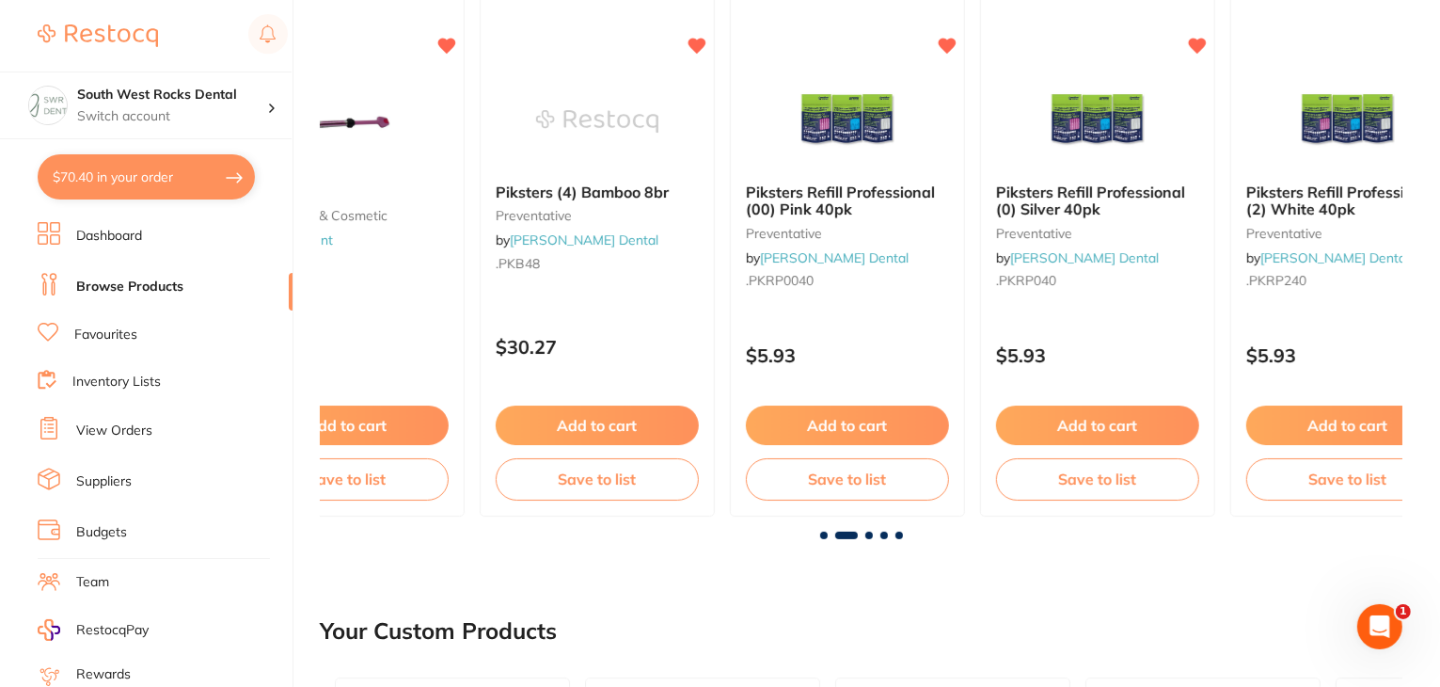
scroll to position [0, 1083]
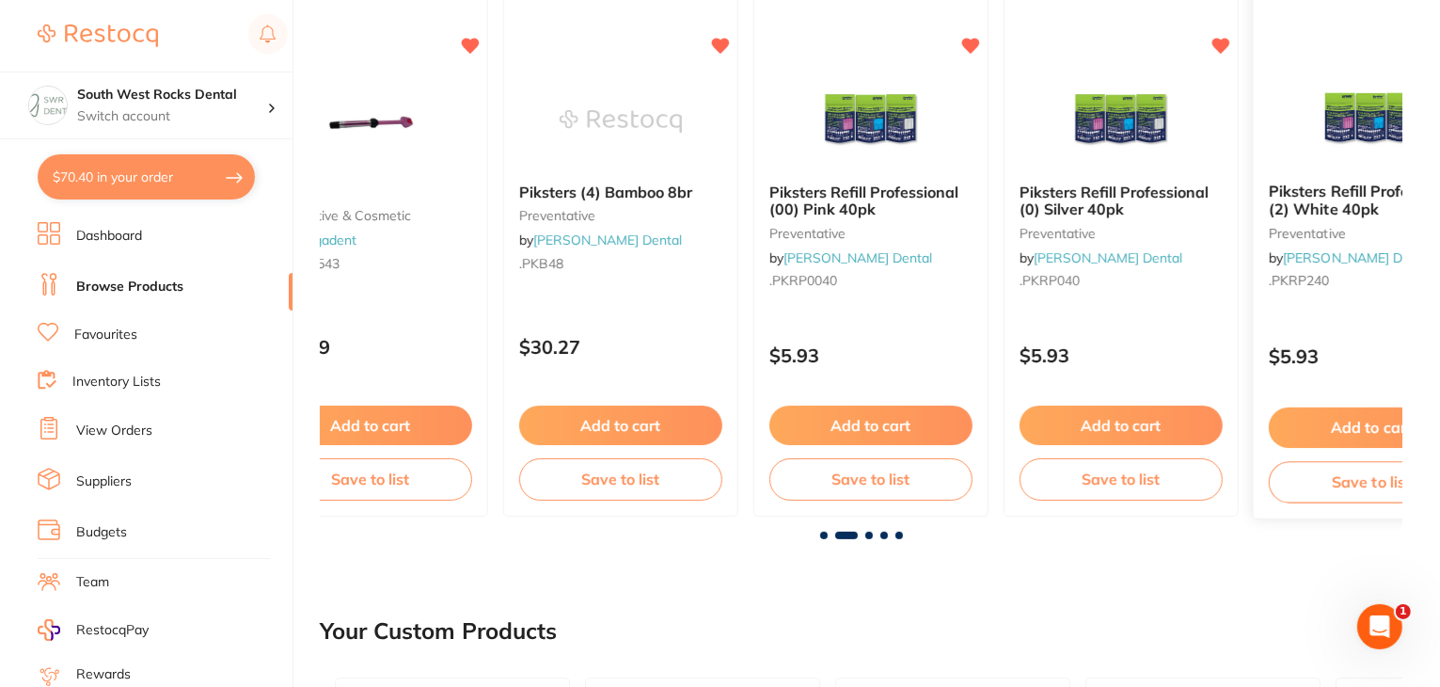
click at [1322, 482] on button "Save to list" at bounding box center [1371, 482] width 205 height 42
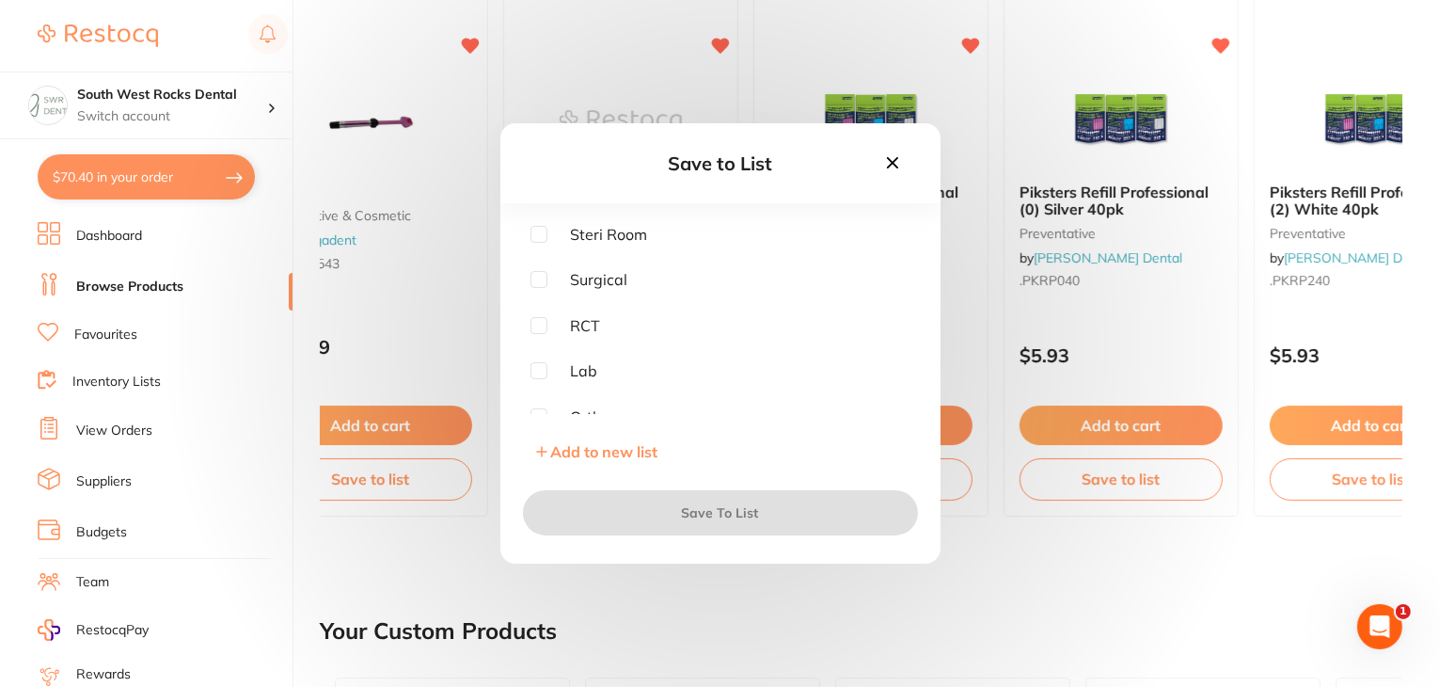
click at [545, 243] on div "Steri Room Surgical RCT Lab Ortho Implants Gloves Burs" at bounding box center [721, 320] width 380 height 188
click at [538, 239] on input "checkbox" at bounding box center [539, 234] width 17 height 17
checkbox input "true"
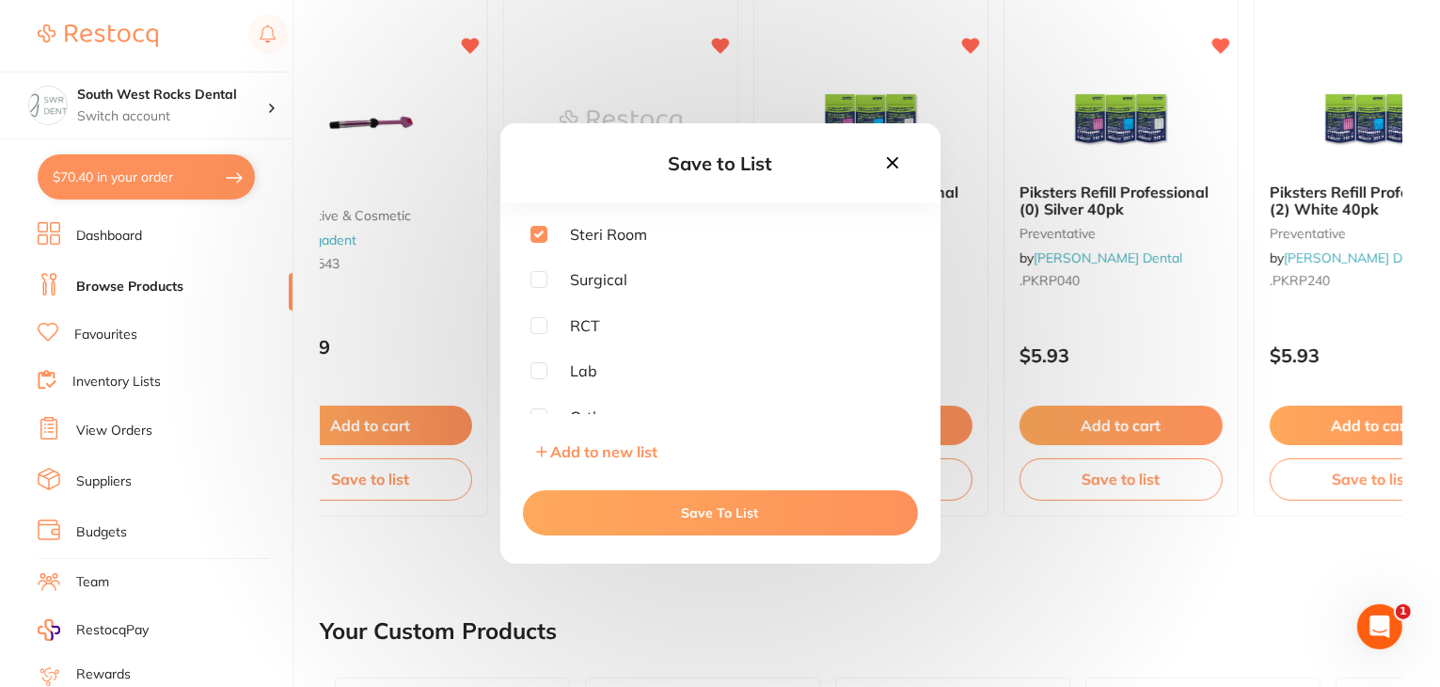
click at [692, 515] on button "Save To List" at bounding box center [720, 512] width 395 height 45
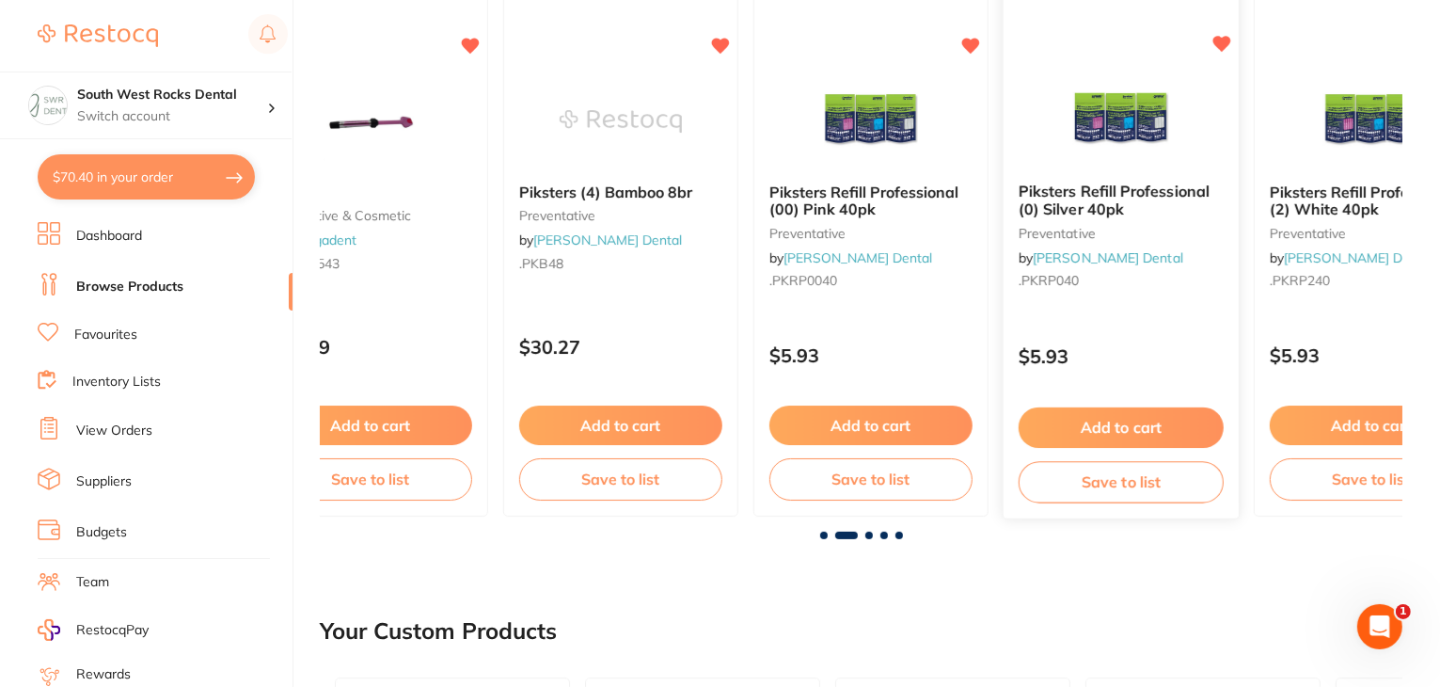
click at [1072, 482] on button "Save to list" at bounding box center [1121, 482] width 205 height 42
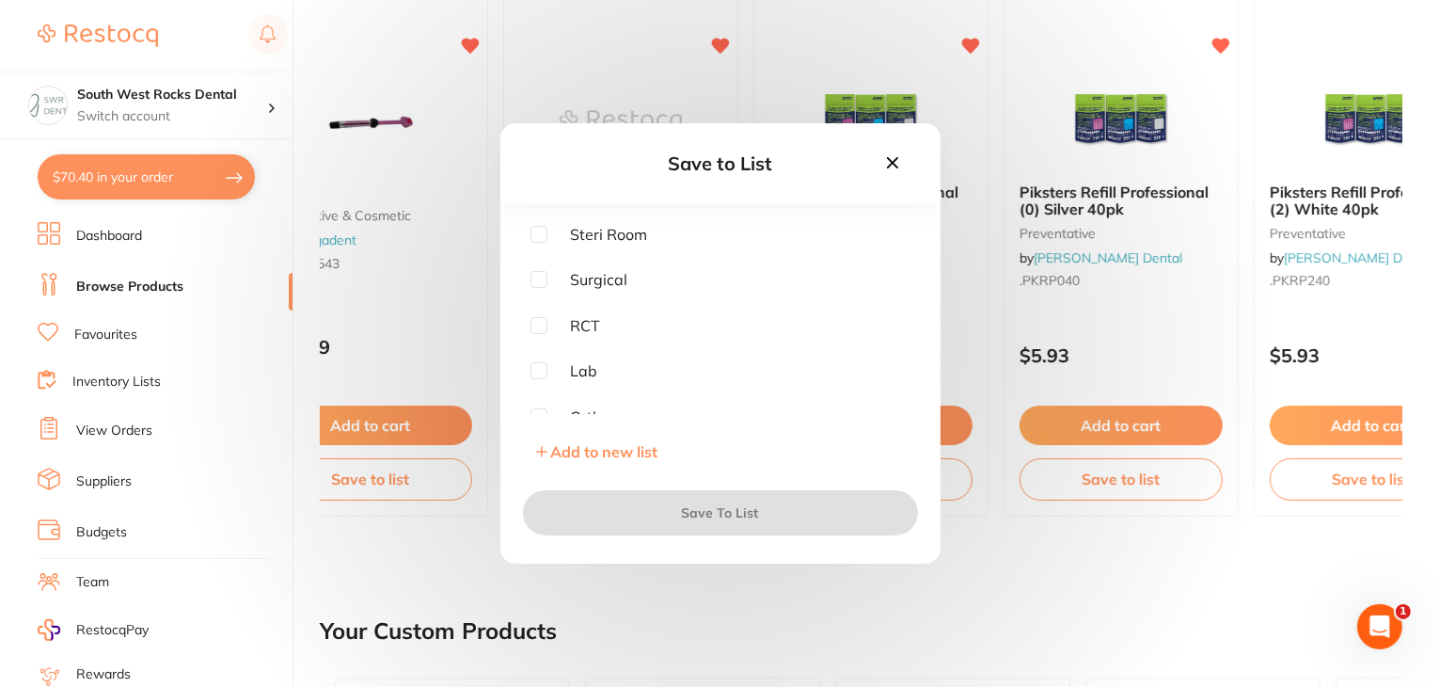
click at [539, 235] on input "checkbox" at bounding box center [539, 234] width 17 height 17
checkbox input "true"
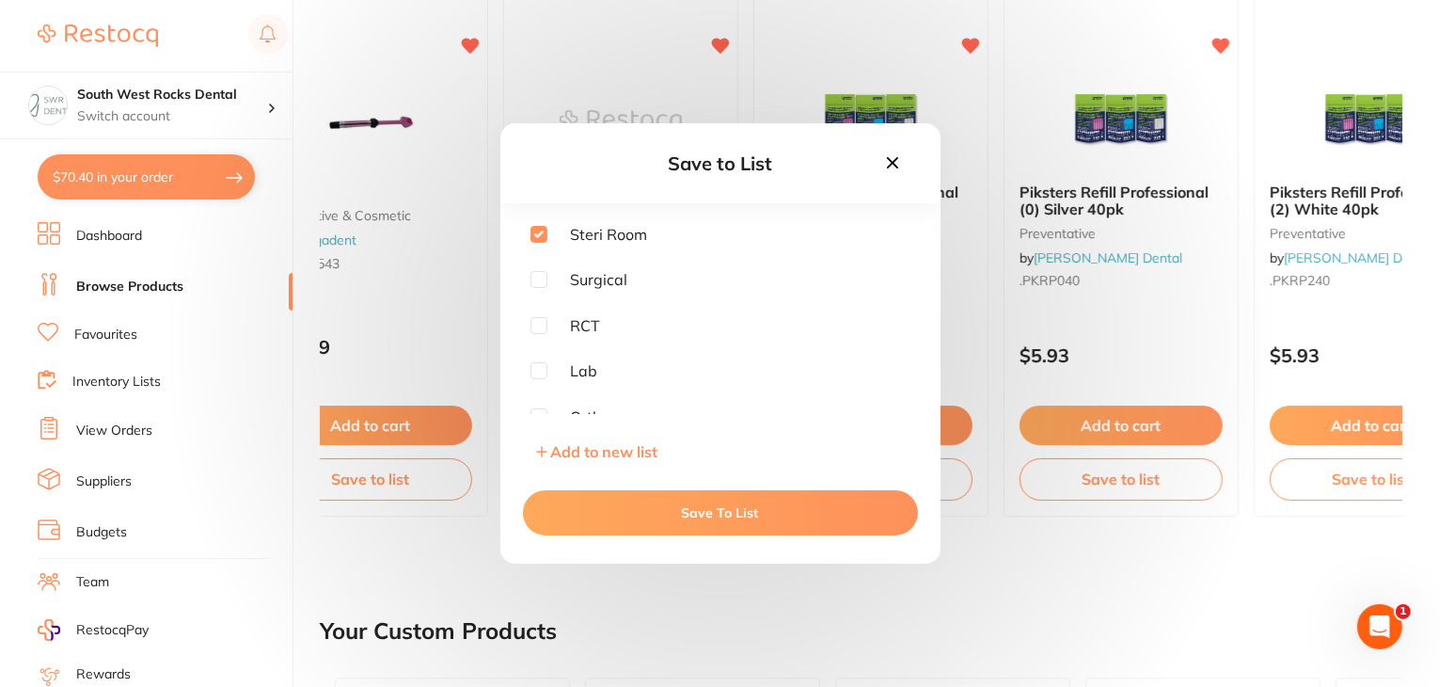
click at [659, 505] on button "Save To List" at bounding box center [720, 512] width 395 height 45
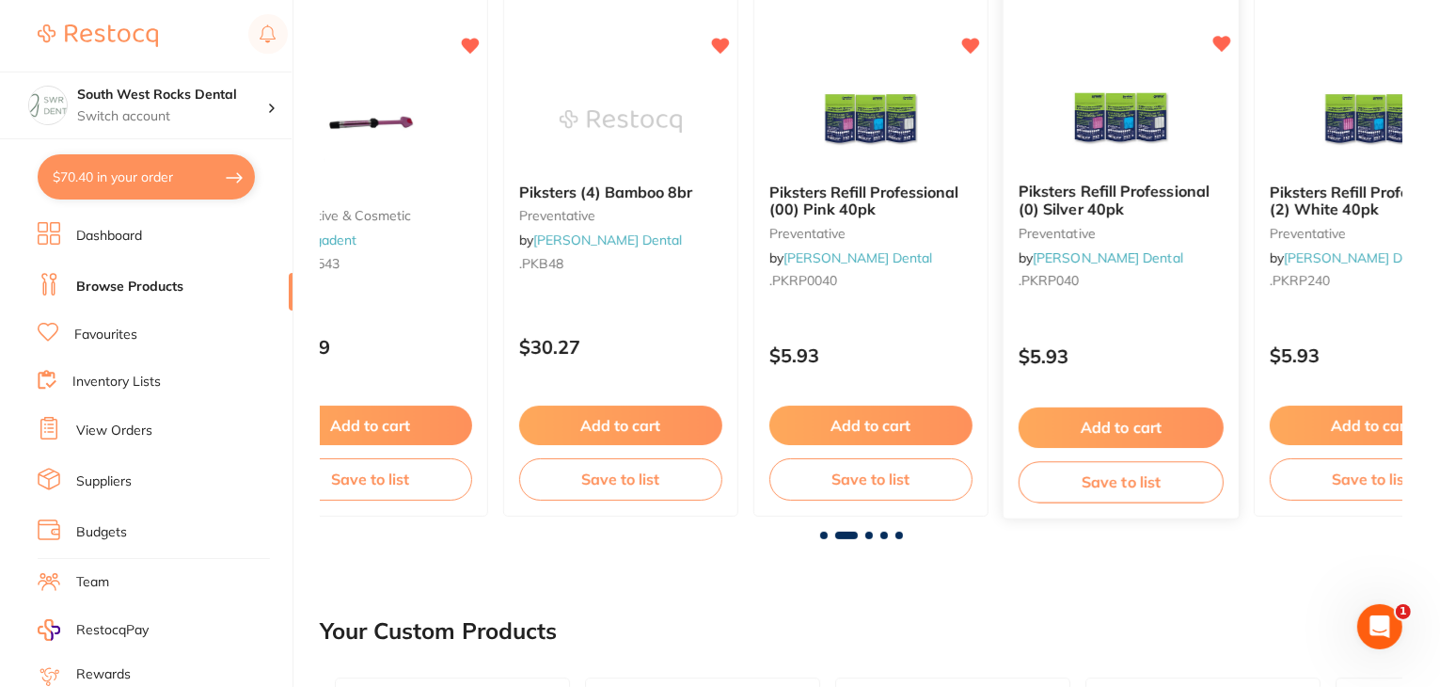
click at [1077, 483] on button "Save to list" at bounding box center [1121, 482] width 205 height 42
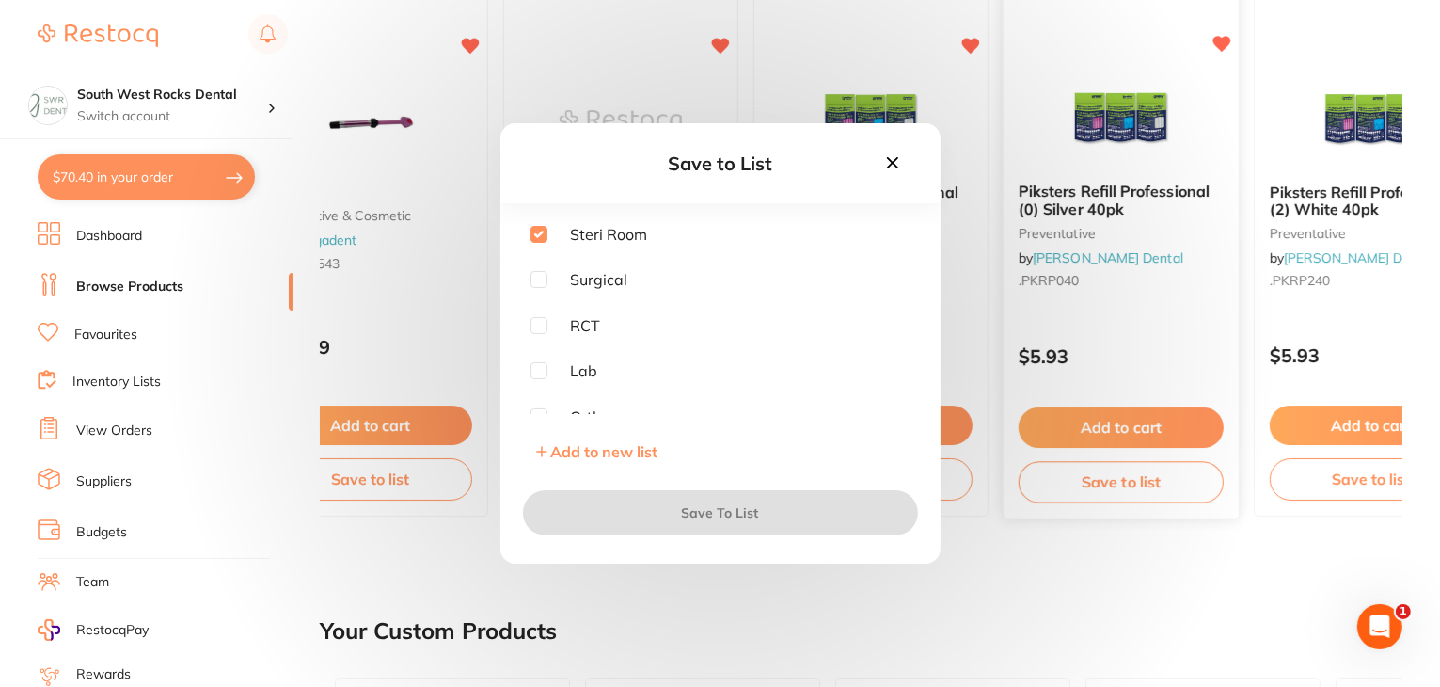
checkbox input "true"
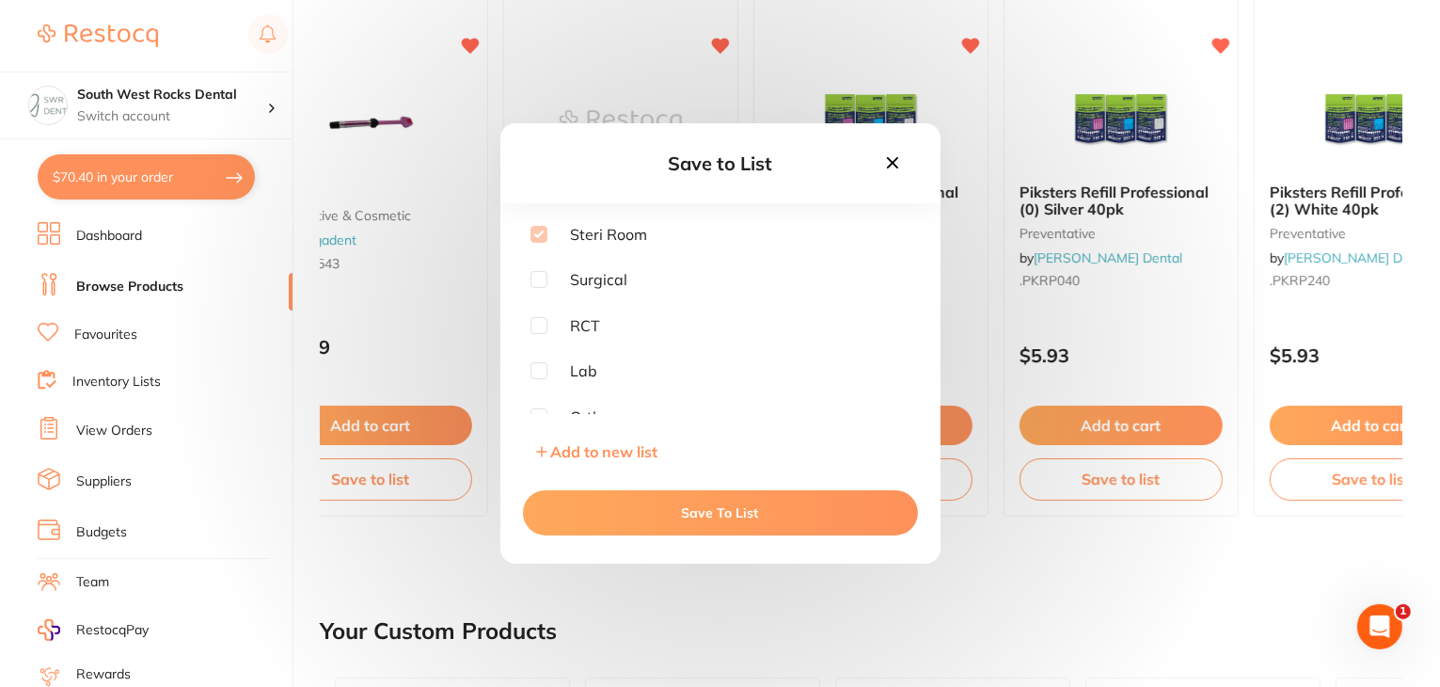
click at [891, 157] on icon at bounding box center [892, 162] width 21 height 21
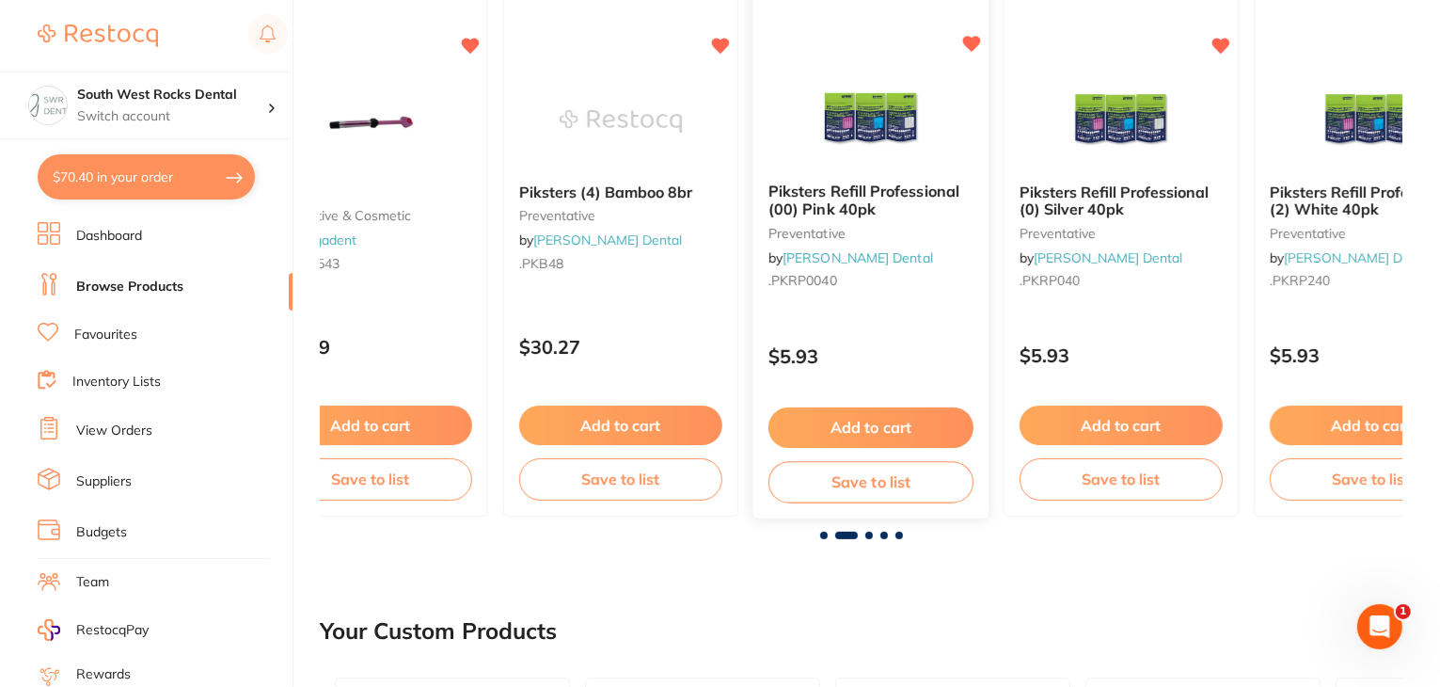
click at [849, 484] on button "Save to list" at bounding box center [871, 482] width 205 height 42
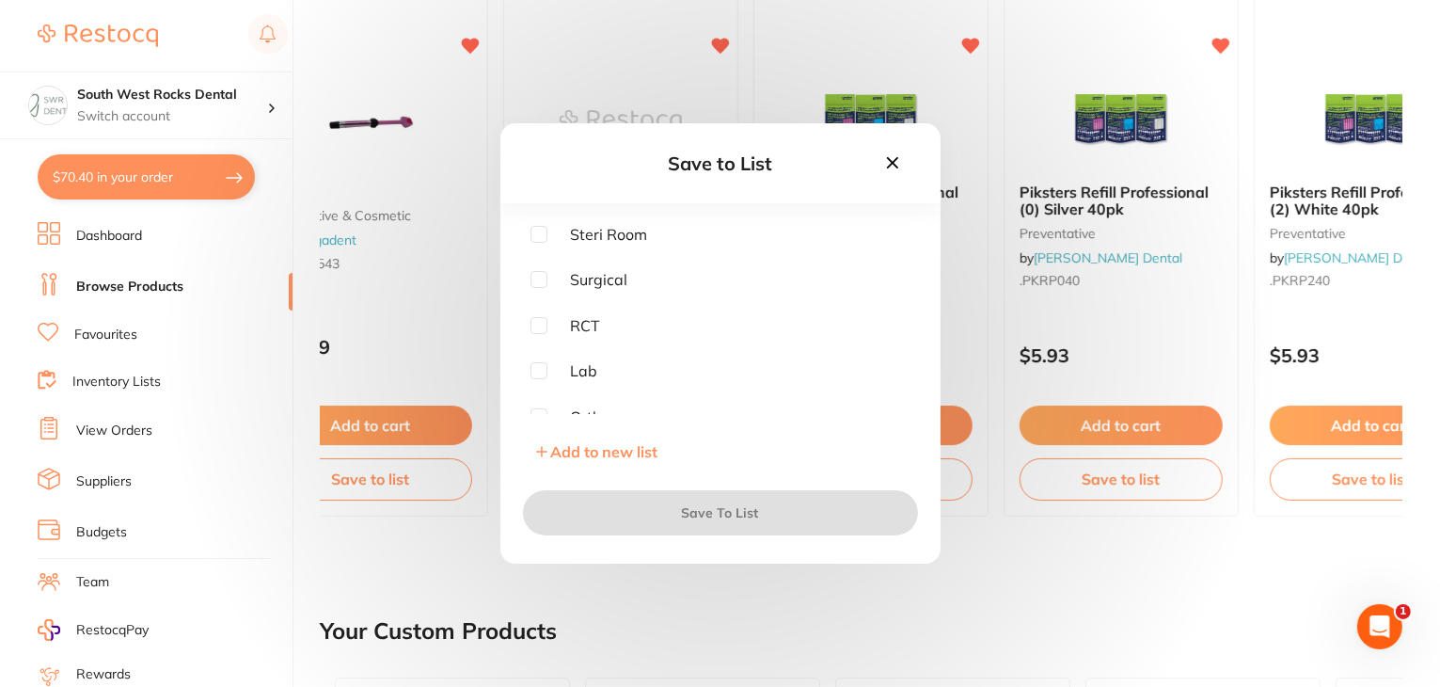
click at [546, 232] on input "checkbox" at bounding box center [539, 234] width 17 height 17
checkbox input "true"
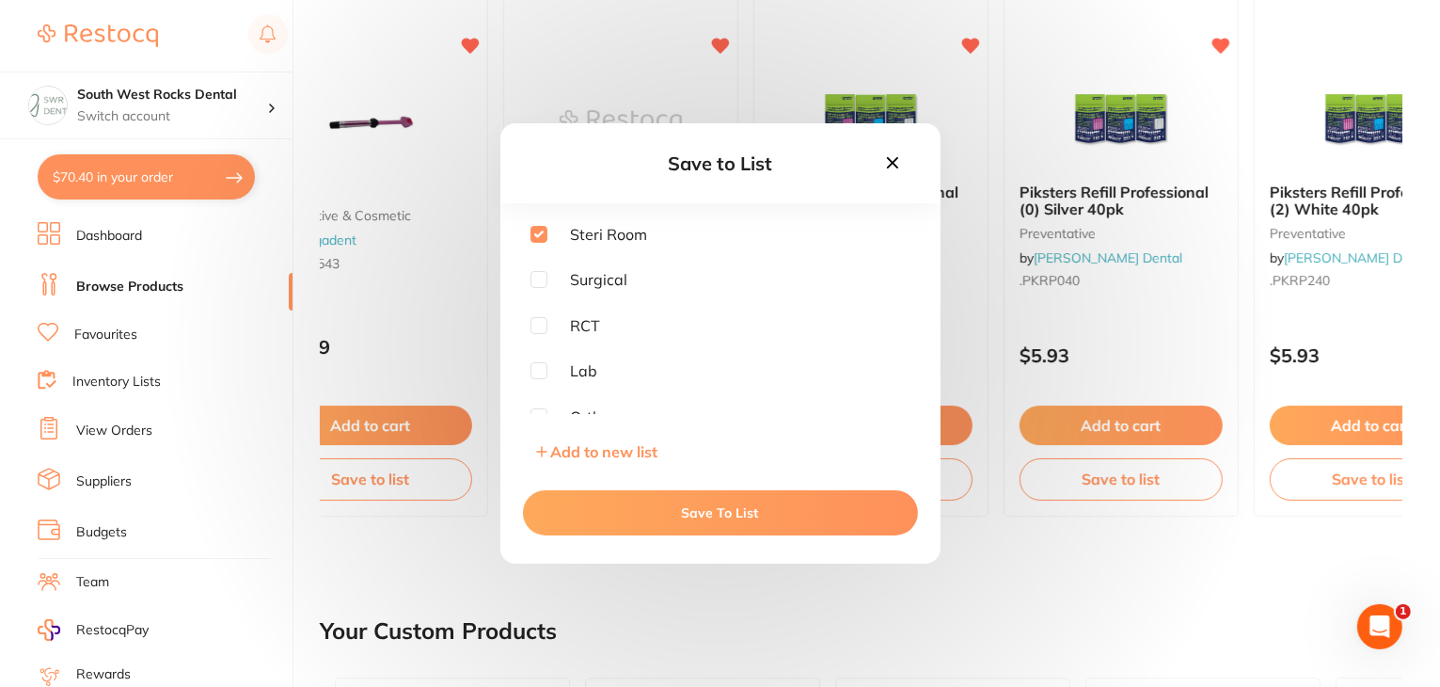
click at [646, 501] on button "Save To List" at bounding box center [720, 512] width 395 height 45
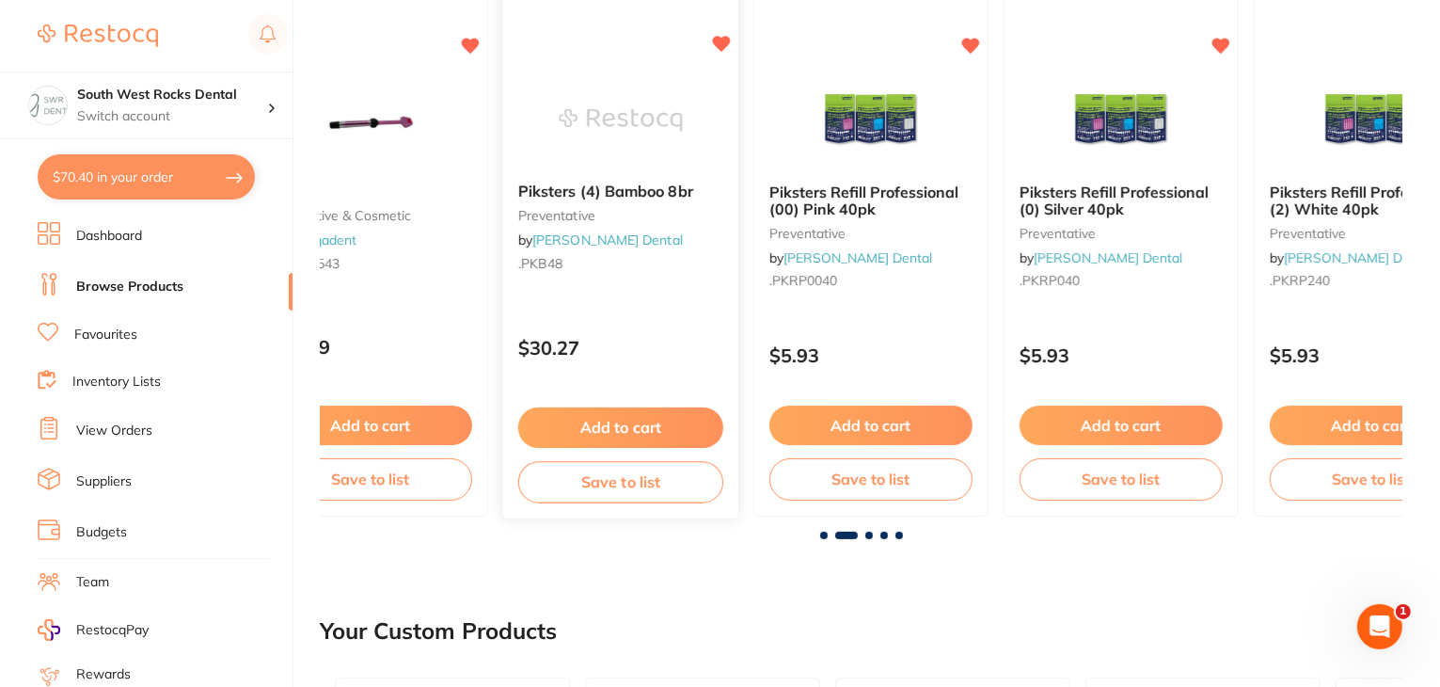
click at [637, 481] on button "Save to list" at bounding box center [620, 482] width 205 height 42
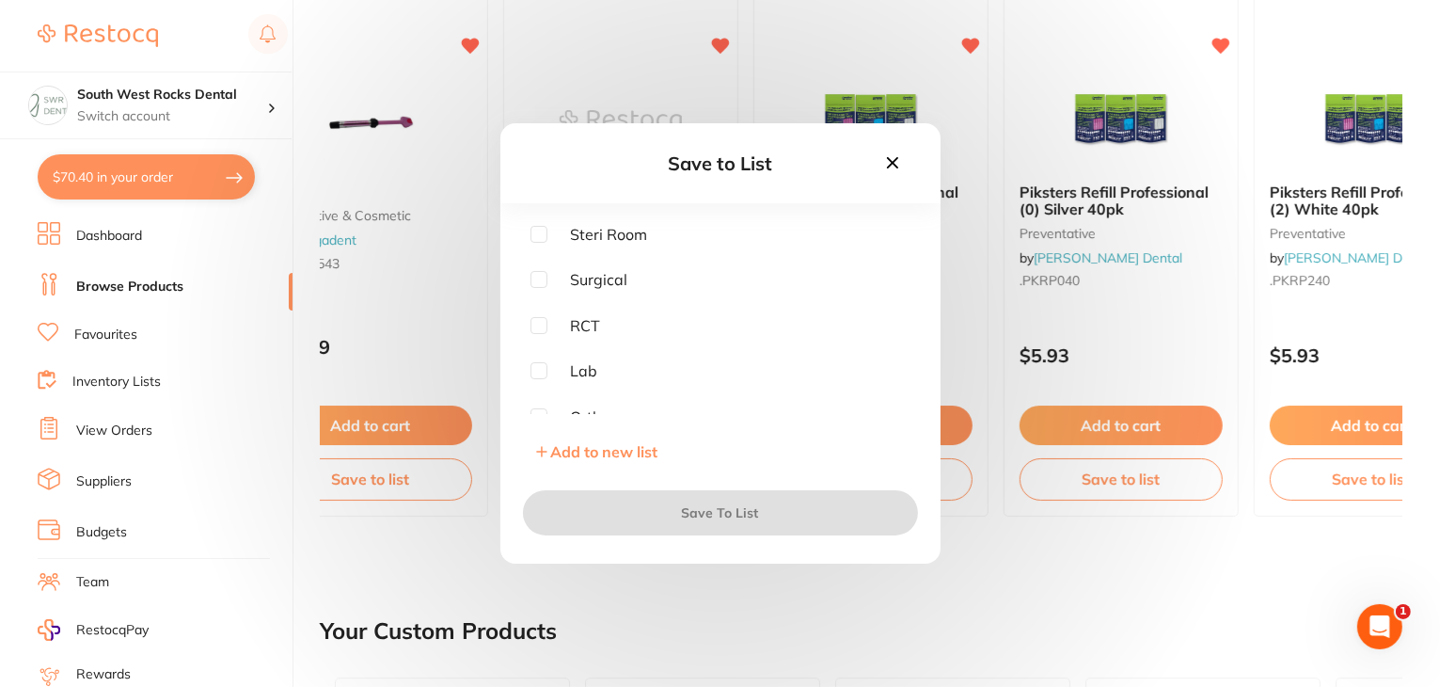
click at [538, 239] on input "checkbox" at bounding box center [539, 234] width 17 height 17
checkbox input "true"
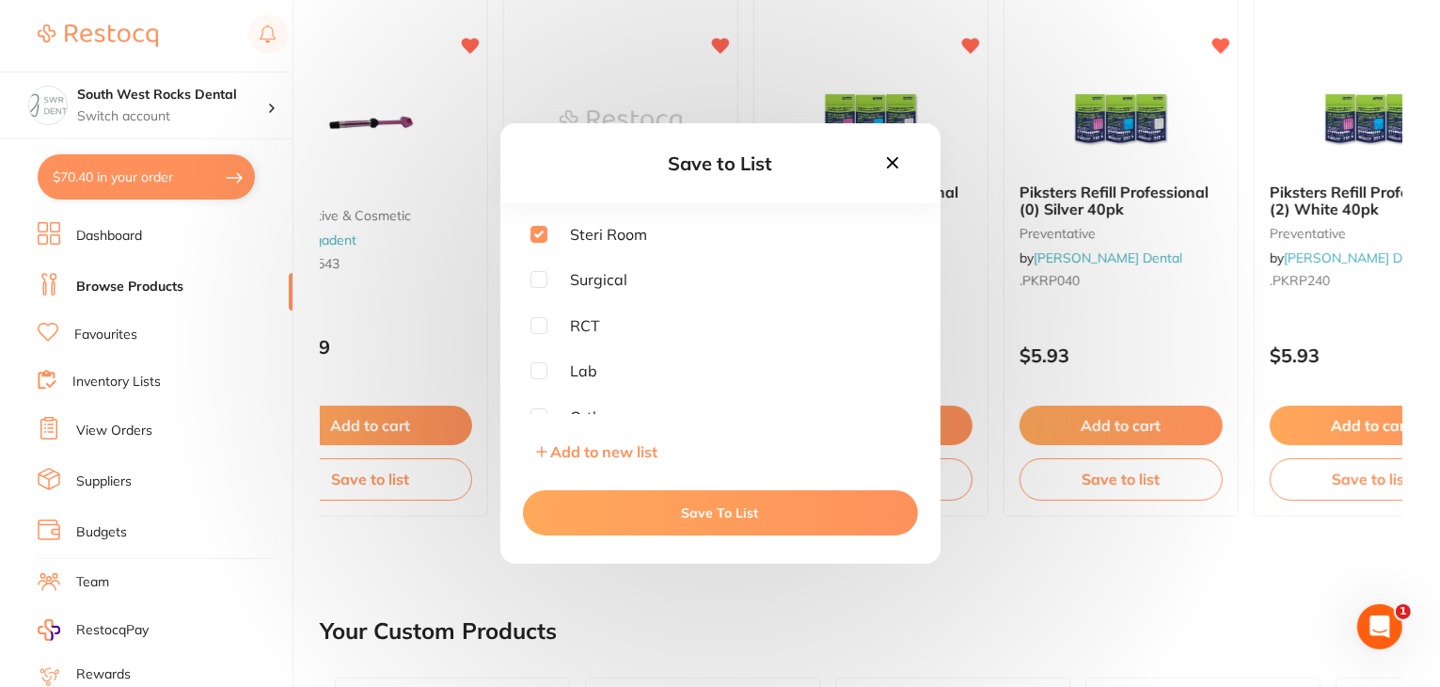
click at [616, 502] on button "Save To List" at bounding box center [720, 512] width 395 height 45
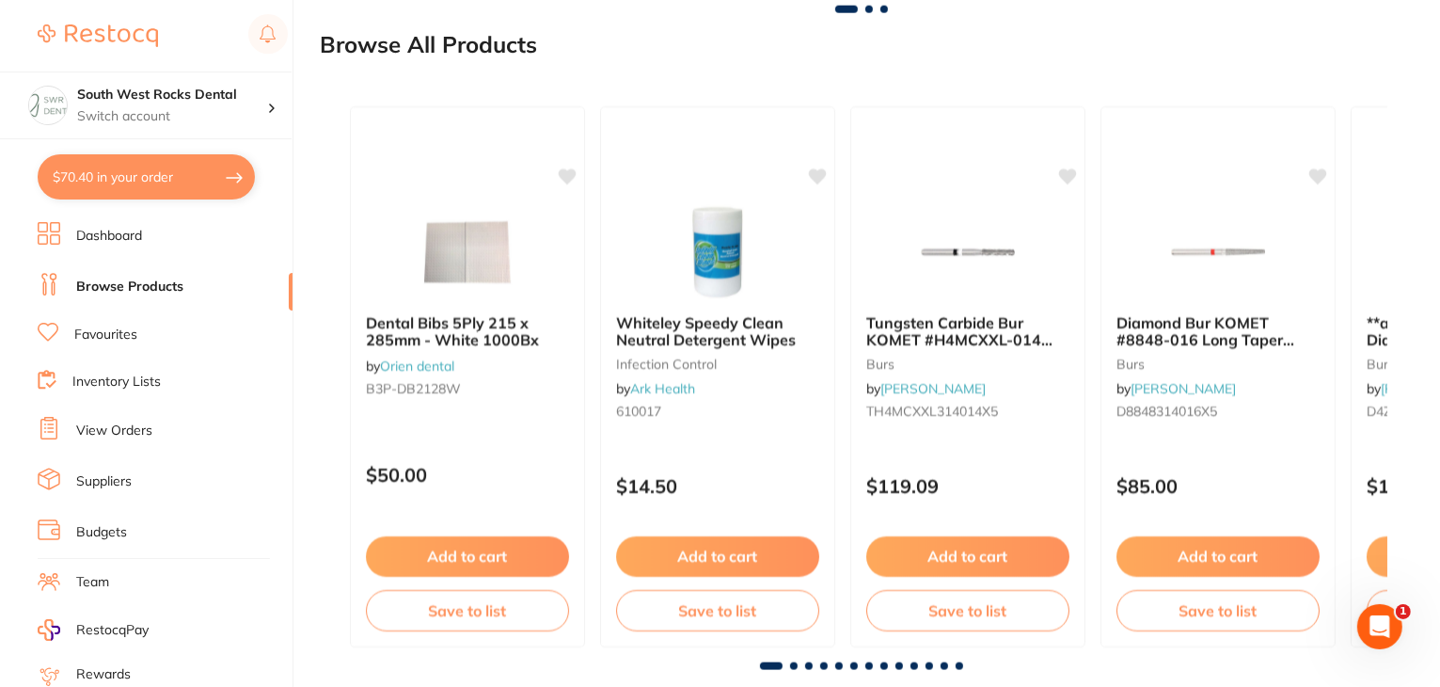
scroll to position [2248, 0]
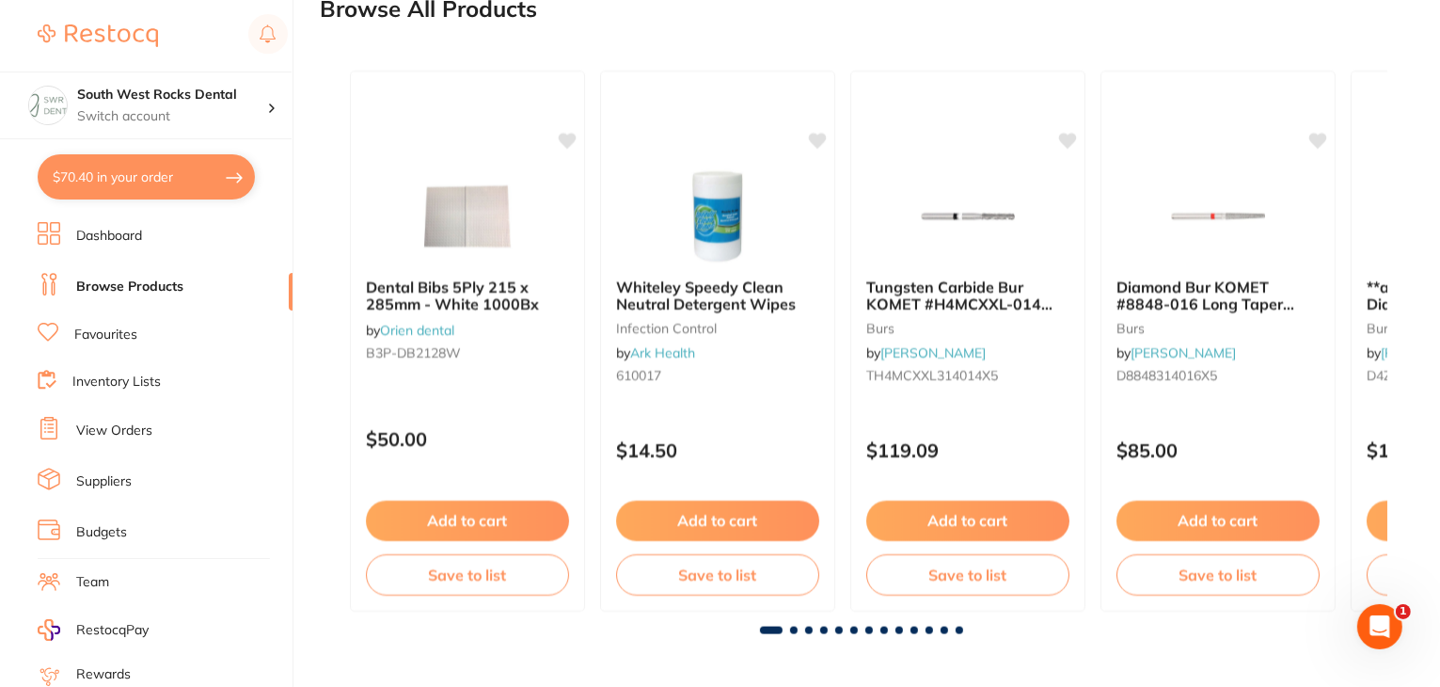
click at [790, 629] on span at bounding box center [794, 631] width 8 height 8
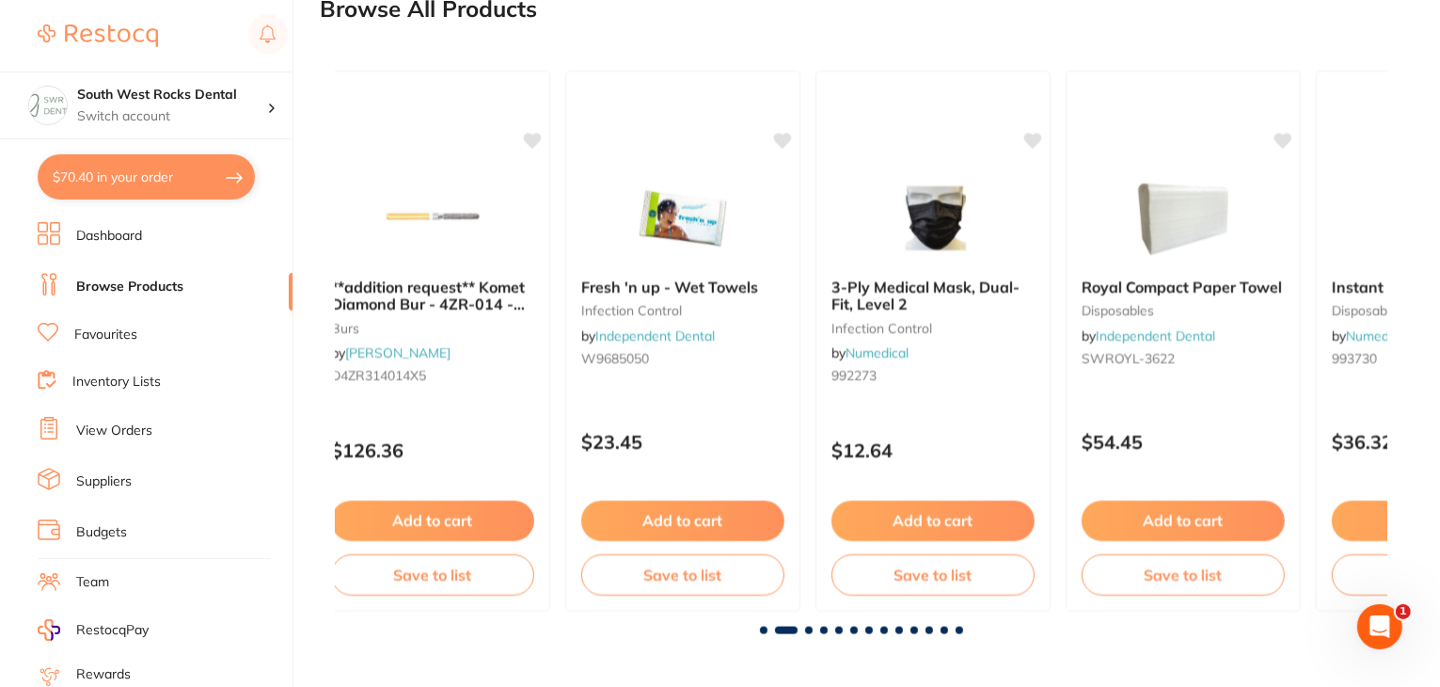
scroll to position [0, 1053]
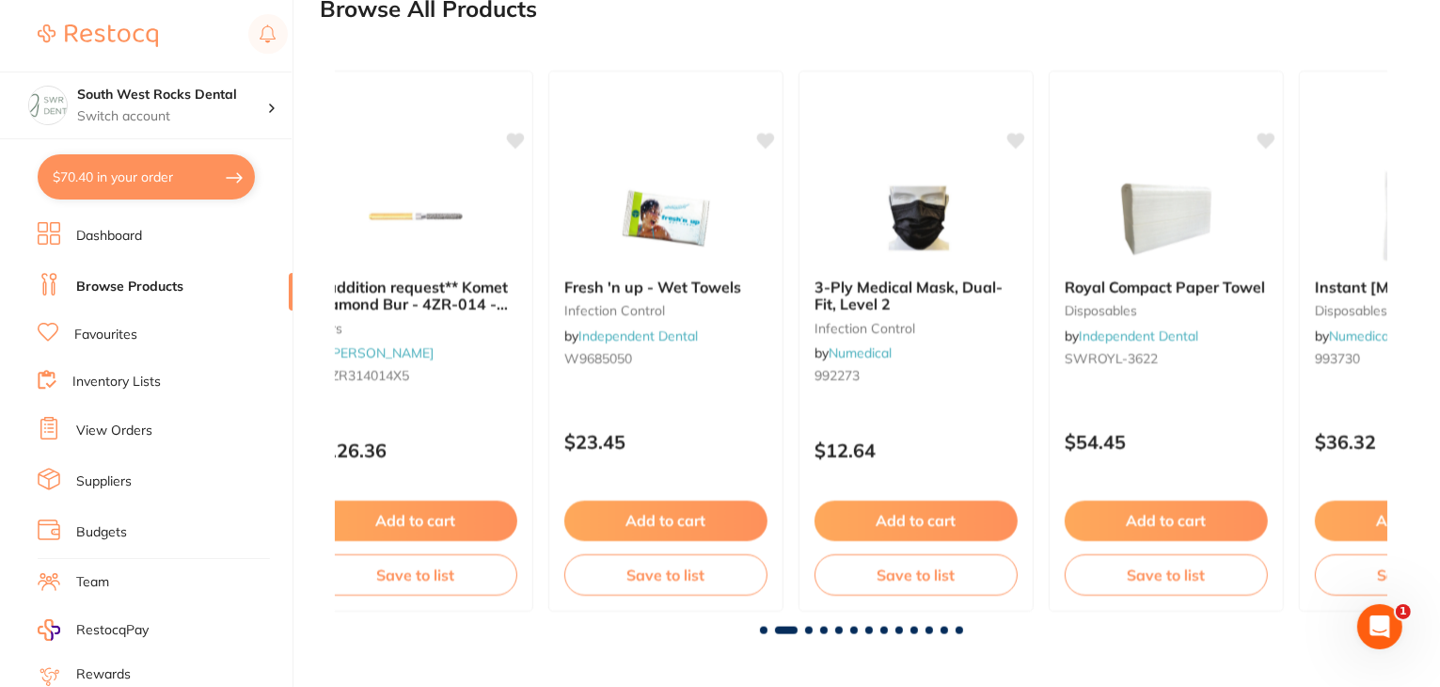
click at [790, 629] on span at bounding box center [786, 631] width 23 height 8
click at [809, 631] on span at bounding box center [809, 631] width 8 height 8
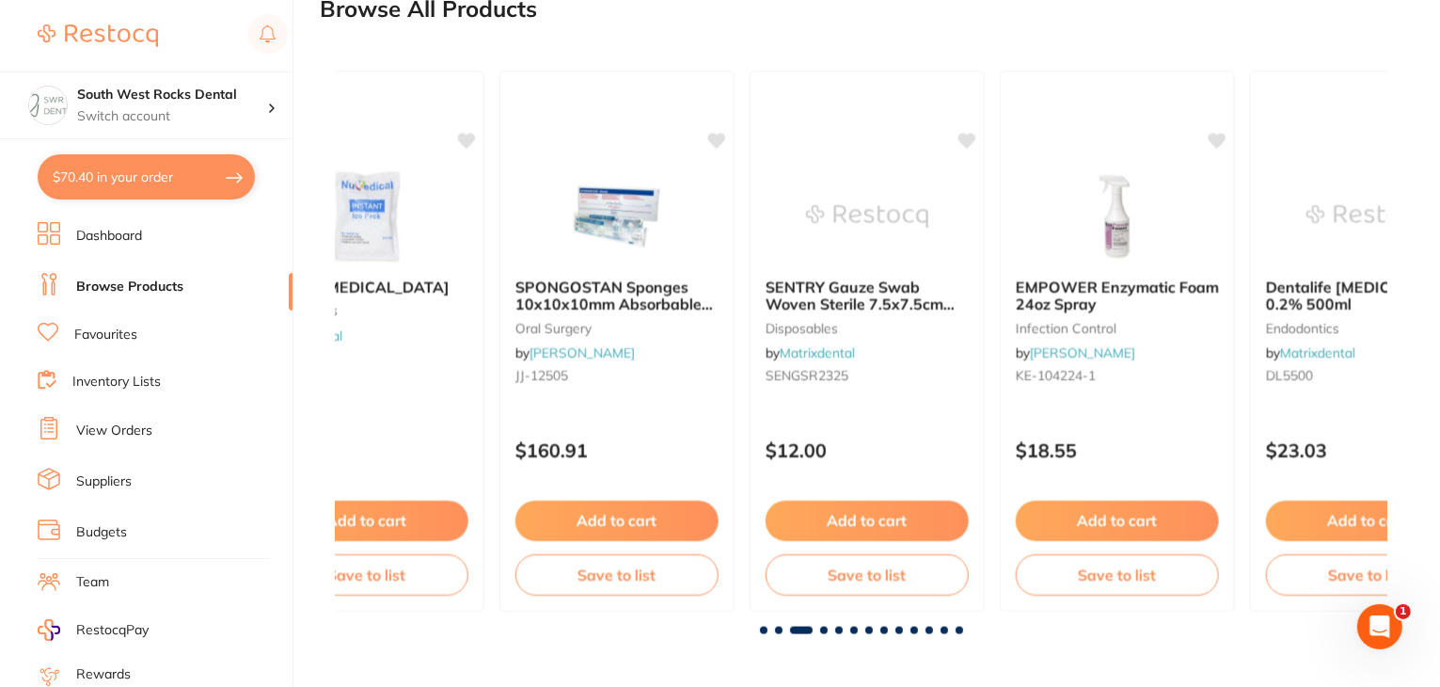
scroll to position [0, 2105]
click at [823, 630] on span at bounding box center [824, 631] width 8 height 8
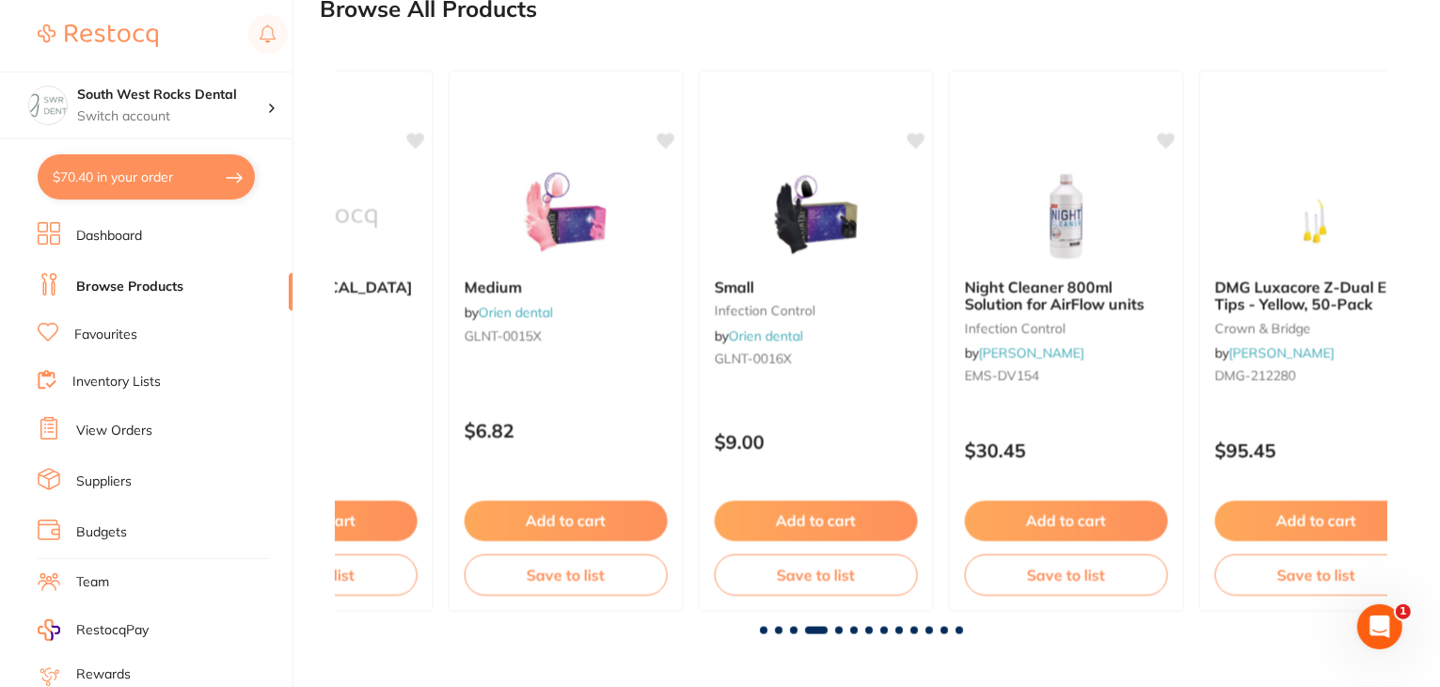
scroll to position [0, 3157]
click at [838, 631] on span at bounding box center [839, 631] width 8 height 8
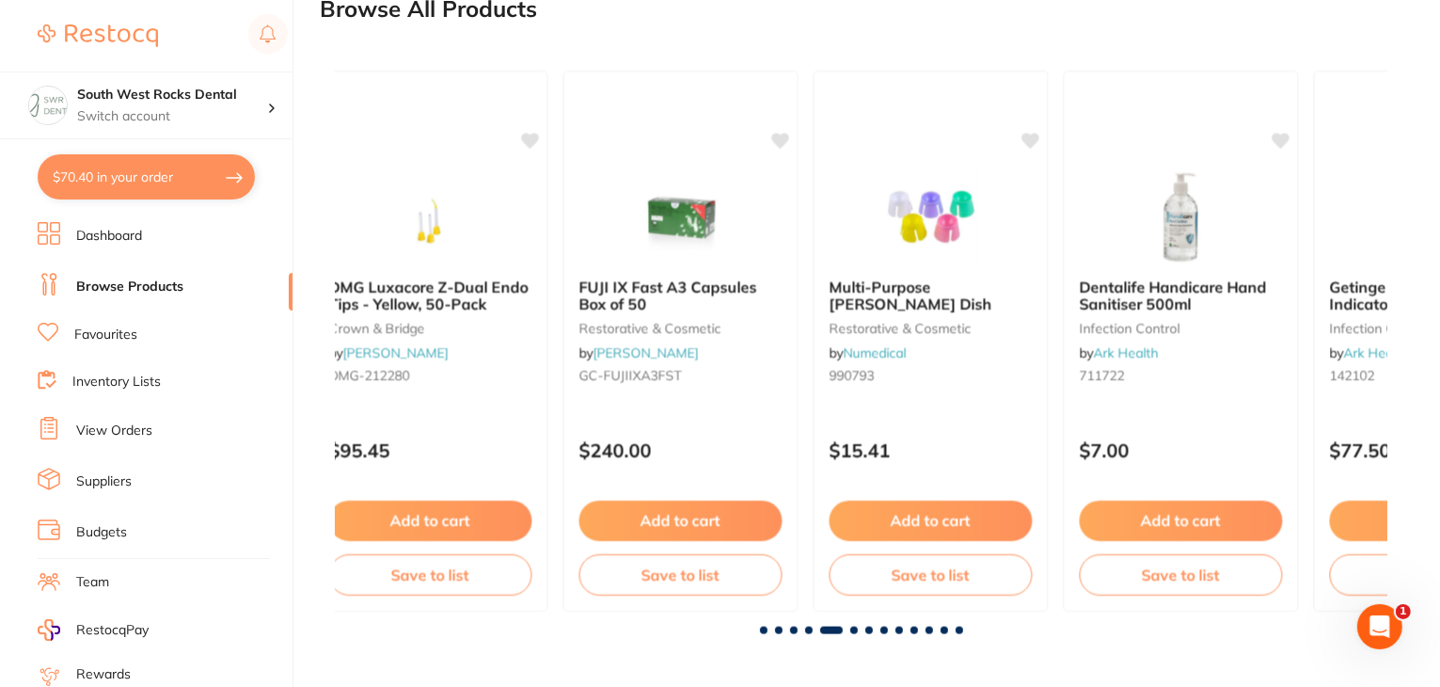
scroll to position [0, 4211]
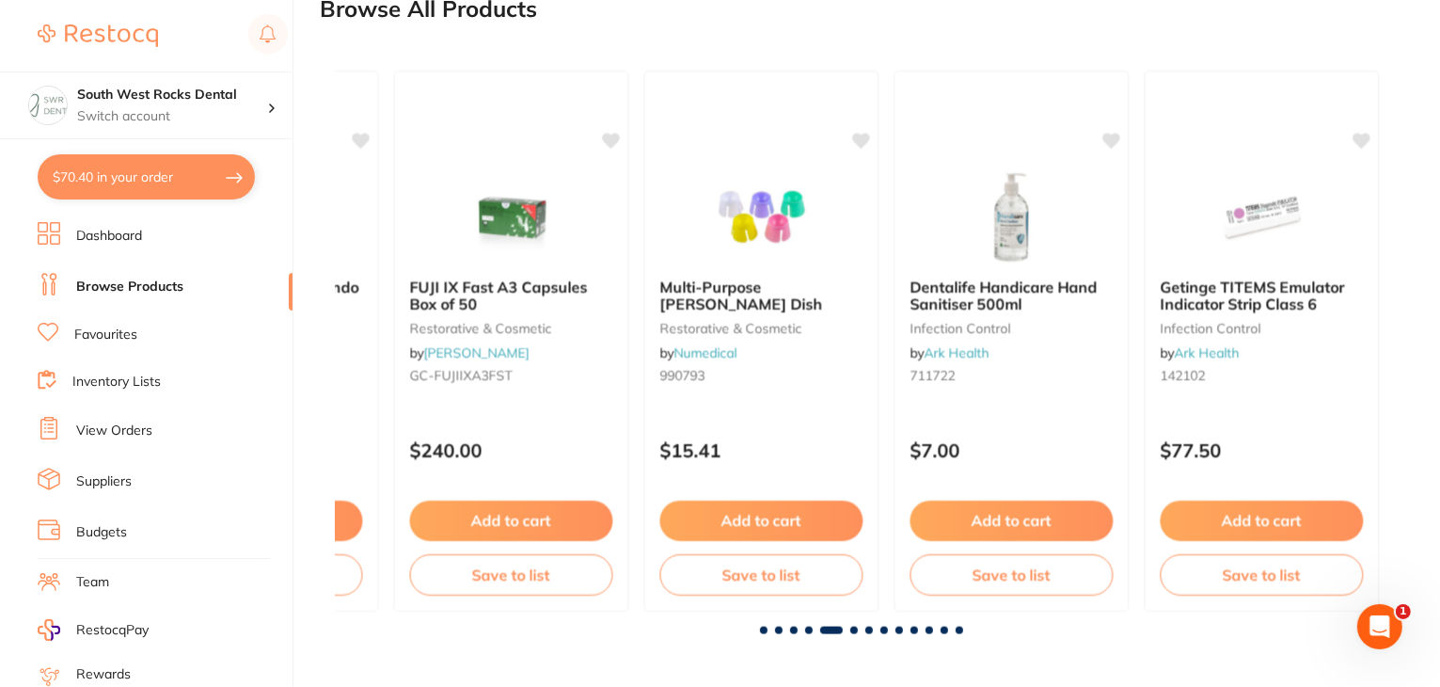
click at [854, 628] on span at bounding box center [854, 631] width 8 height 8
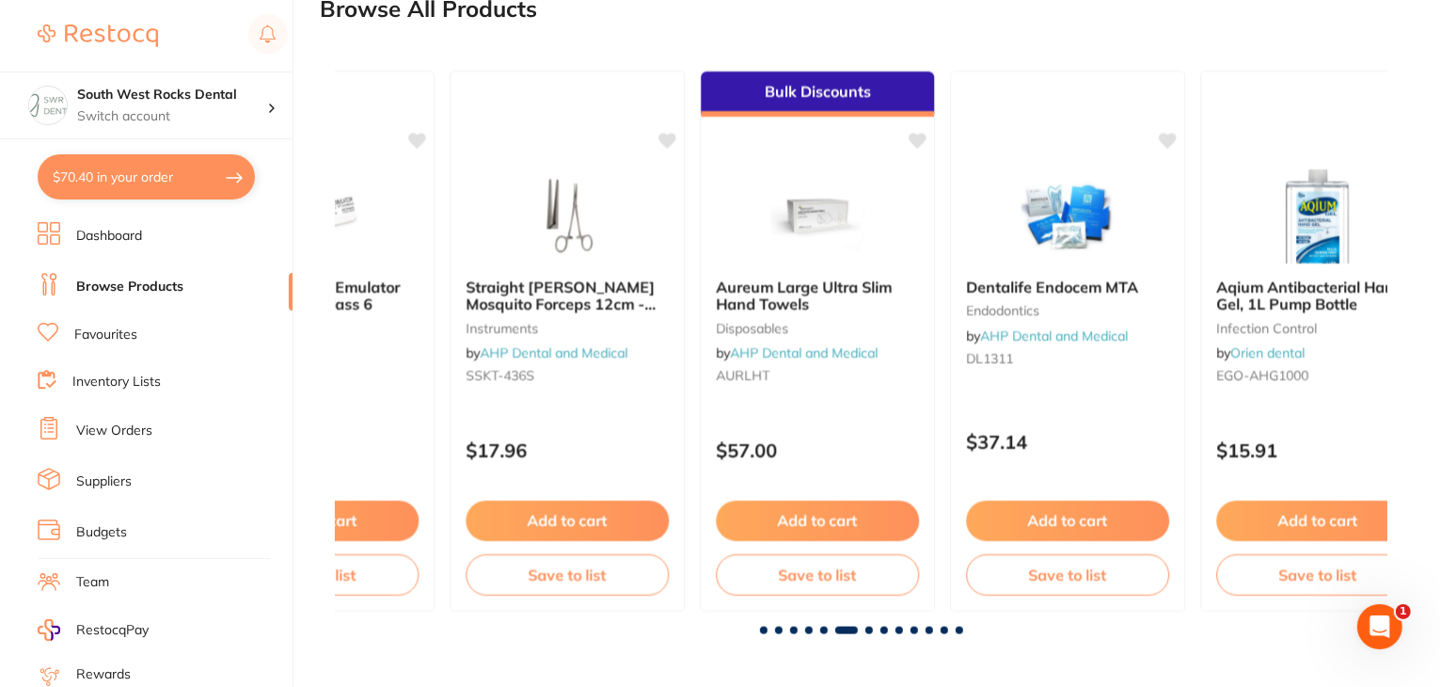
scroll to position [0, 5264]
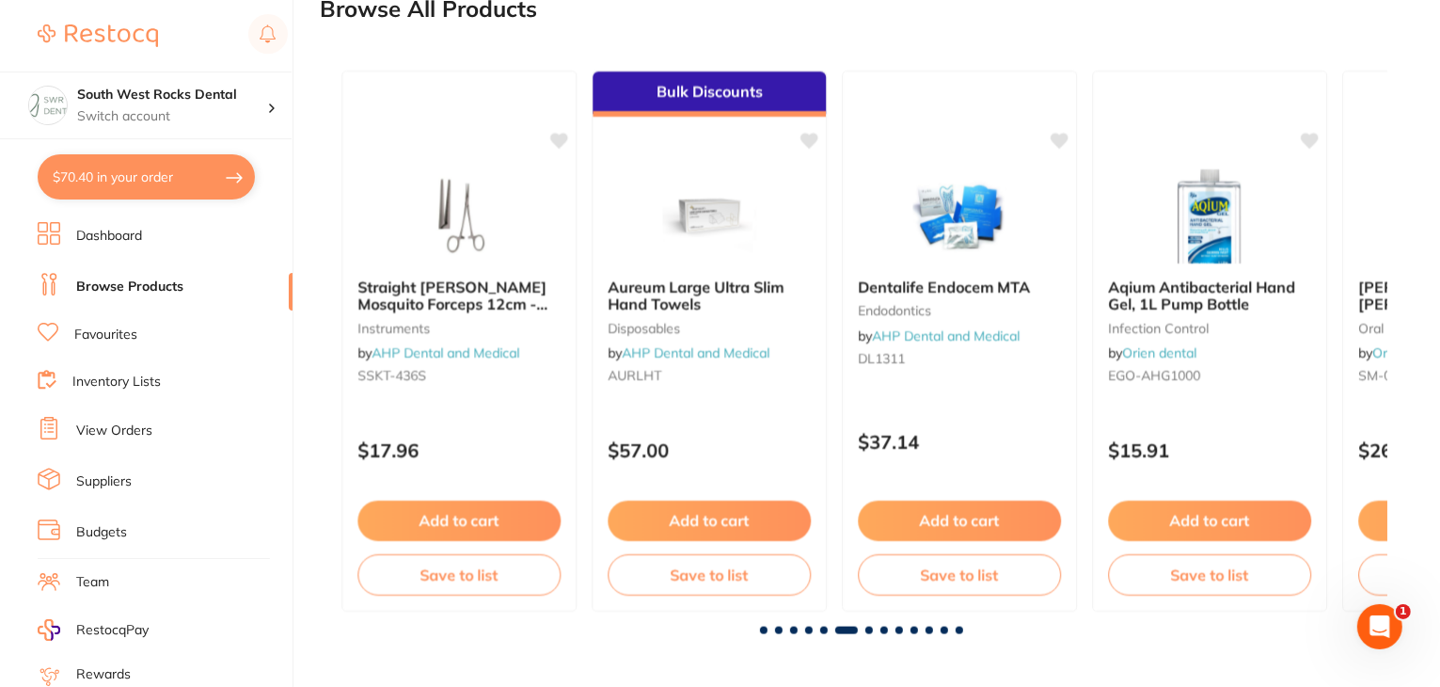
click at [866, 629] on span at bounding box center [870, 631] width 8 height 8
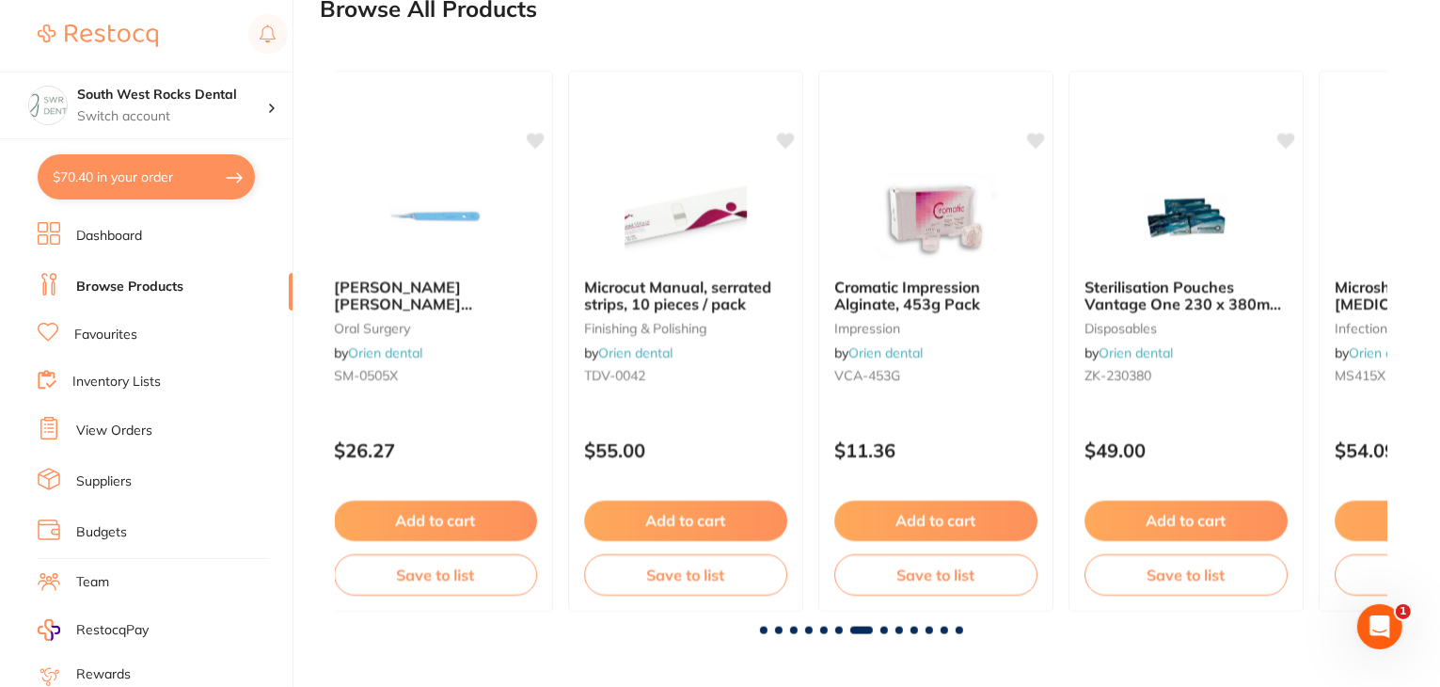
scroll to position [0, 6316]
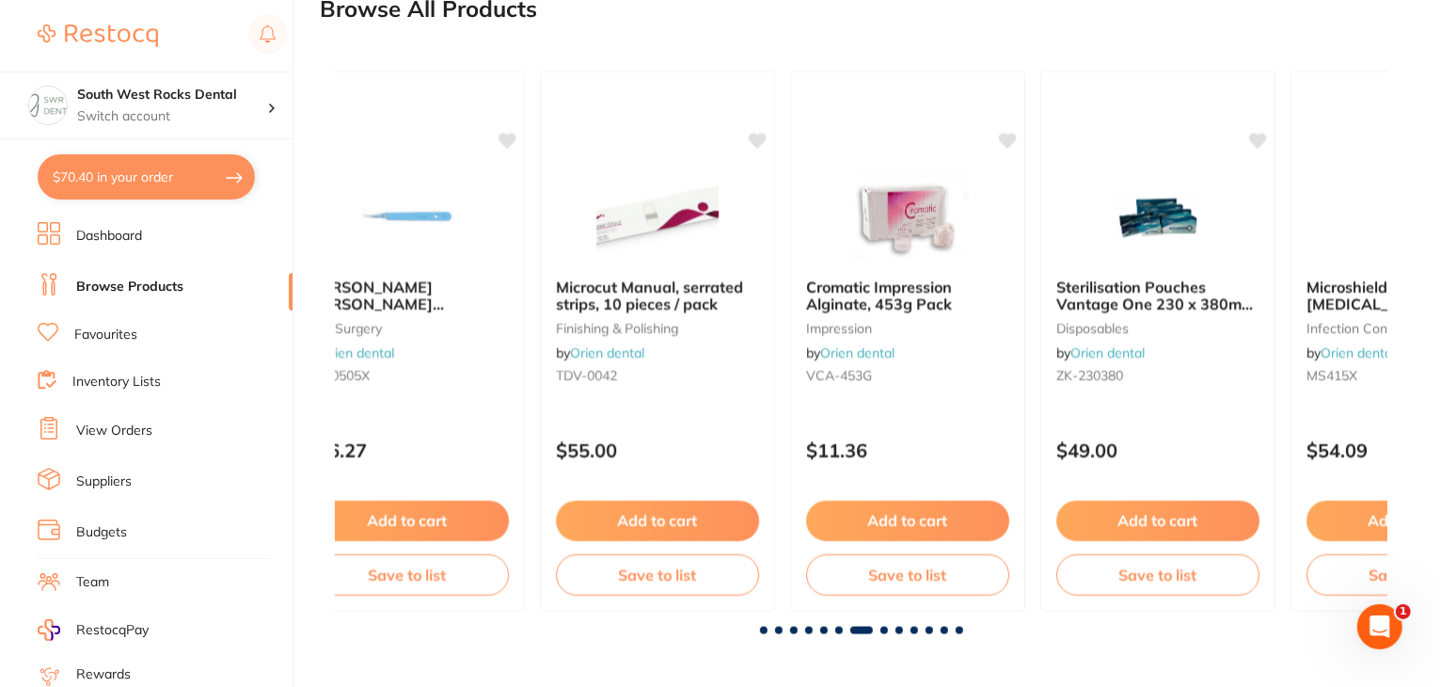
click at [882, 627] on span at bounding box center [885, 631] width 8 height 8
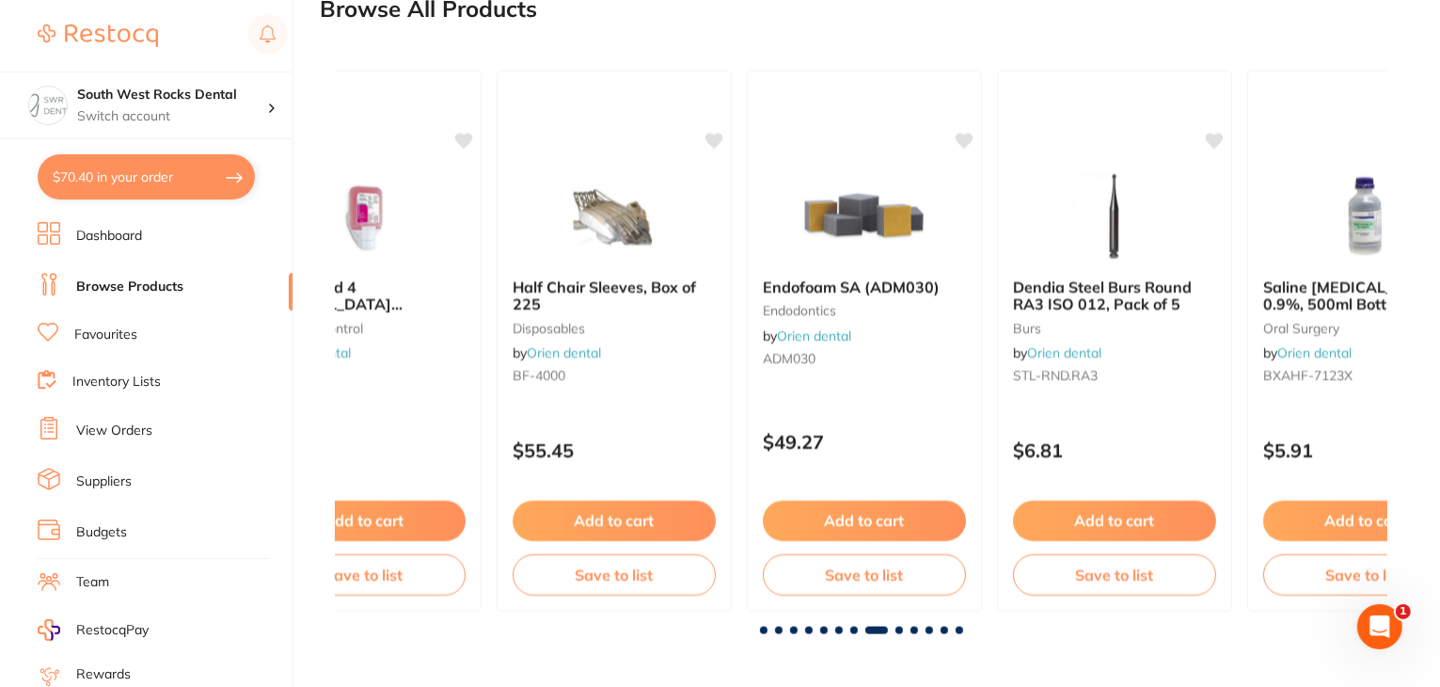
scroll to position [0, 7368]
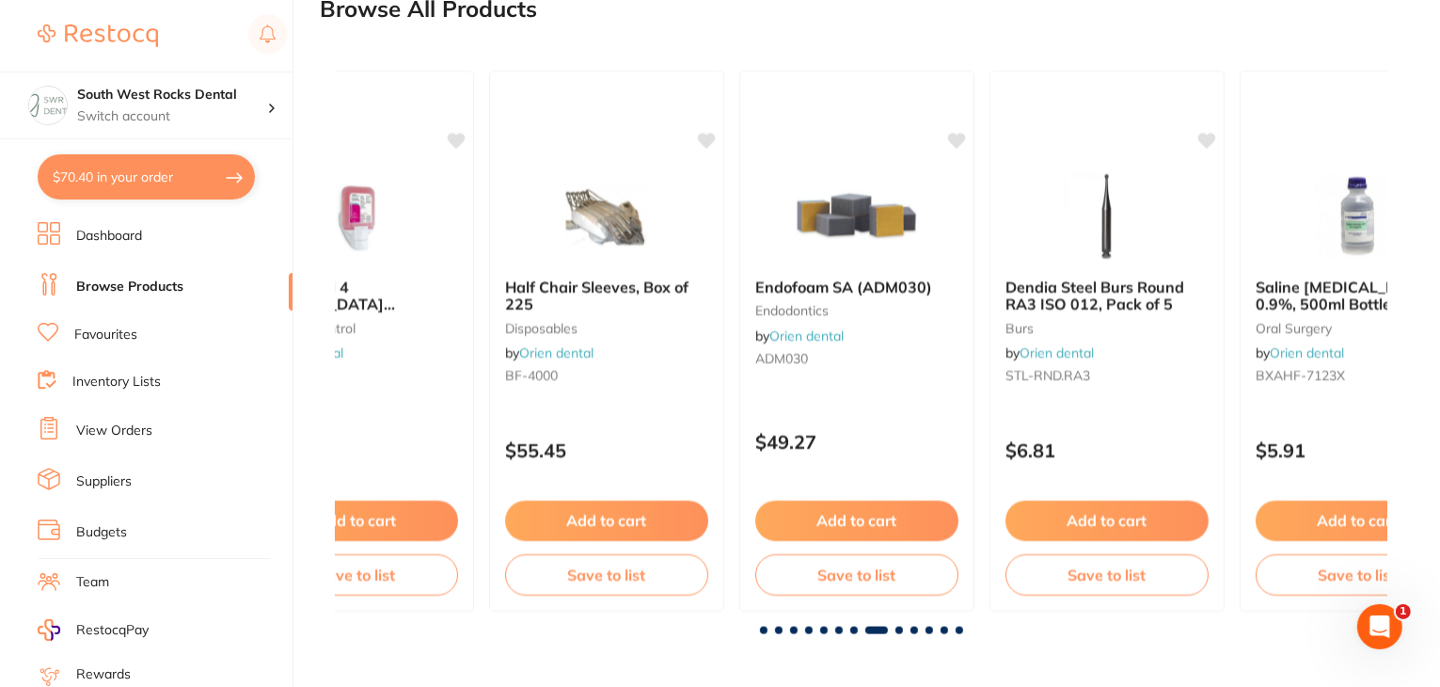
click at [897, 628] on span at bounding box center [900, 631] width 8 height 8
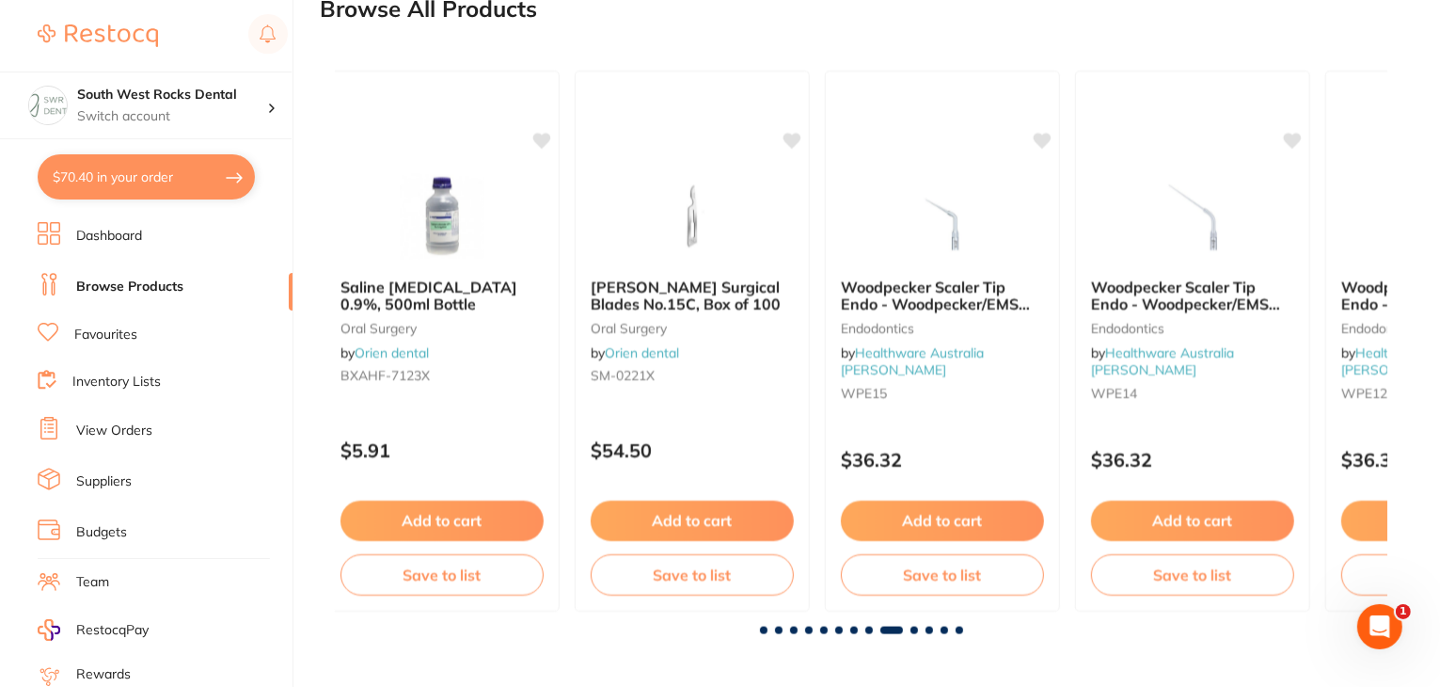
scroll to position [0, 8422]
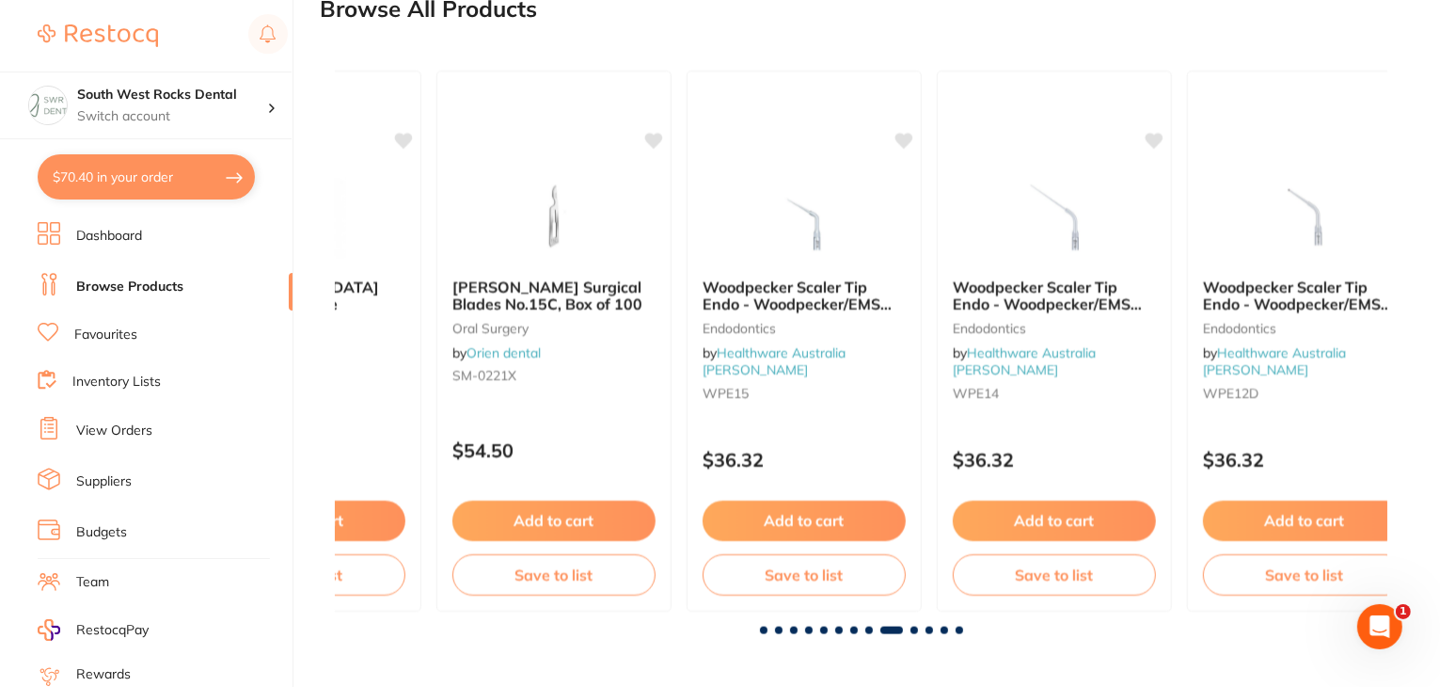
click at [912, 628] on span at bounding box center [915, 631] width 8 height 8
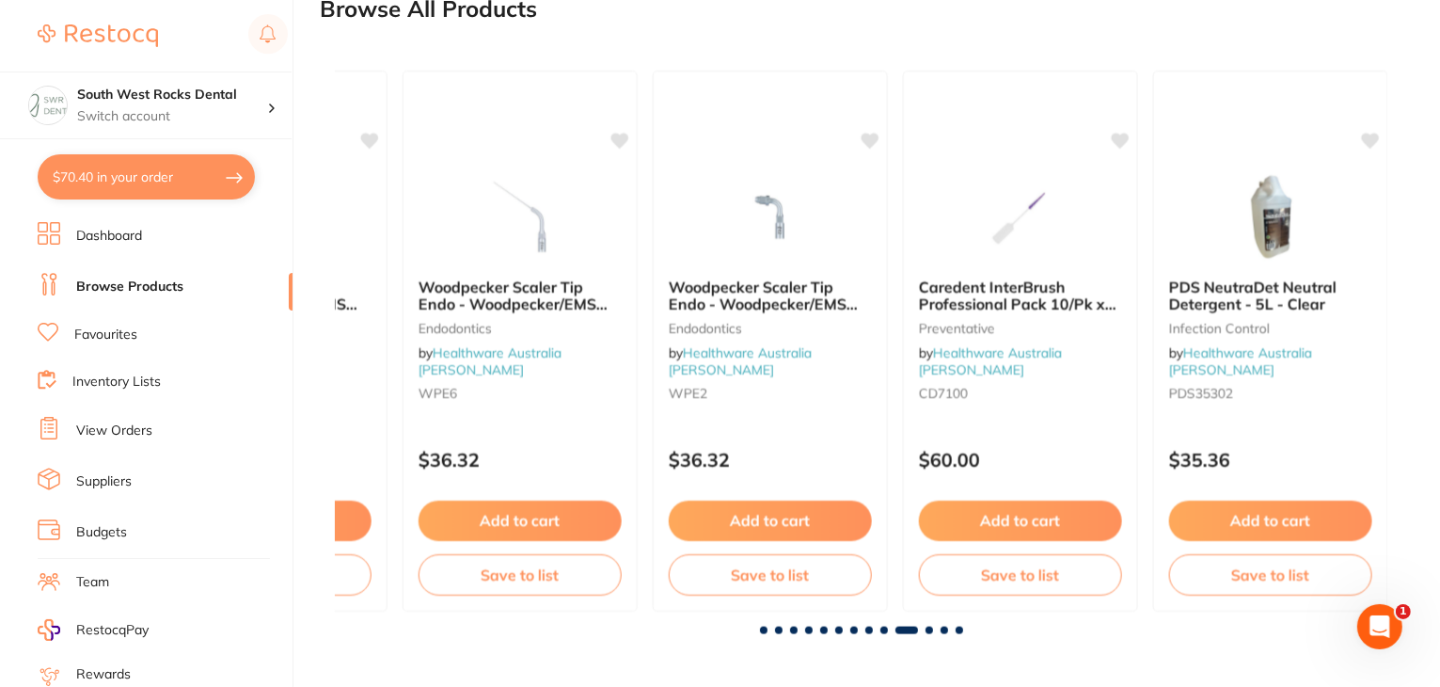
scroll to position [0, 9475]
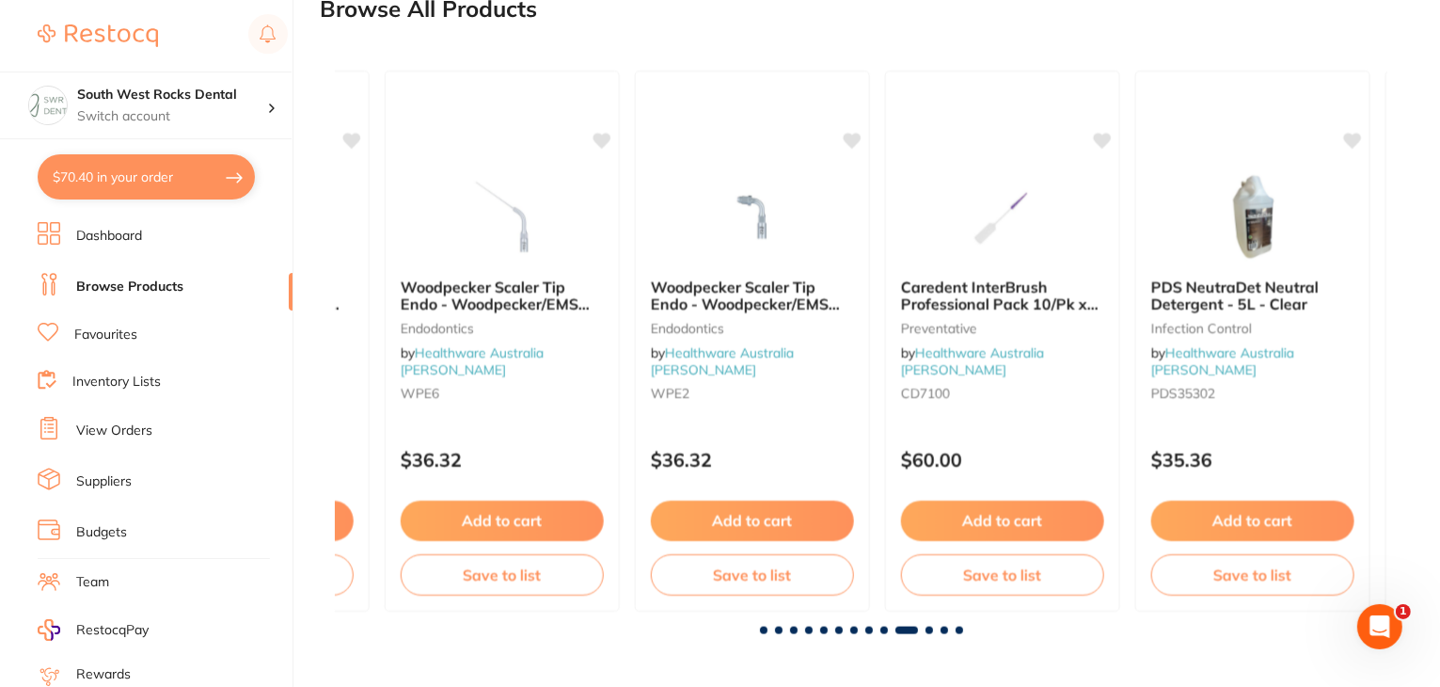
click at [926, 631] on span at bounding box center [930, 631] width 8 height 8
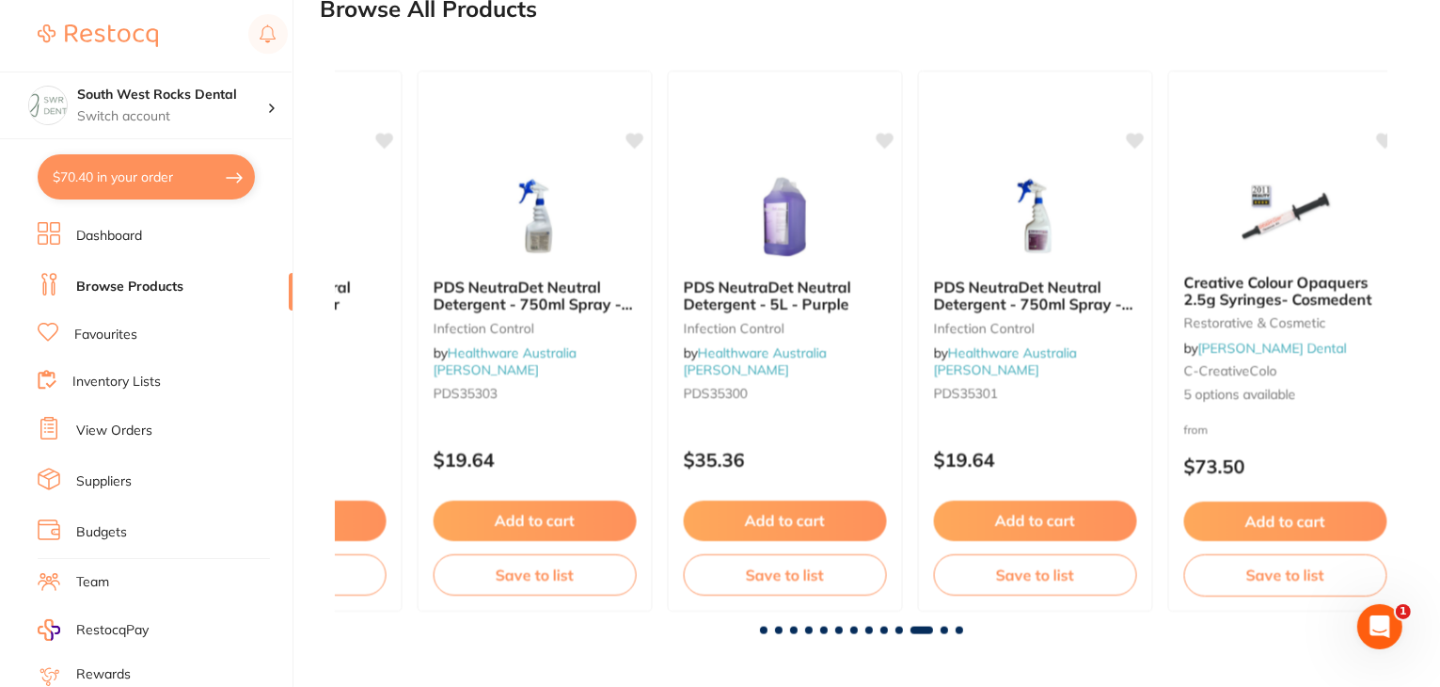
scroll to position [0, 10527]
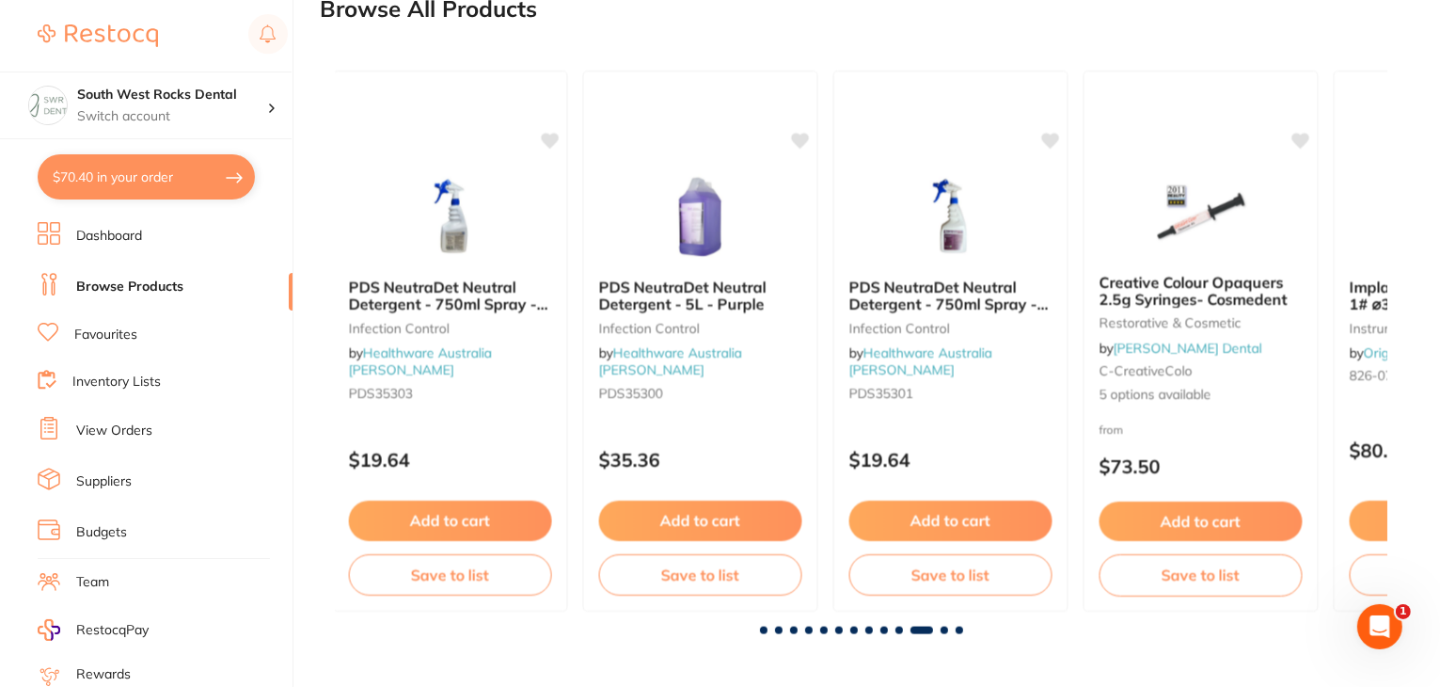
click at [944, 633] on span at bounding box center [945, 631] width 8 height 8
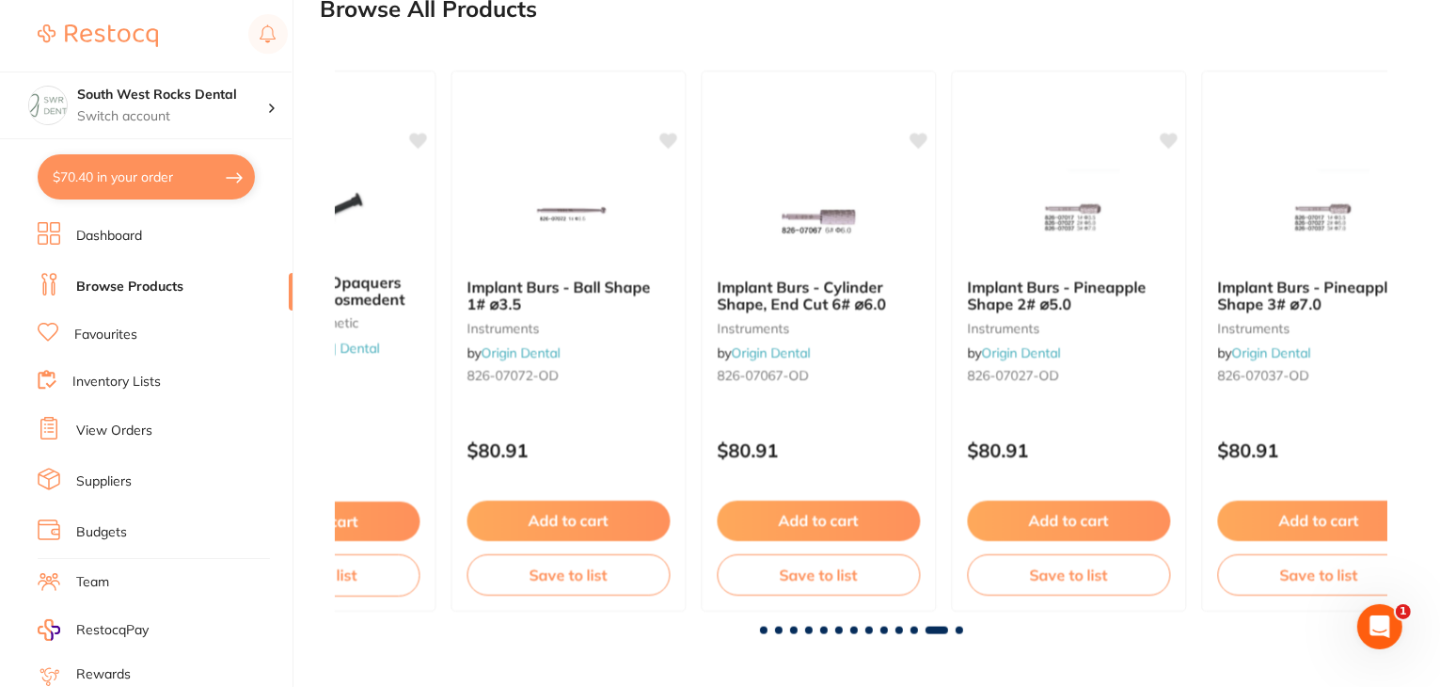
scroll to position [0, 11579]
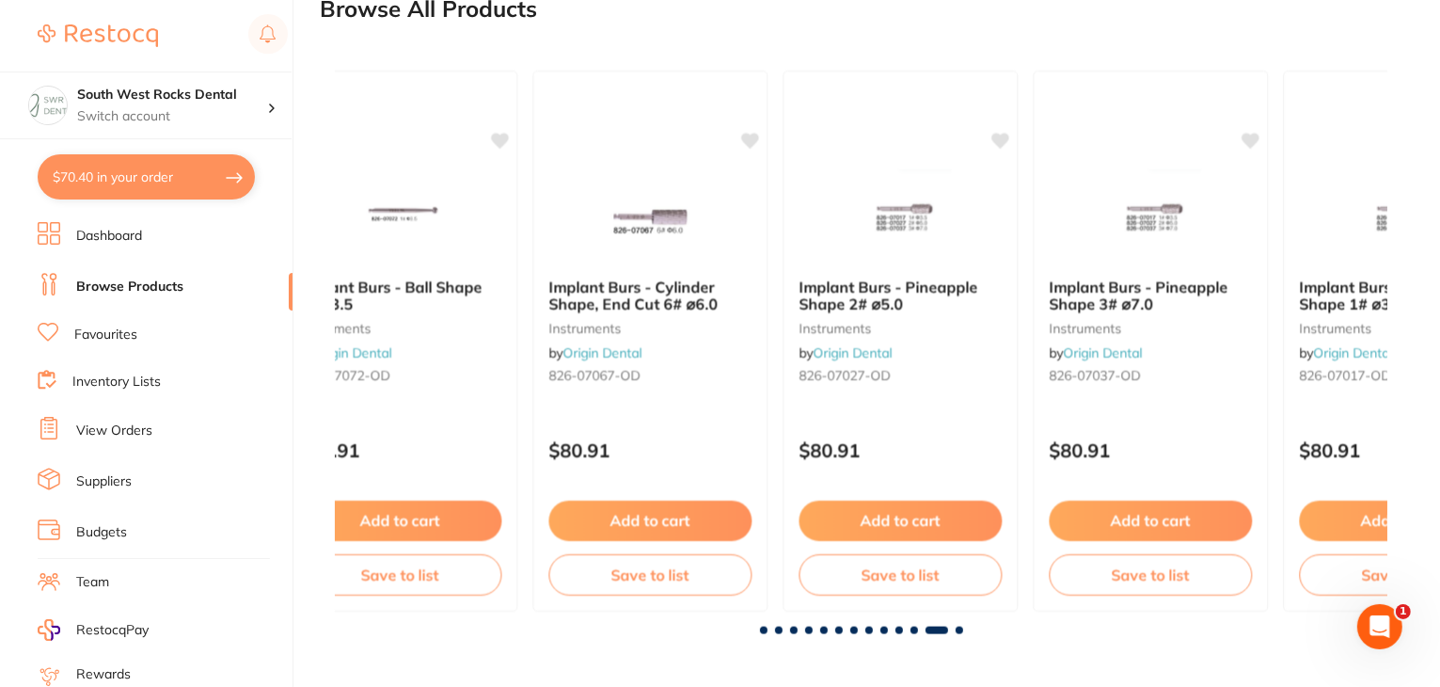
click at [959, 633] on span at bounding box center [960, 631] width 8 height 8
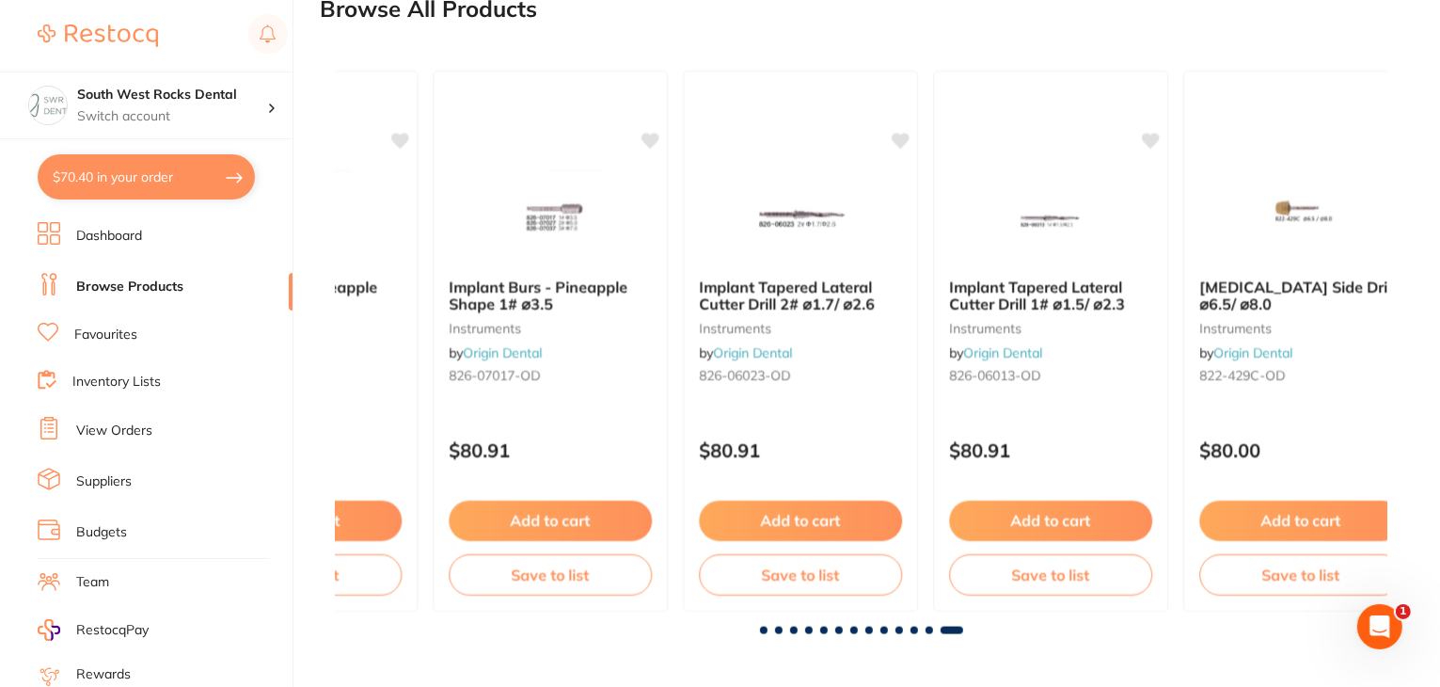
scroll to position [0, 12475]
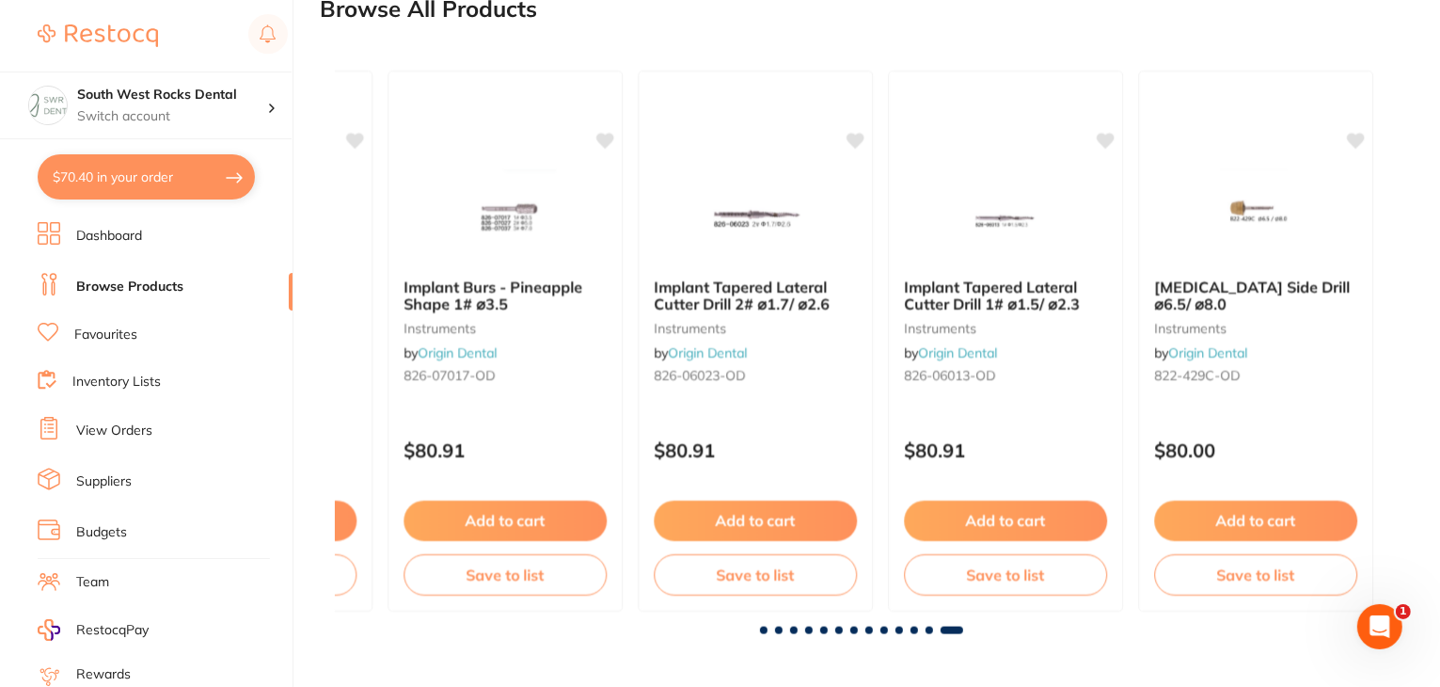
click at [163, 190] on button "$70.40 in your order" at bounding box center [146, 176] width 217 height 45
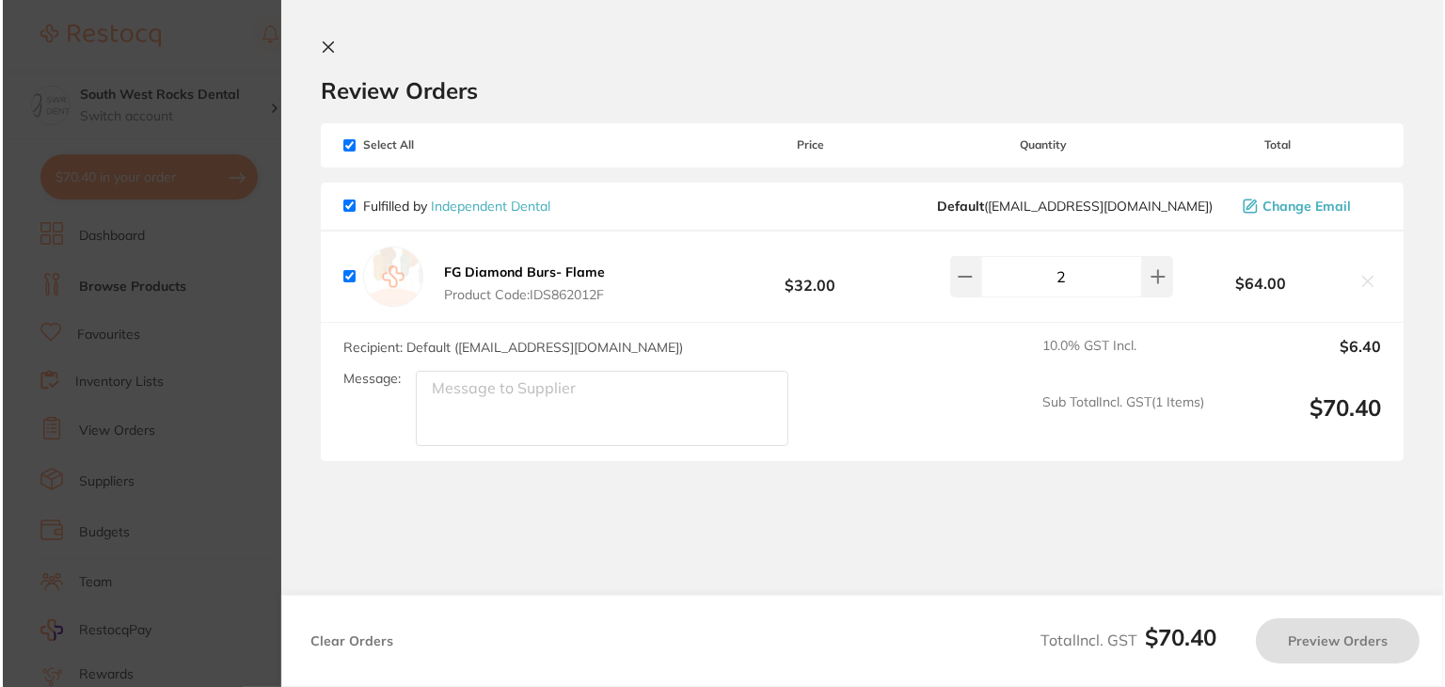
scroll to position [0, 12471]
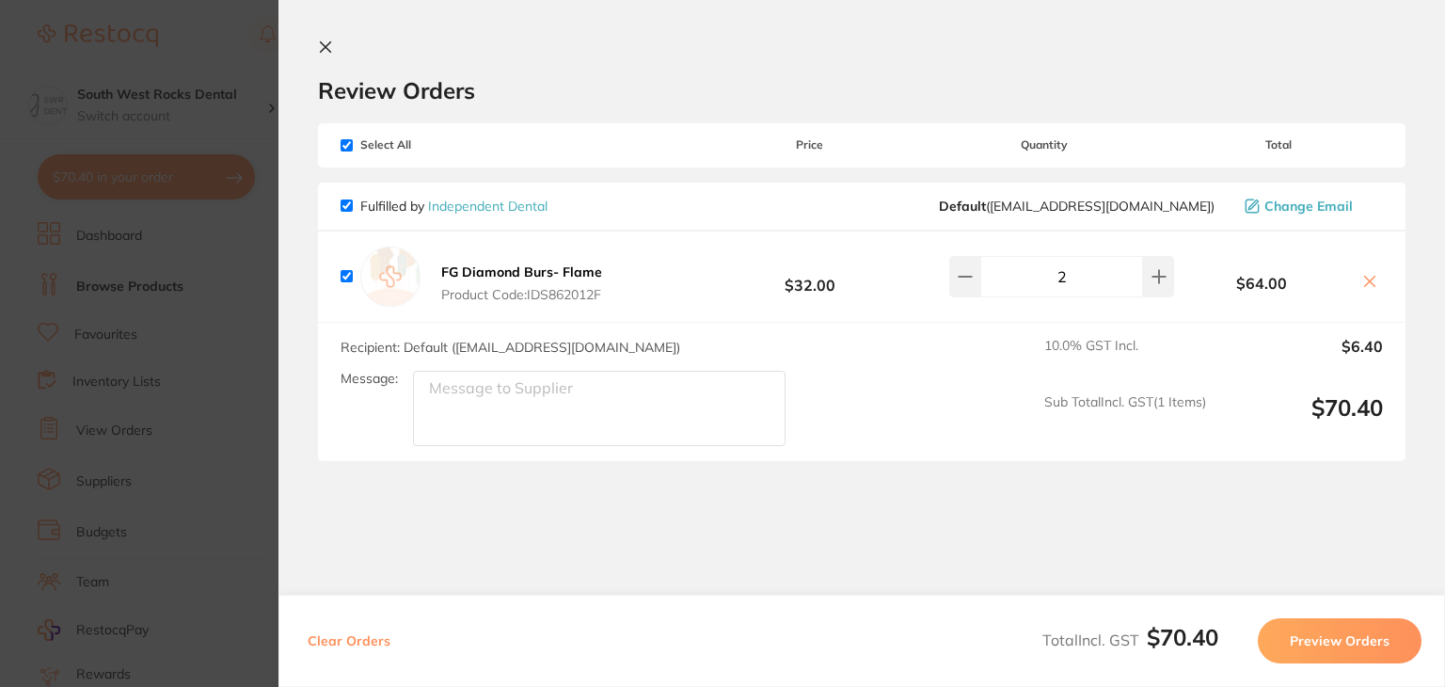
click at [163, 190] on section "Update RRP Set your pre negotiated price for this item. Item Agreed RRP (excl. …" at bounding box center [722, 343] width 1445 height 687
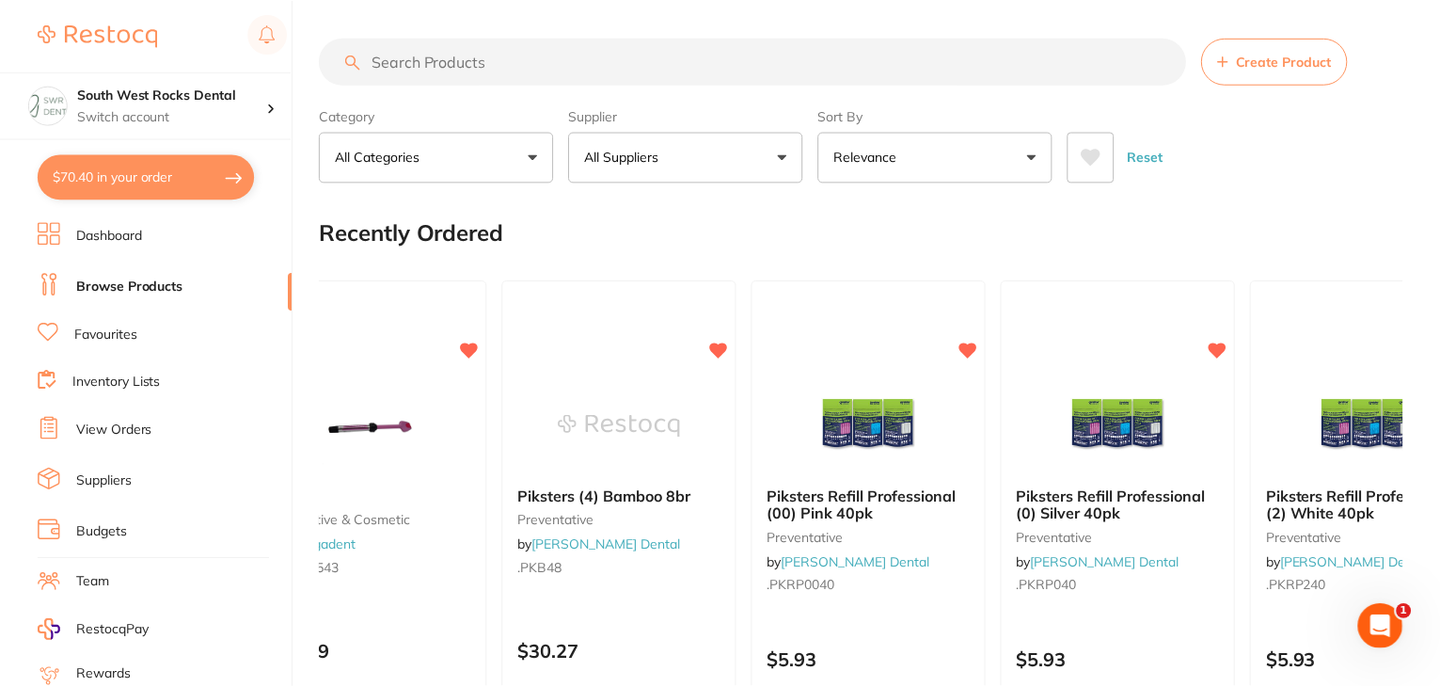
scroll to position [2248, 0]
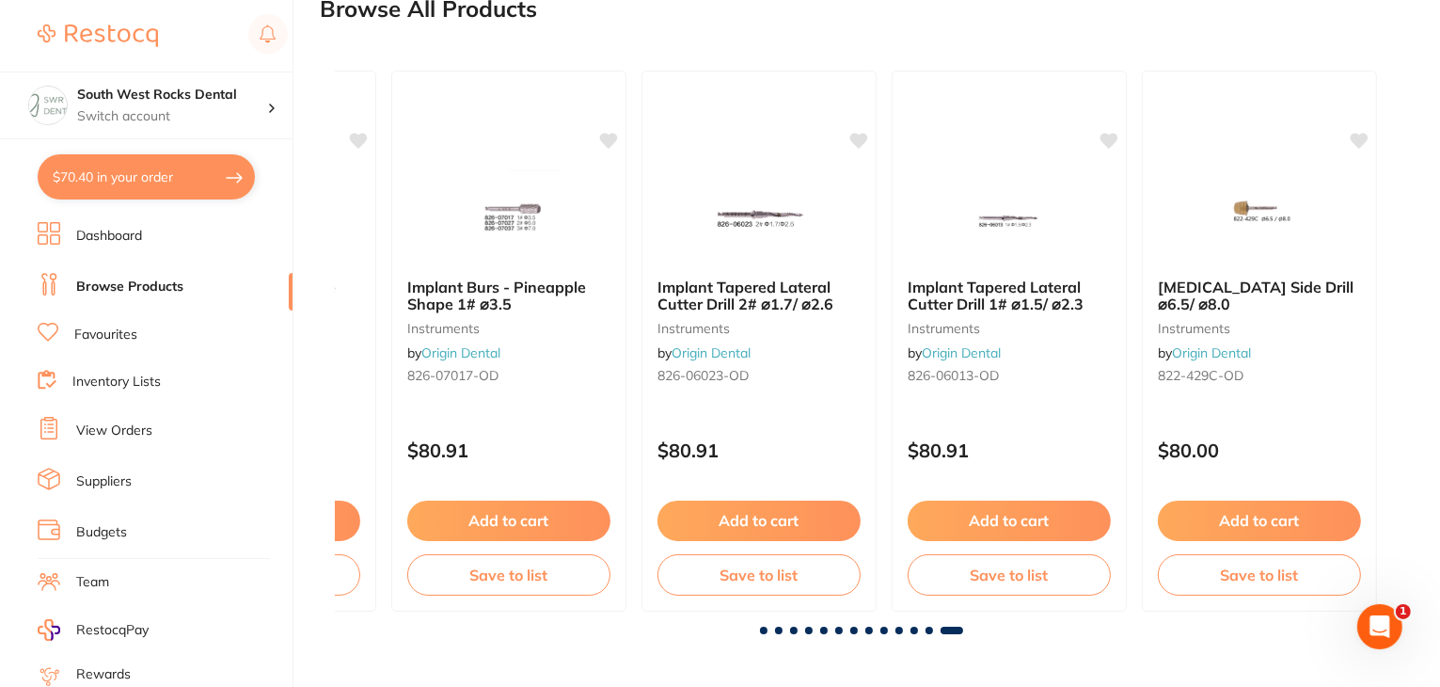
click at [87, 331] on link "Favourites" at bounding box center [105, 335] width 63 height 19
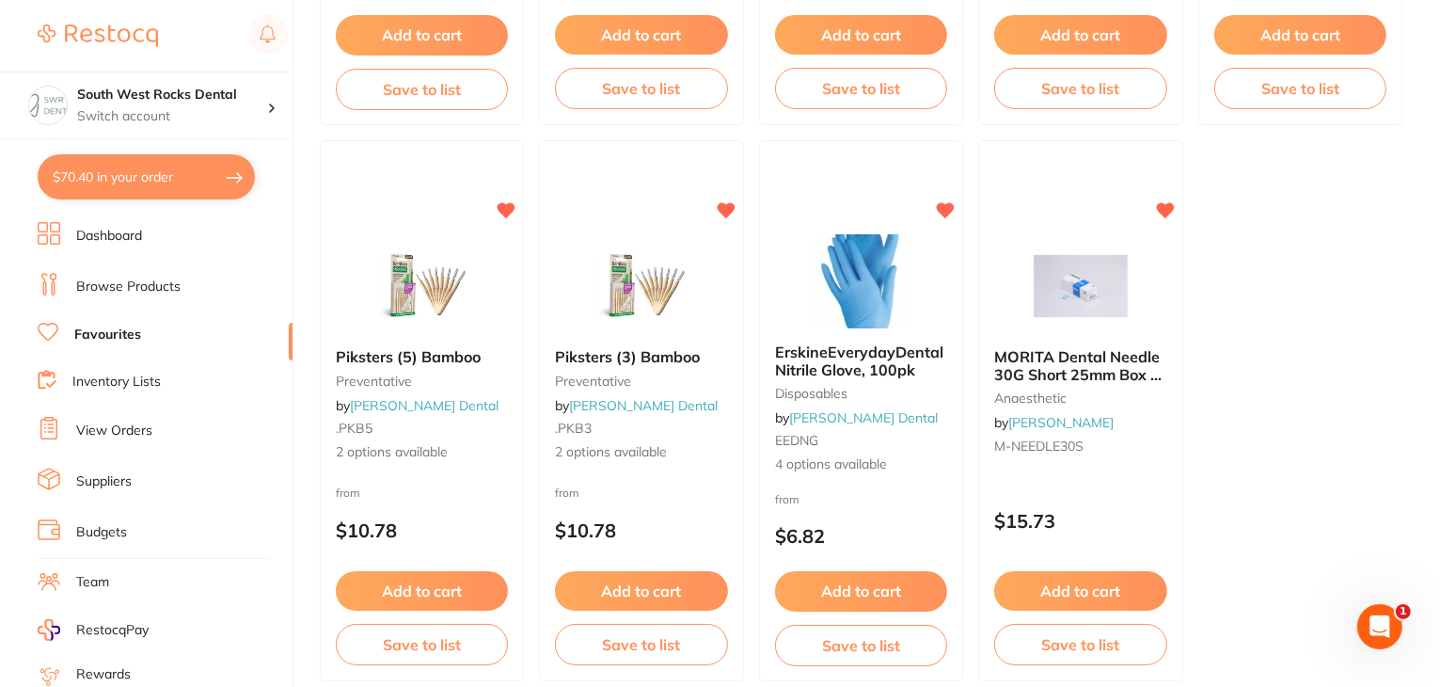
scroll to position [5731, 0]
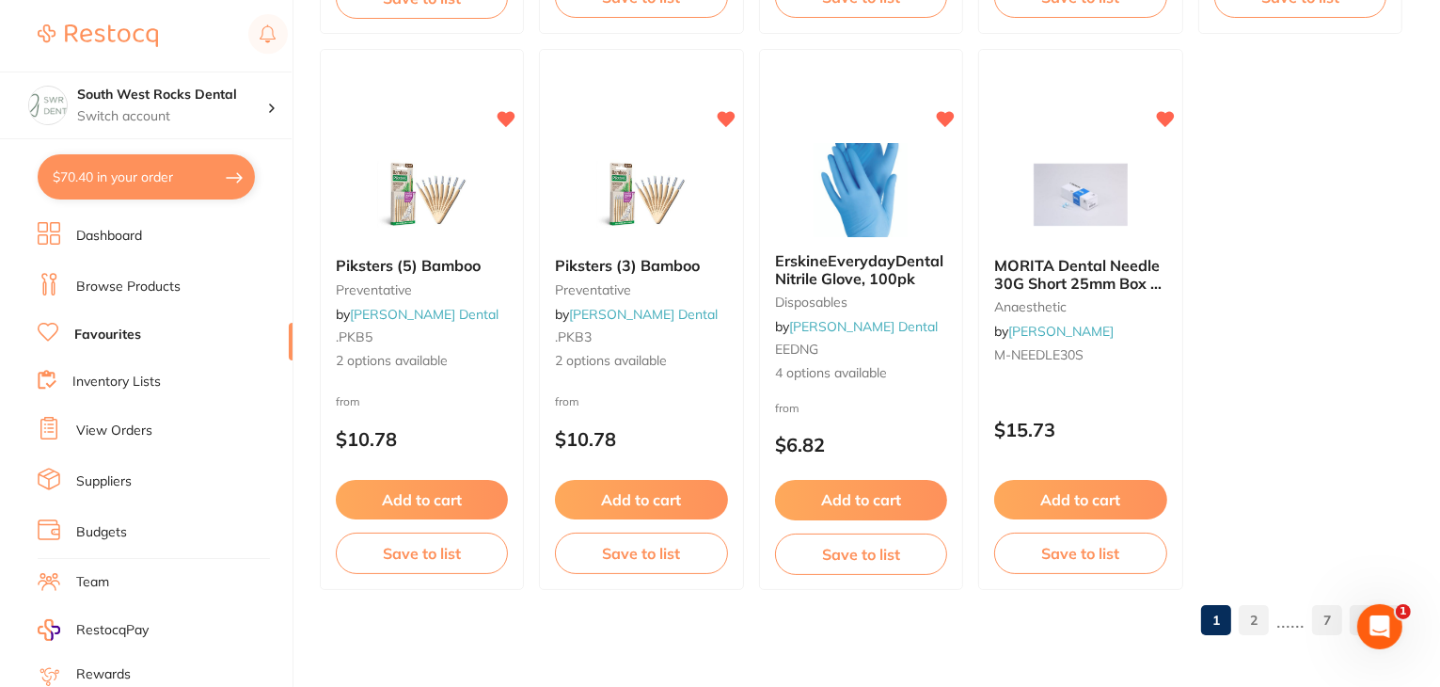
click at [1254, 612] on link "2" at bounding box center [1254, 620] width 30 height 38
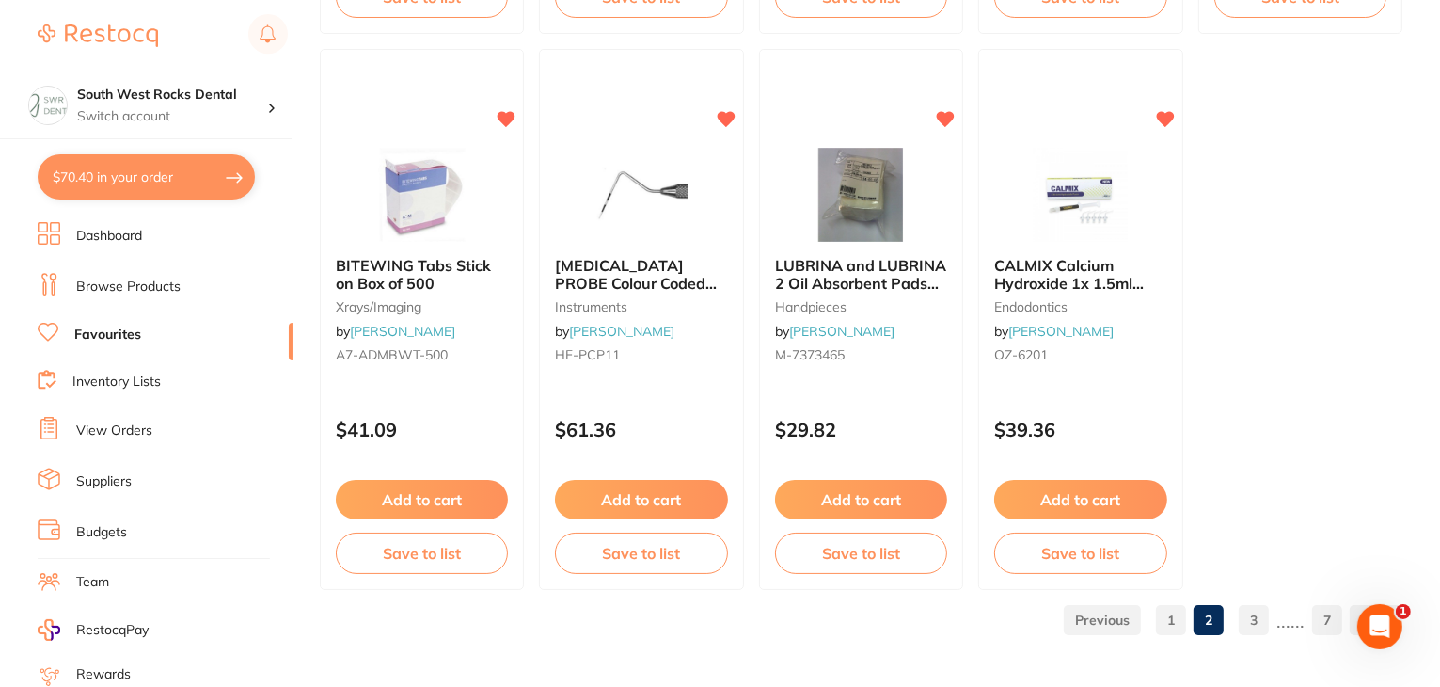
scroll to position [0, 0]
click at [1254, 612] on link "3" at bounding box center [1254, 620] width 30 height 38
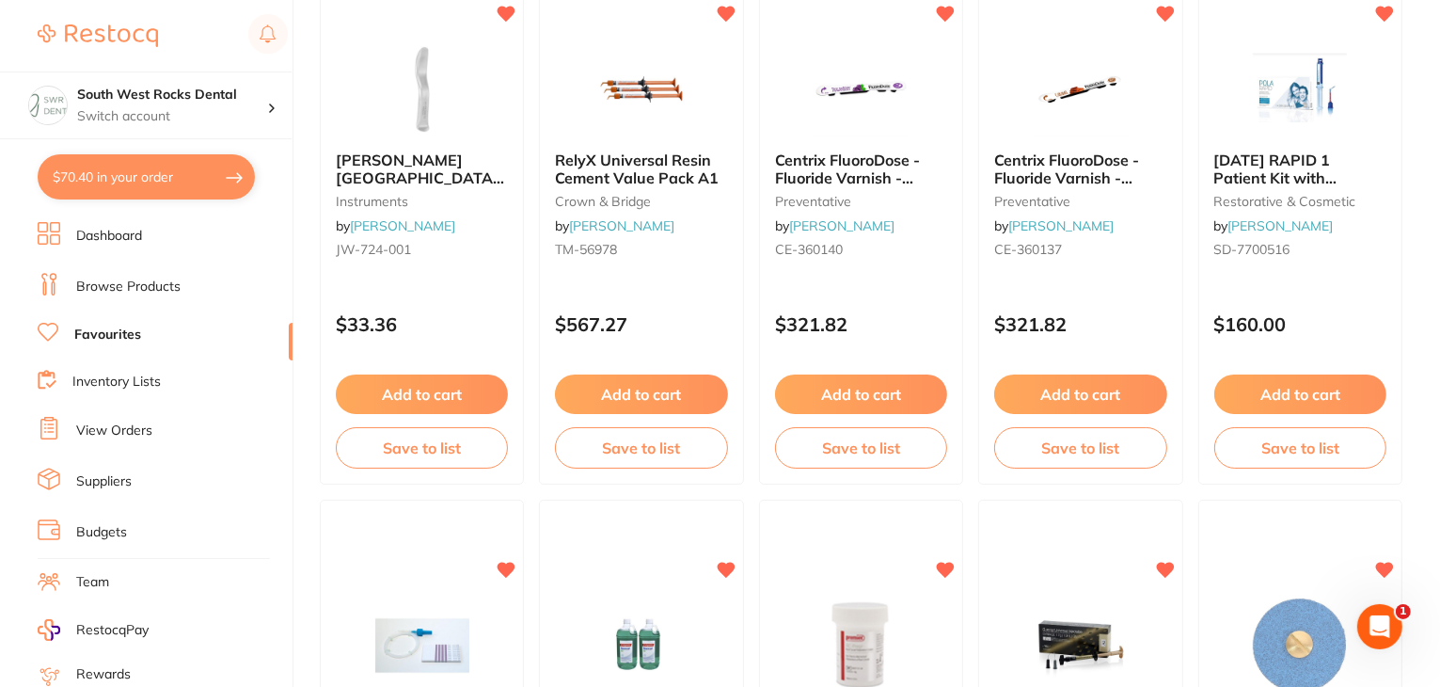
scroll to position [3563, 0]
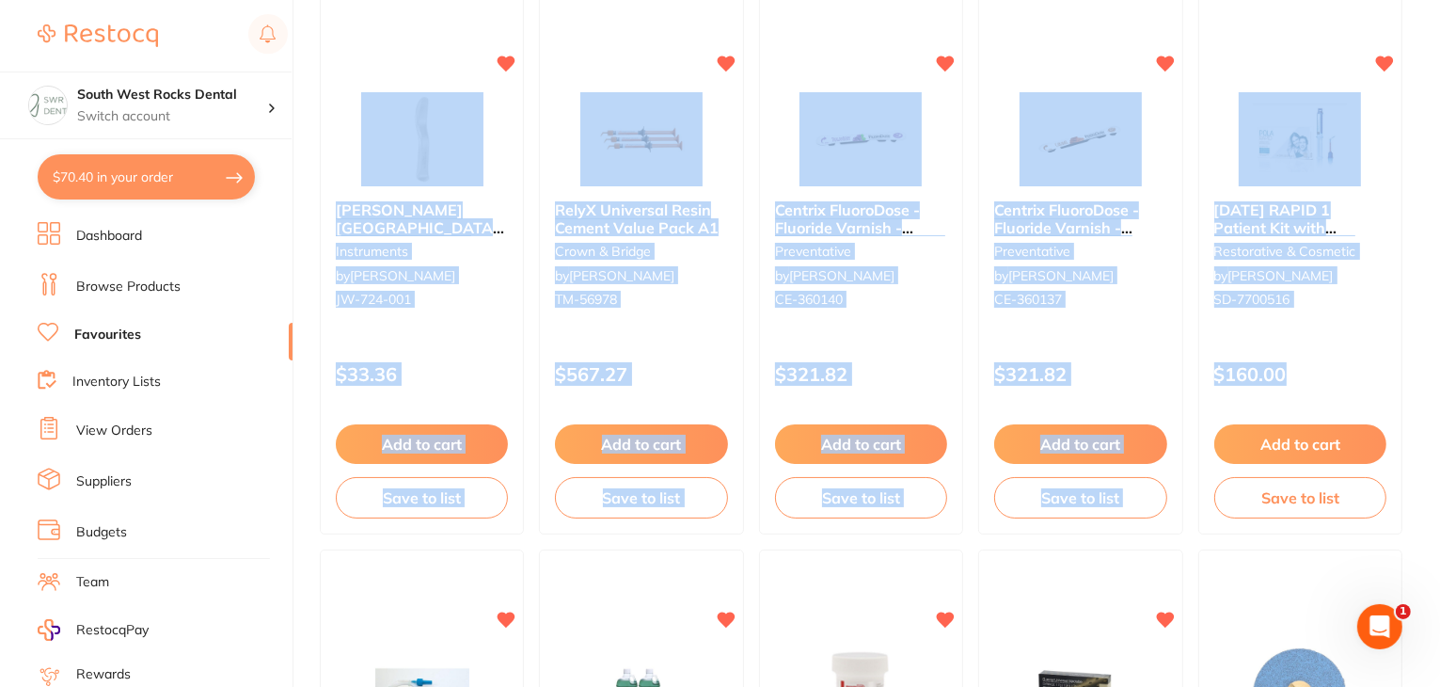
drag, startPoint x: 1439, startPoint y: 396, endPoint x: 1444, endPoint y: 419, distance: 23.1
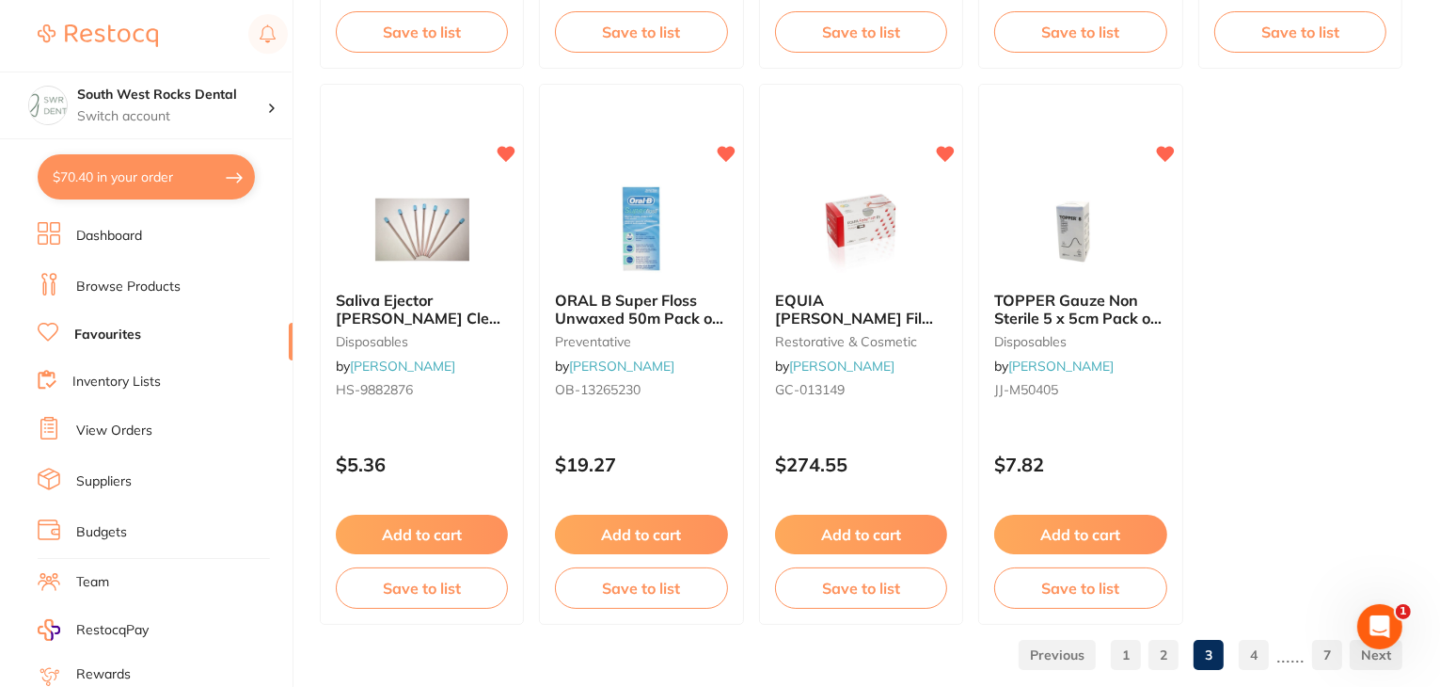
scroll to position [5731, 0]
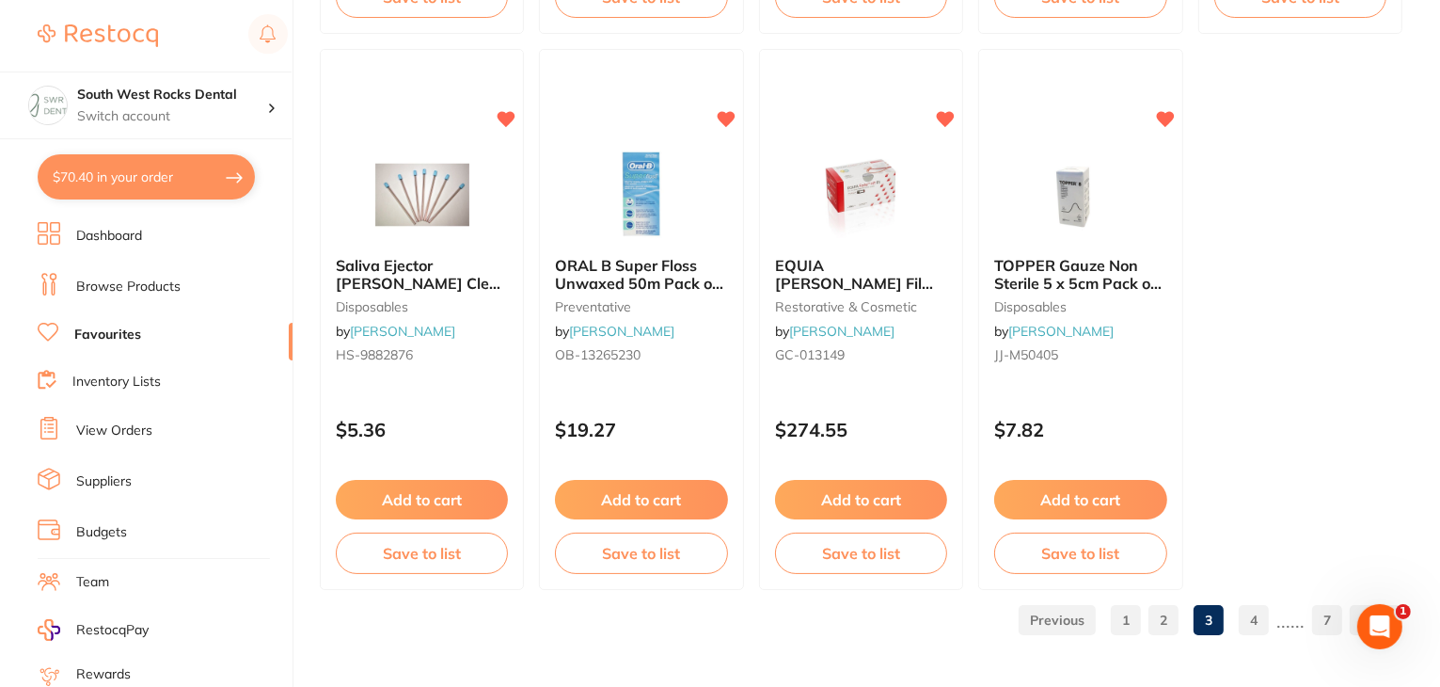
click at [1257, 618] on link "4" at bounding box center [1254, 620] width 30 height 38
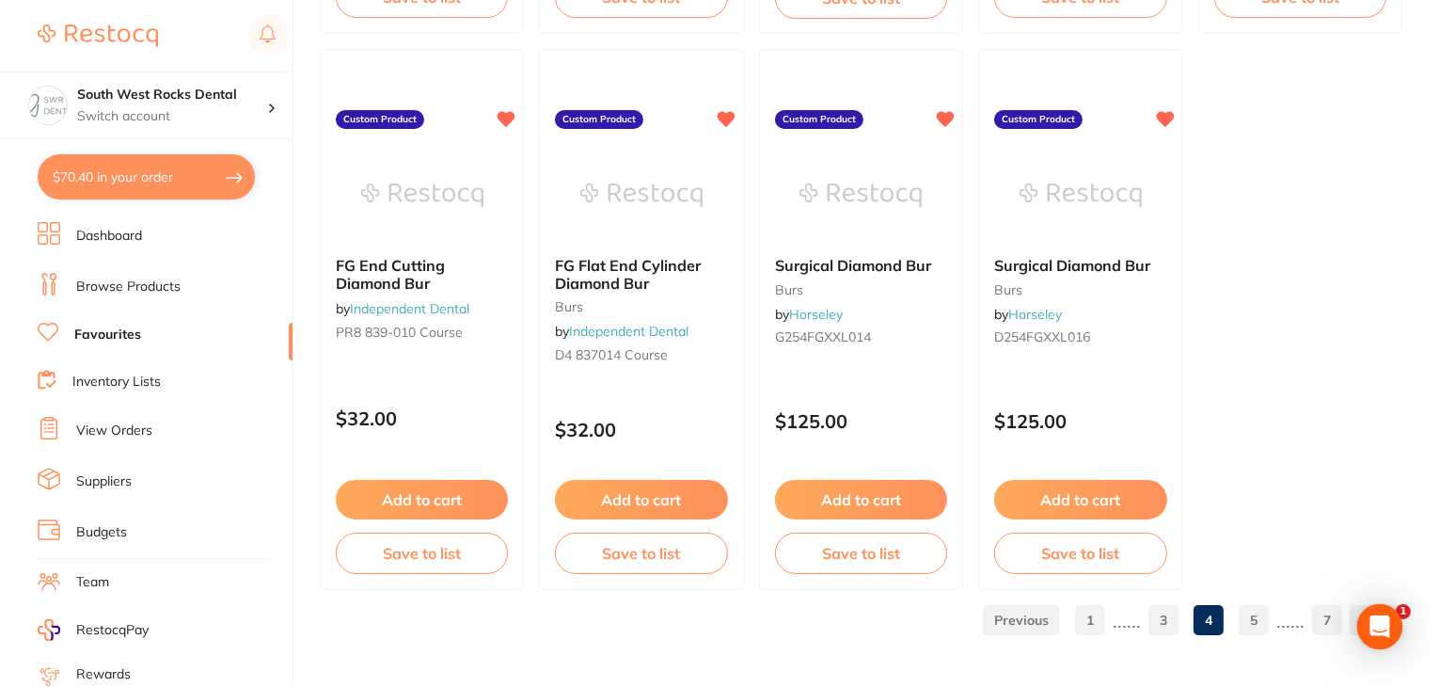
scroll to position [0, 0]
